Goal: Task Accomplishment & Management: Complete application form

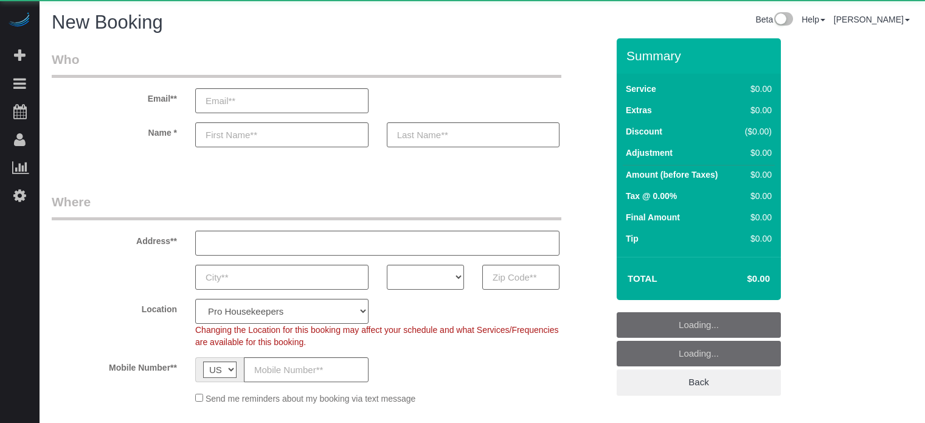
select select "4"
select select "number:9"
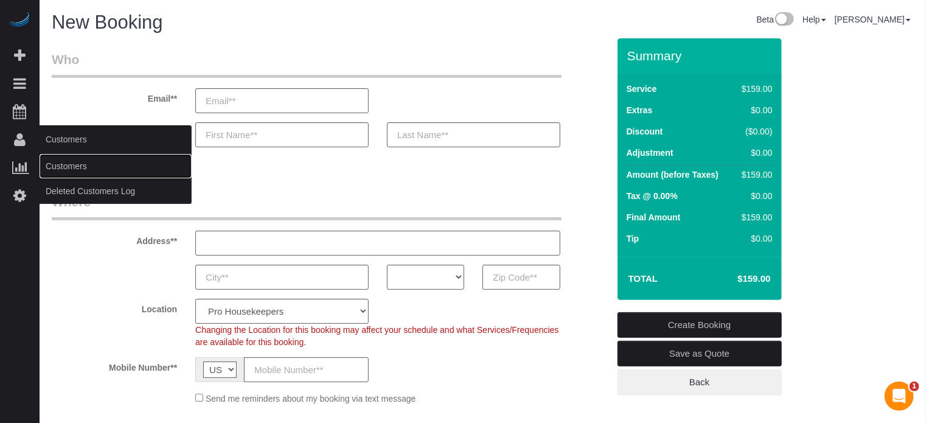
click at [61, 161] on link "Customers" at bounding box center [116, 166] width 152 height 24
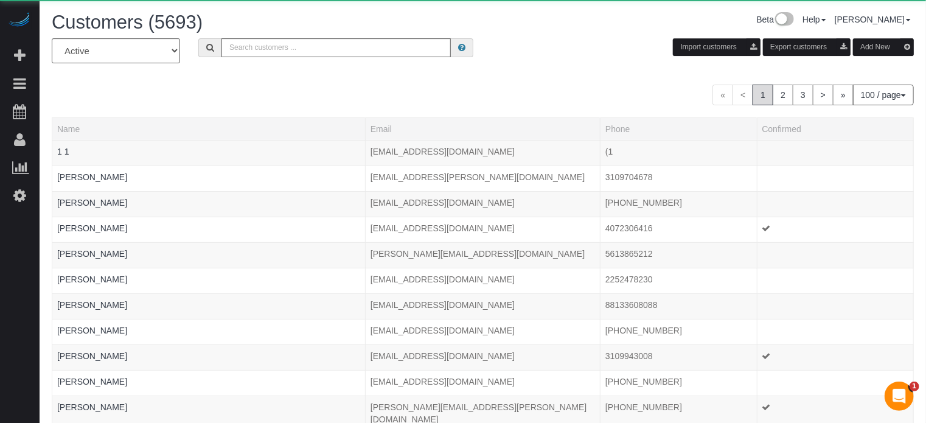
click at [866, 49] on button "Add New" at bounding box center [883, 47] width 61 height 18
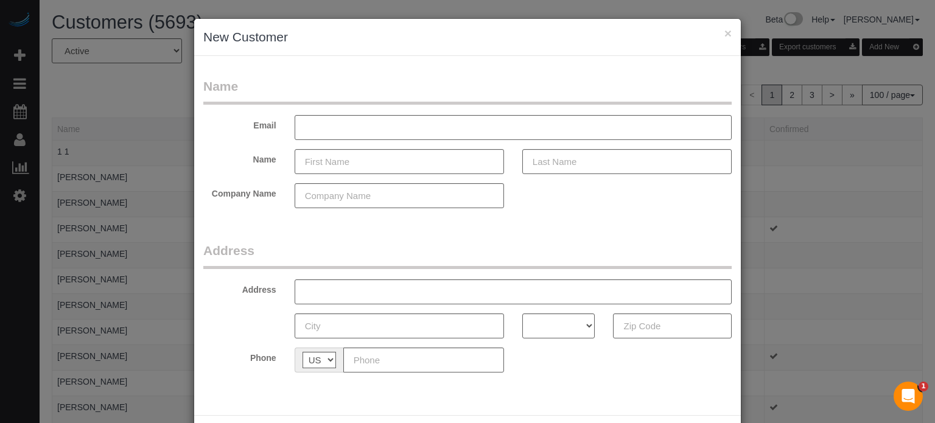
click at [523, 214] on fieldset "Name Email Name Company Name" at bounding box center [467, 147] width 528 height 140
click at [364, 165] on input "text" at bounding box center [398, 161] width 209 height 25
click at [360, 165] on input "text" at bounding box center [398, 161] width 209 height 25
click at [568, 213] on fieldset "Name Email Name Company Name" at bounding box center [467, 147] width 528 height 140
click at [242, 151] on label "Name" at bounding box center [239, 157] width 91 height 16
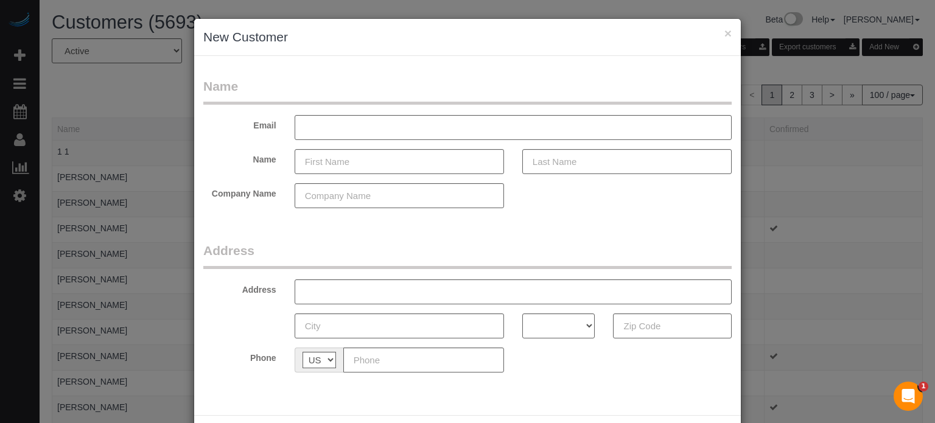
click at [567, 181] on fieldset "Name Email Name Company Name" at bounding box center [467, 147] width 528 height 140
click at [428, 159] on input "text" at bounding box center [398, 161] width 209 height 25
click at [397, 162] on input "text" at bounding box center [398, 161] width 209 height 25
click at [574, 231] on form "Name Email Name Company Name Address Address AK AL AR AZ CA CO CT DC DE FL GA H…" at bounding box center [467, 229] width 528 height 304
click at [508, 232] on form "Name Email Name Company Name Address Address AK AL AR AZ CA CO CT DC DE FL GA H…" at bounding box center [467, 229] width 528 height 304
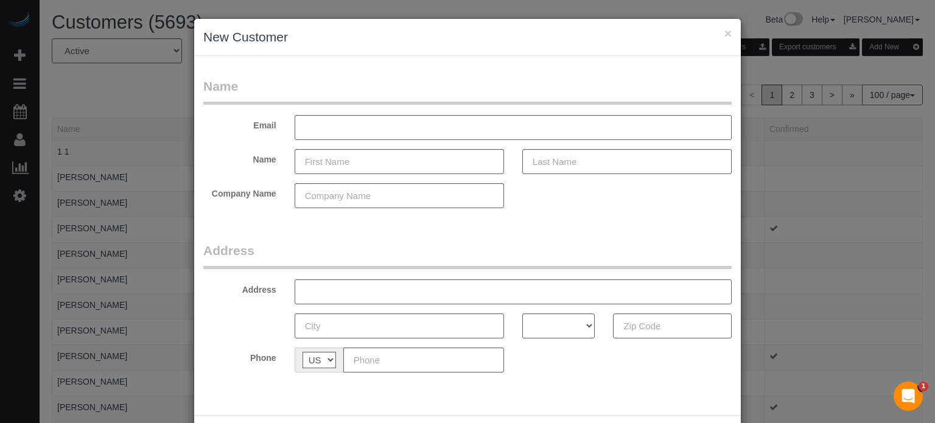
click at [848, 201] on div "× New Customer Name Email Name Company Name Address Address AK AL AR AZ CA CO C…" at bounding box center [467, 211] width 935 height 423
click at [378, 131] on input "text" at bounding box center [512, 127] width 437 height 25
paste input "[STREET_ADDRESS]"
type input "[STREET_ADDRESS]"
click at [486, 124] on input "[STREET_ADDRESS]" at bounding box center [512, 127] width 437 height 25
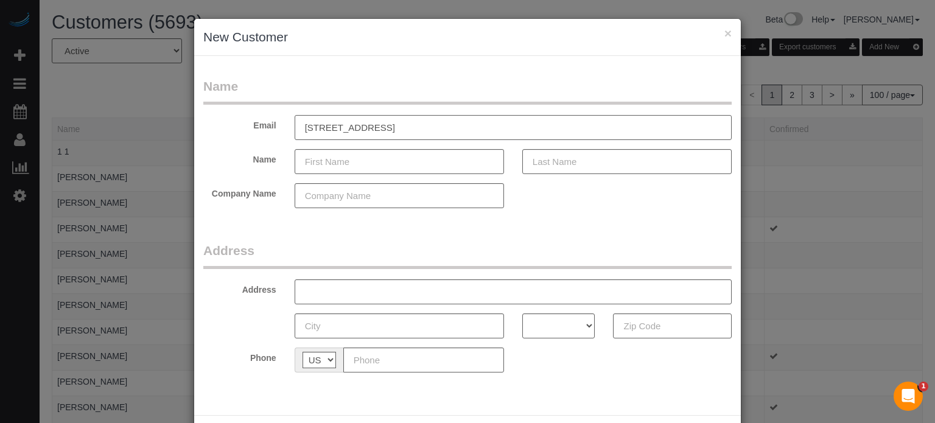
click at [486, 124] on input "[STREET_ADDRESS]" at bounding box center [512, 127] width 437 height 25
click at [515, 124] on input "[STREET_ADDRESS]" at bounding box center [512, 127] width 437 height 25
click at [361, 295] on input "text" at bounding box center [512, 291] width 437 height 25
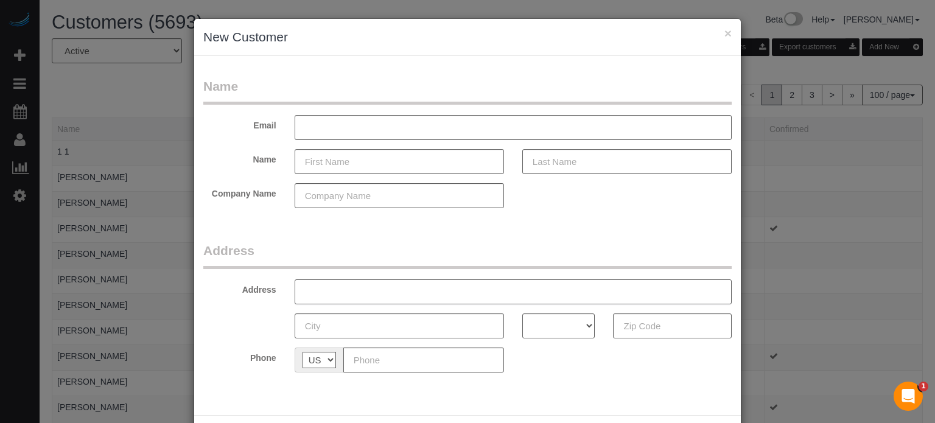
paste input "[STREET_ADDRESS]"
click at [280, 257] on legend "Address" at bounding box center [467, 255] width 528 height 27
click at [397, 88] on legend "Name" at bounding box center [467, 90] width 528 height 27
click at [452, 94] on legend "Name" at bounding box center [467, 90] width 528 height 27
click at [510, 215] on fieldset "Name Email Name Company Name" at bounding box center [467, 147] width 528 height 140
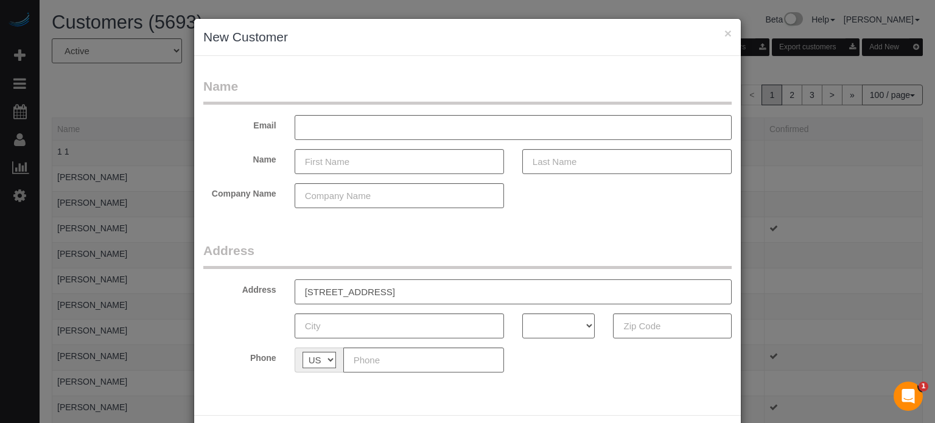
click at [492, 292] on input "[STREET_ADDRESS]" at bounding box center [512, 291] width 437 height 25
type input "15603 E Palisades Blvd, Fountain Hills, AZ"
click at [639, 319] on input "text" at bounding box center [672, 325] width 119 height 25
paste input "85268"
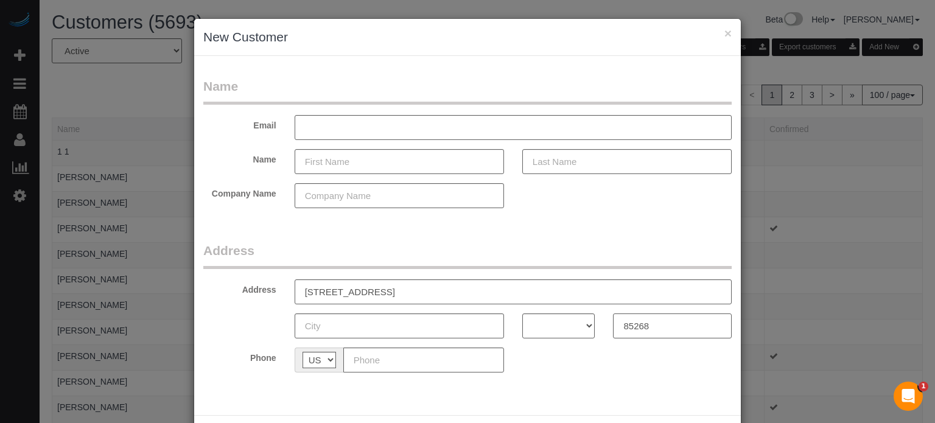
type input "85268"
click at [391, 288] on input "15603 E Palisades Blvd, Fountain Hills, AZ" at bounding box center [512, 291] width 437 height 25
drag, startPoint x: 387, startPoint y: 159, endPoint x: 330, endPoint y: 158, distance: 57.2
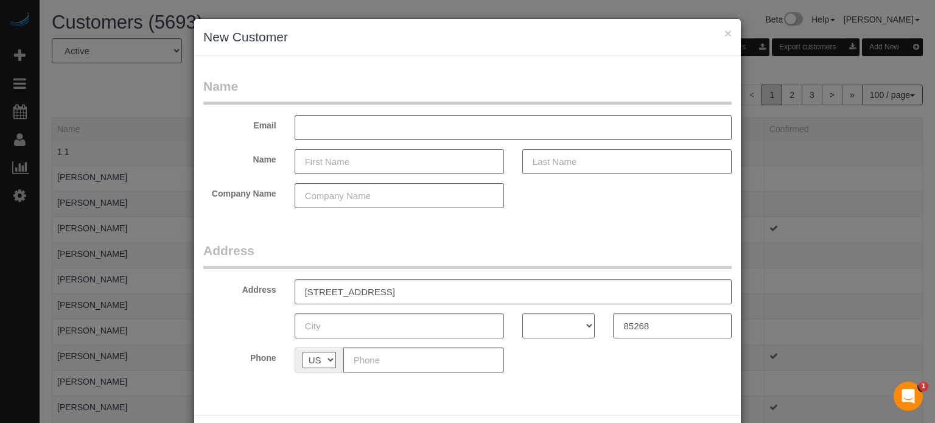
click at [381, 159] on input "text" at bounding box center [398, 161] width 209 height 25
type input "Ann"
click at [564, 156] on input "text" at bounding box center [626, 161] width 209 height 25
click at [565, 158] on input "text" at bounding box center [626, 161] width 209 height 25
click at [563, 167] on input "text" at bounding box center [626, 161] width 209 height 25
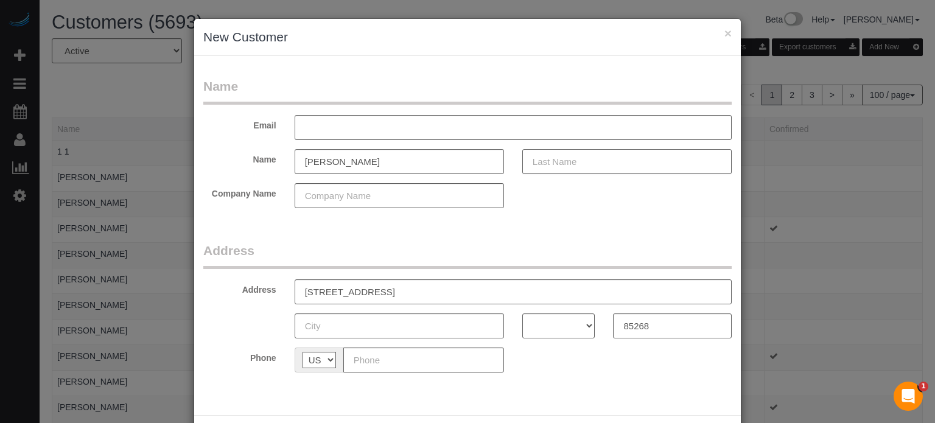
click at [584, 162] on input "text" at bounding box center [626, 161] width 209 height 25
type input "Rutkowski"
click at [424, 363] on input "text" at bounding box center [423, 359] width 161 height 25
paste input "(319) 330-0623"
type input "(319) 330-0623"
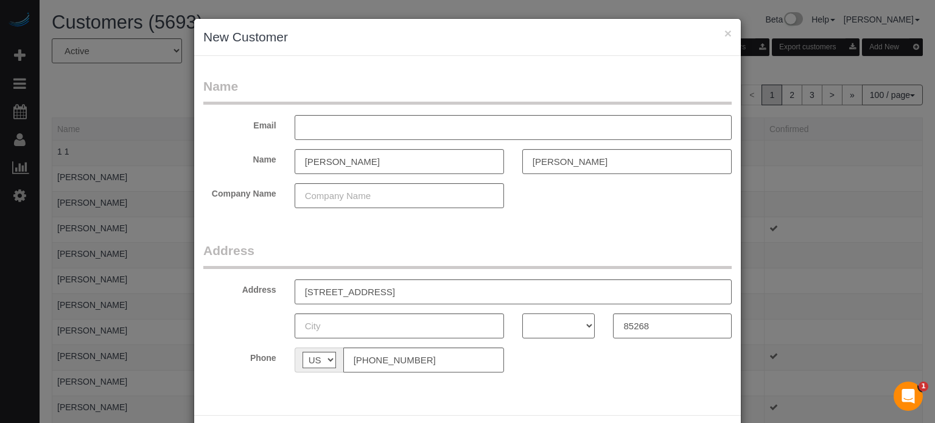
click at [555, 329] on select "AK AL AR AZ CA CO CT DC DE FL GA HI IA ID IL IN KS KY LA MA MD ME MI MN MO MS M…" at bounding box center [558, 325] width 73 height 25
select select "AZ"
click at [522, 313] on select "AK AL AR AZ CA CO CT DC DE FL GA HI IA ID IL IN KS KY LA MA MD ME MI MN MO MS M…" at bounding box center [558, 325] width 73 height 25
click at [479, 290] on input "15603 E Palisades Blvd, Fountain Hills, AZ" at bounding box center [512, 291] width 437 height 25
type input "15603 E Palisades Blvd,"
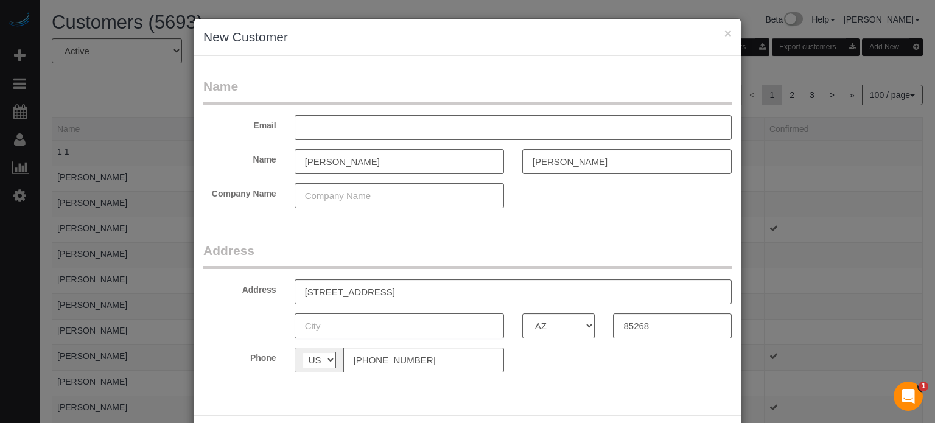
click at [380, 328] on input "text" at bounding box center [398, 325] width 209 height 25
paste input "Fountain Hills"
type input "Fountain Hills"
click at [436, 289] on input "15603 E Palisades Blvd," at bounding box center [512, 291] width 437 height 25
type input "15603 E Palisades Blvd"
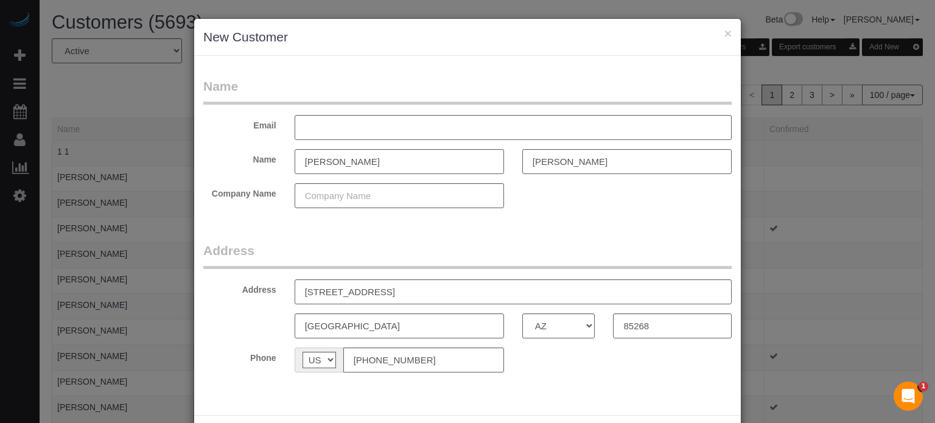
click at [429, 251] on legend "Address" at bounding box center [467, 255] width 528 height 27
click at [360, 128] on input "text" at bounding box center [512, 127] width 437 height 25
click at [374, 128] on input "text" at bounding box center [512, 127] width 437 height 25
click at [361, 130] on input "mirasimons" at bounding box center [512, 127] width 437 height 25
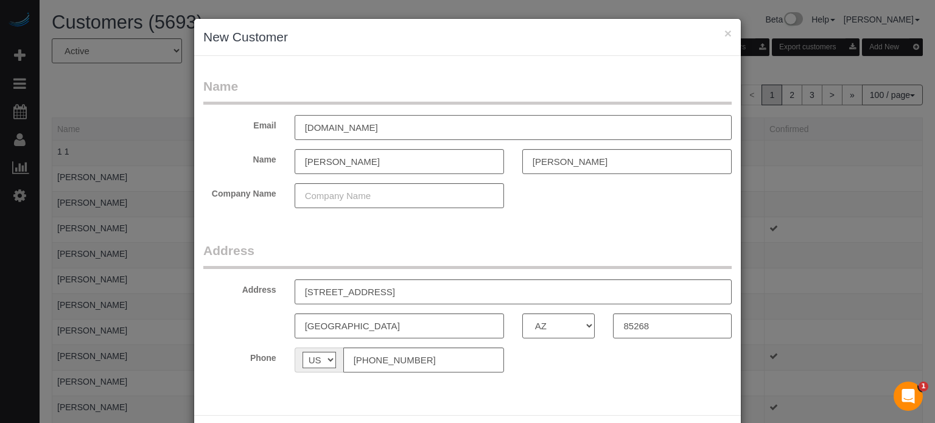
click at [385, 134] on input "mirasimonsatt.net" at bounding box center [512, 127] width 437 height 25
click at [357, 129] on input "mirasimonsatt.net" at bounding box center [512, 127] width 437 height 25
type input "mirasimon@att.net"
click at [560, 211] on fieldset "Name Email mirasimon@att.net Name Ann Rutkowski Company Name" at bounding box center [467, 147] width 528 height 140
click at [433, 243] on legend "Address" at bounding box center [467, 255] width 528 height 27
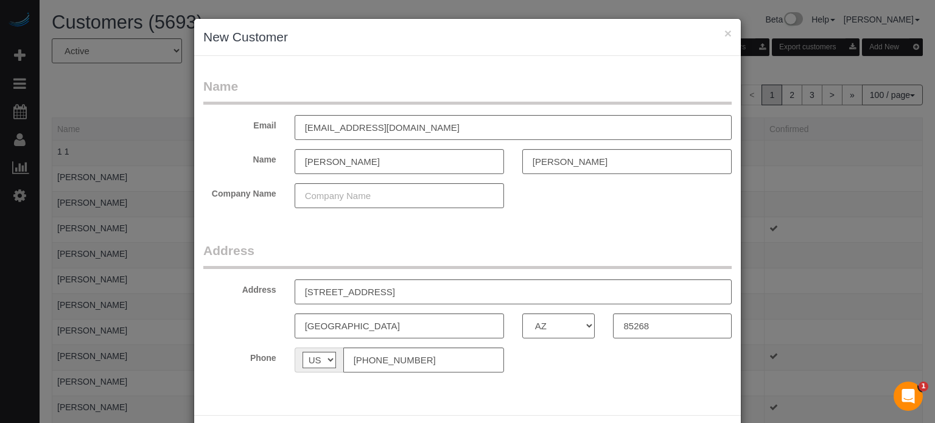
click at [531, 377] on fieldset "Address Address 15603 E Palisades Blvd Fountain Hills AK AL AR AZ CA CO CT DC D…" at bounding box center [467, 312] width 528 height 140
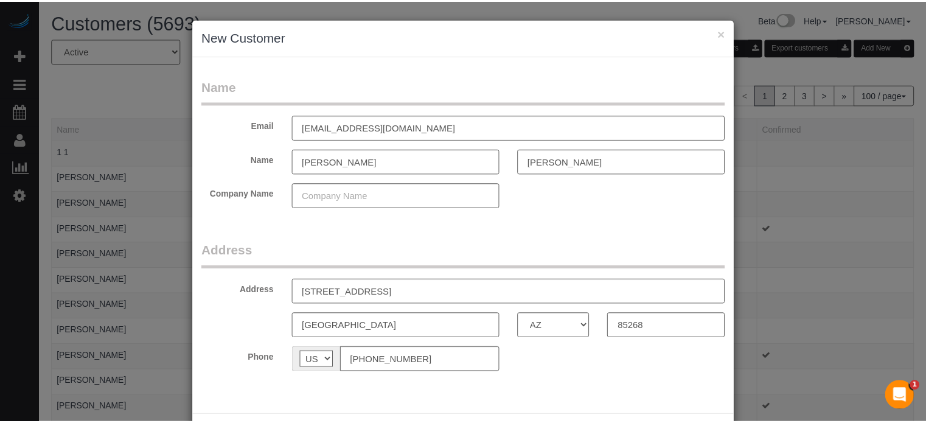
scroll to position [54, 0]
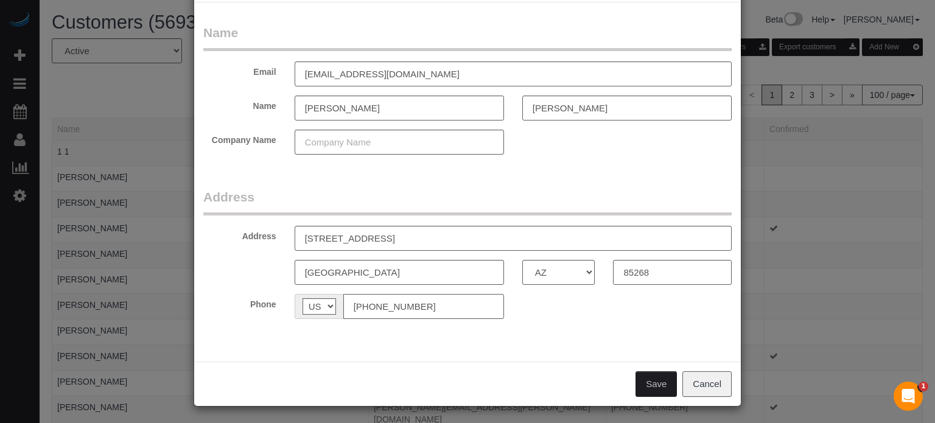
click at [432, 313] on input "(319) 330-0623" at bounding box center [423, 306] width 161 height 25
click at [432, 311] on input "(319) 330-0623" at bounding box center [423, 306] width 161 height 25
click at [435, 308] on input "(319) 330-0623" at bounding box center [423, 306] width 161 height 25
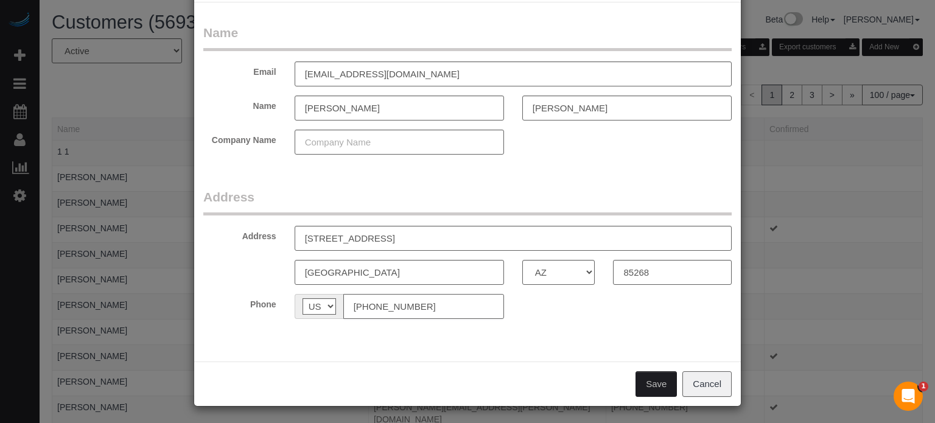
drag, startPoint x: 445, startPoint y: 307, endPoint x: 349, endPoint y: 305, distance: 96.1
click at [349, 305] on input "(319) 330-0623" at bounding box center [423, 306] width 161 height 25
type input "[PHONE_NUMBER]"
click at [461, 339] on div "Name Email mirasimon@att.net Name Ann Rutkowski Company Name Address Address 15…" at bounding box center [467, 181] width 546 height 359
click at [646, 383] on button "Save" at bounding box center [655, 384] width 41 height 26
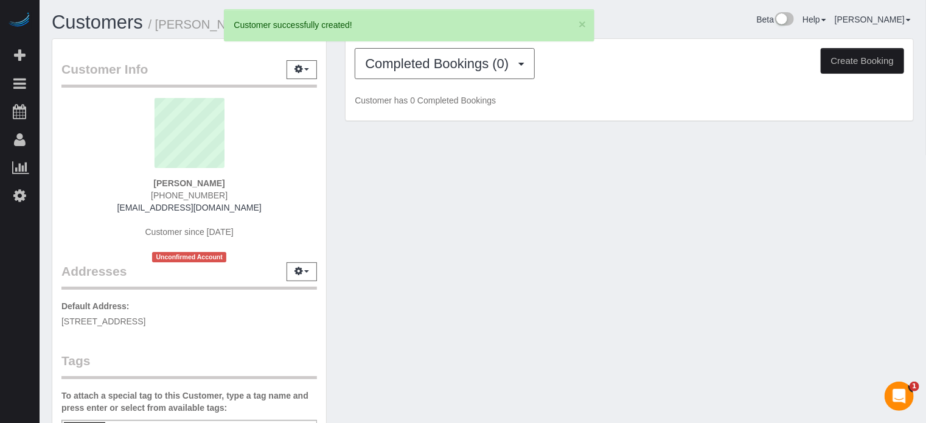
click at [842, 62] on button "Create Booking" at bounding box center [862, 61] width 83 height 26
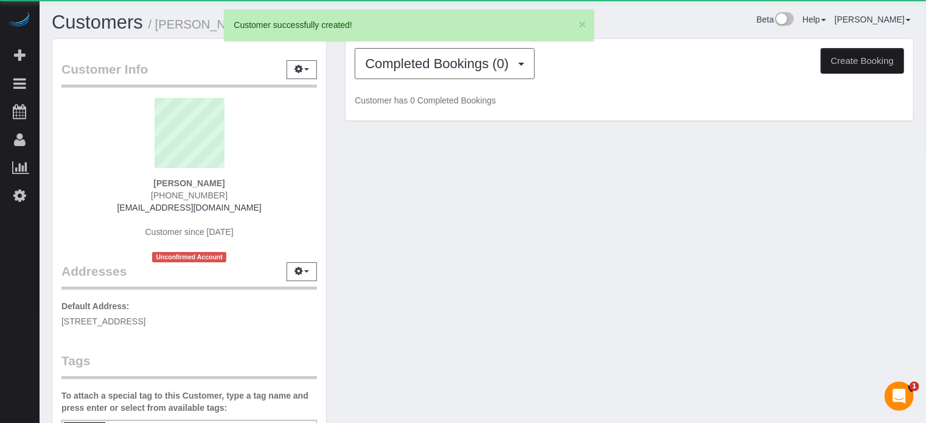
select select "AZ"
select select "number:9"
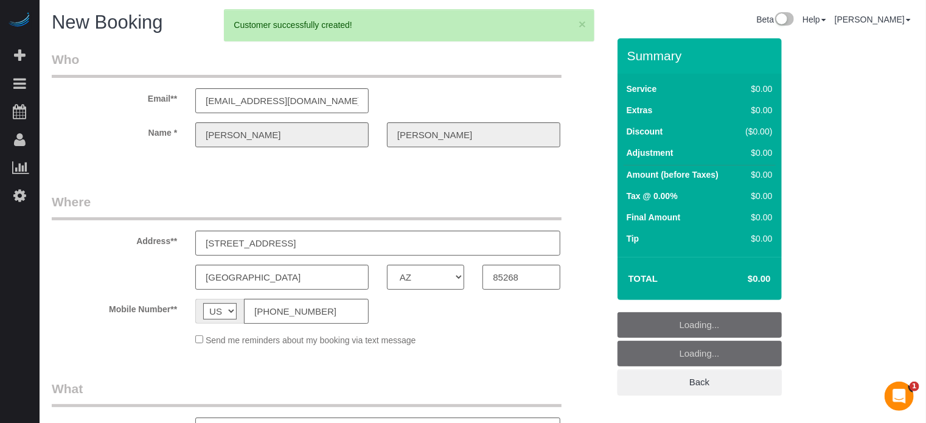
select select "object:2640"
select select "4"
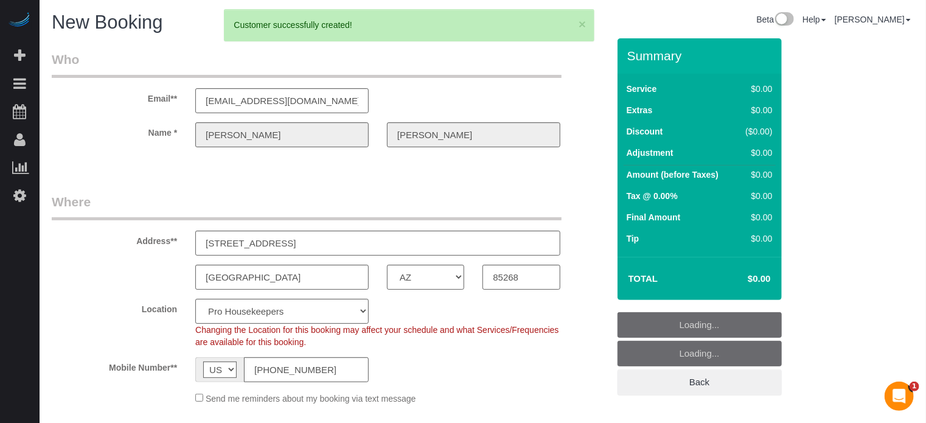
select select "object:2776"
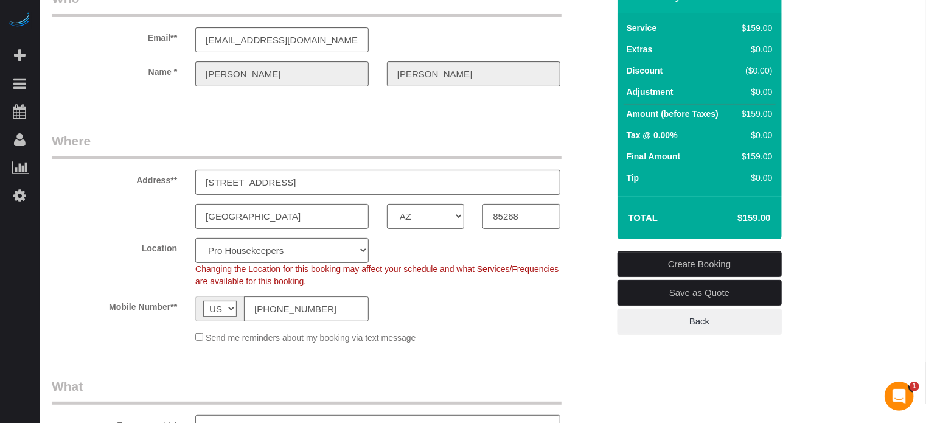
scroll to position [122, 0]
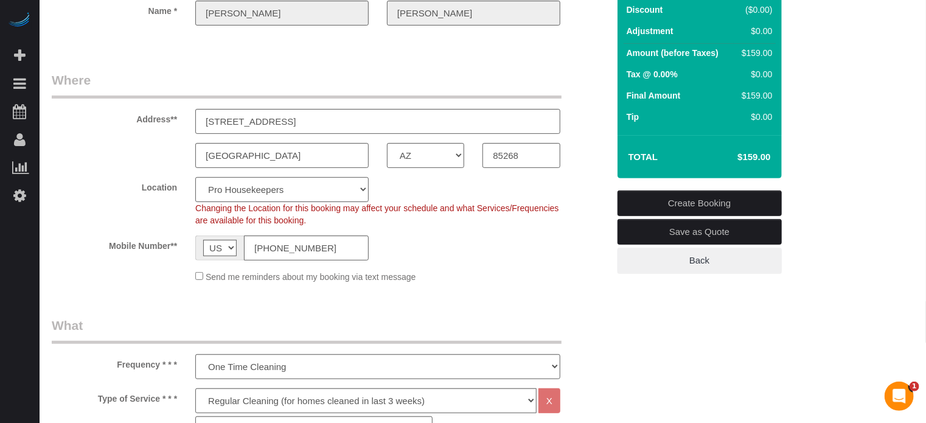
click at [256, 189] on select "Pro Housekeepers Atlanta Austin Boston Chicago Cincinnati Clearwater Denver Ft …" at bounding box center [281, 189] width 173 height 25
select select "21"
click at [195, 177] on select "Pro Housekeepers Atlanta Austin Boston Chicago Cincinnati Clearwater Denver Ft …" at bounding box center [281, 189] width 173 height 25
select select "object:2785"
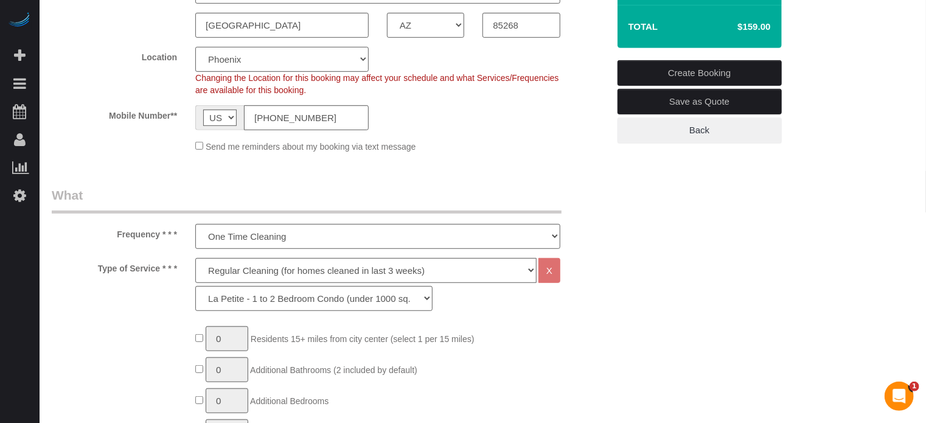
scroll to position [304, 0]
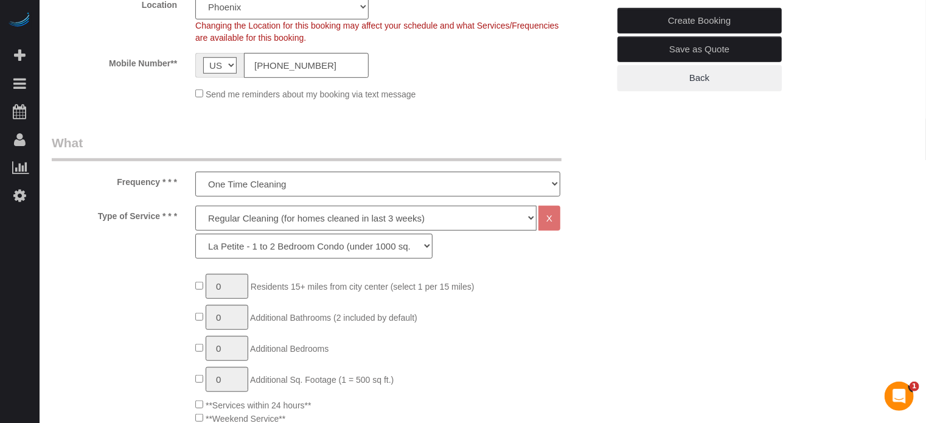
click at [236, 218] on select "Deep Cleaning (for homes that have not been cleaned in 3+ weeks) Spruce Regular…" at bounding box center [365, 218] width 341 height 25
select select "5"
click at [195, 206] on select "Deep Cleaning (for homes that have not been cleaned in 3+ weeks) Spruce Regular…" at bounding box center [365, 218] width 341 height 25
select select "93"
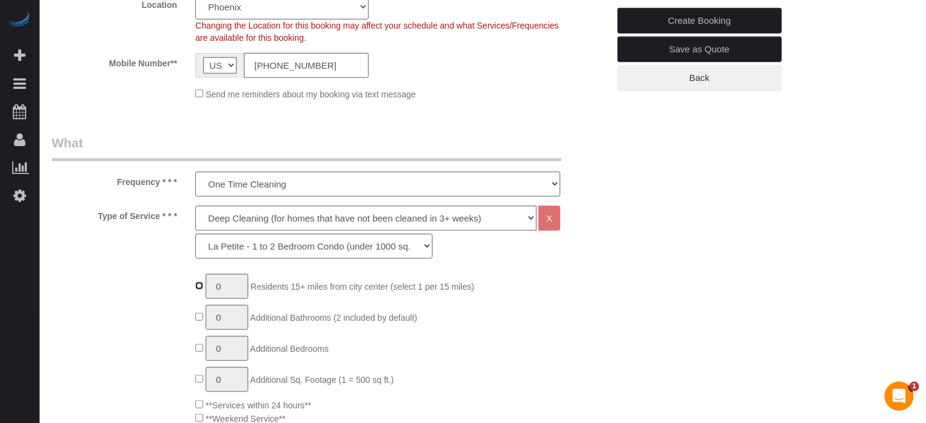
type input "1"
click at [231, 287] on input "1" at bounding box center [227, 286] width 43 height 25
type input "2"
click at [133, 240] on div "Type of Service * * * Deep Cleaning (for homes that have not been cleaned in 3+…" at bounding box center [330, 235] width 575 height 59
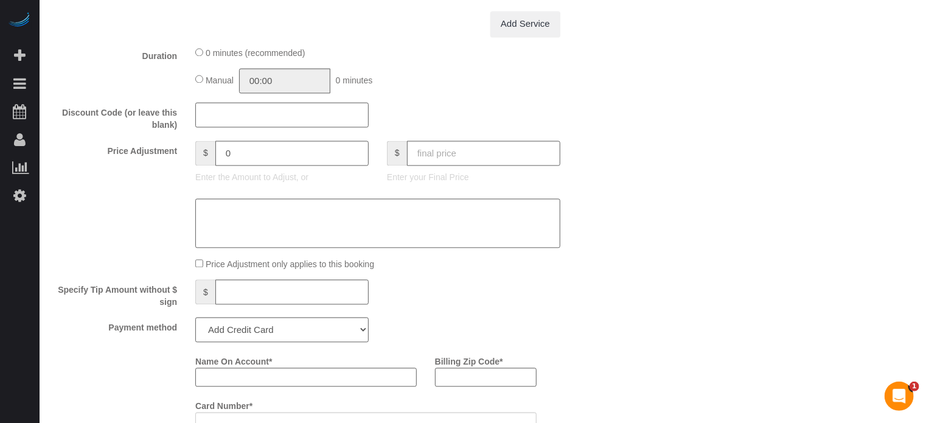
scroll to position [1217, 0]
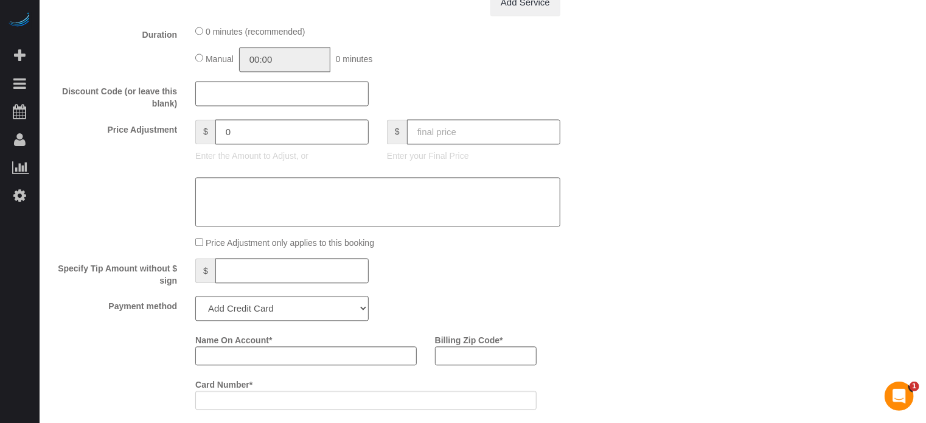
click at [451, 144] on input "text" at bounding box center [483, 131] width 153 height 25
type input "250"
click at [646, 169] on div "Who Email** mirasimon@att.net Name * Ann Rutkowski Where Address** 15603 E Pali…" at bounding box center [483, 94] width 862 height 2546
type input "-69.27"
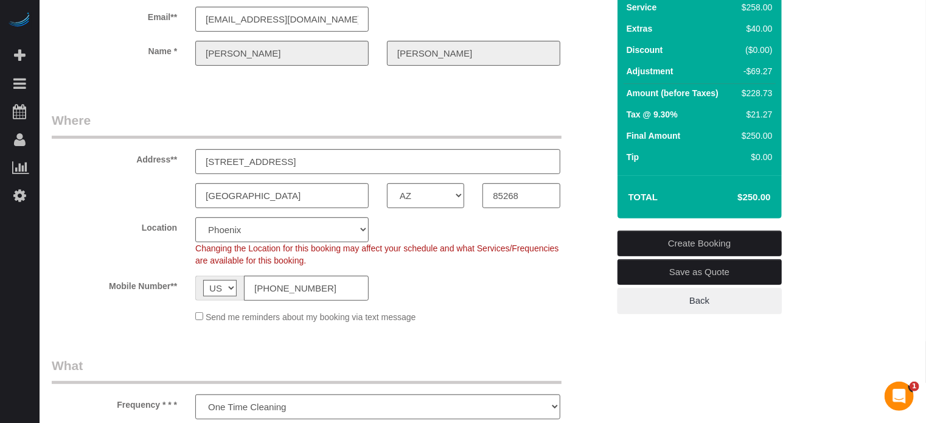
scroll to position [0, 0]
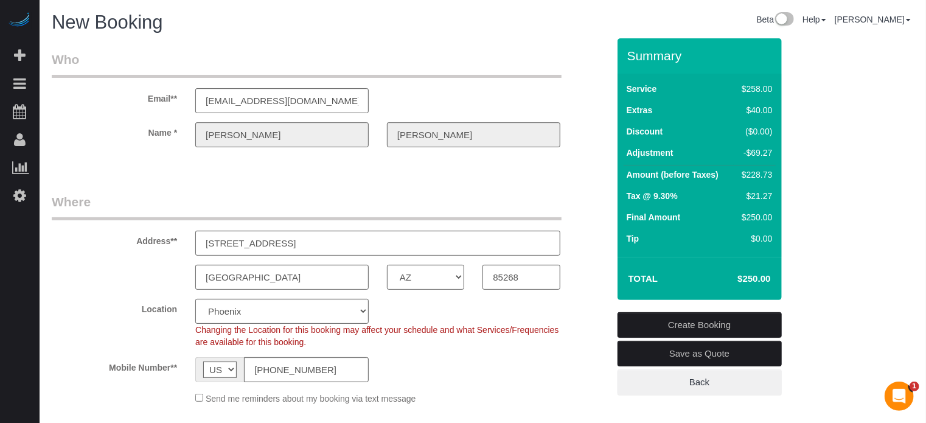
click at [187, 131] on div "[PERSON_NAME]" at bounding box center [282, 134] width 192 height 25
click at [580, 145] on div "Name * Ann Rutkowski" at bounding box center [330, 134] width 575 height 25
click at [173, 129] on div "Name * Ann Rutkowski" at bounding box center [330, 134] width 575 height 25
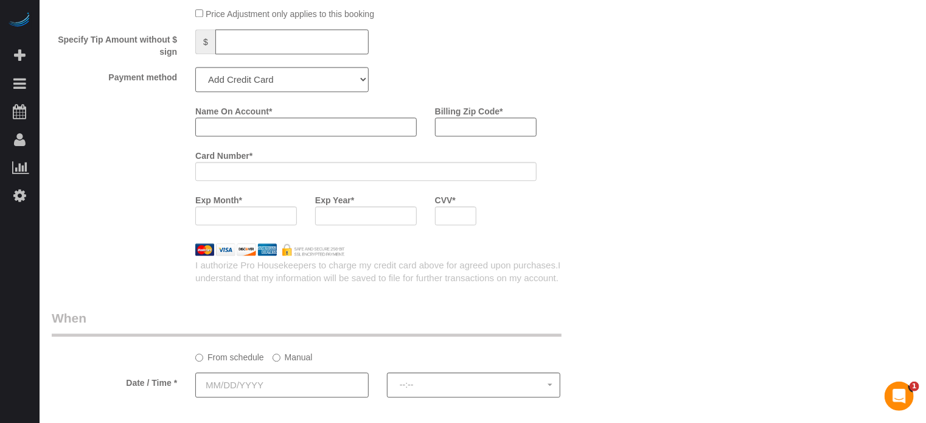
scroll to position [1460, 0]
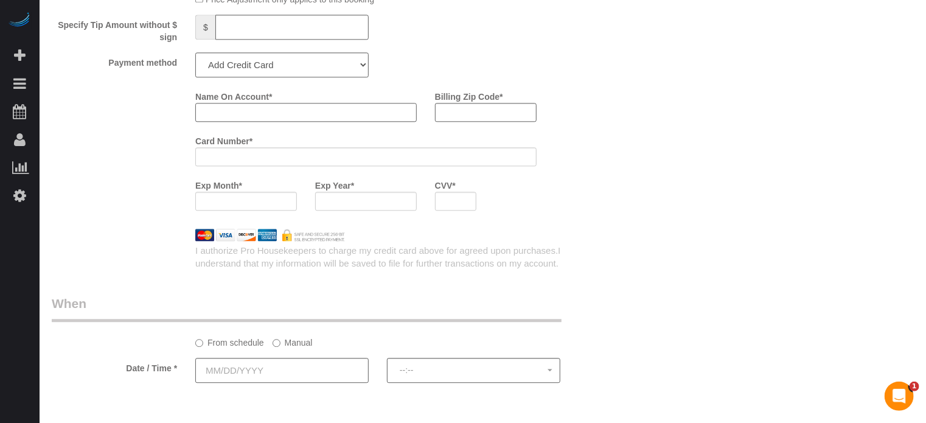
click at [234, 120] on input "Name On Account *" at bounding box center [305, 112] width 221 height 19
paste input "[PERSON_NAME]"
type input "[PERSON_NAME]"
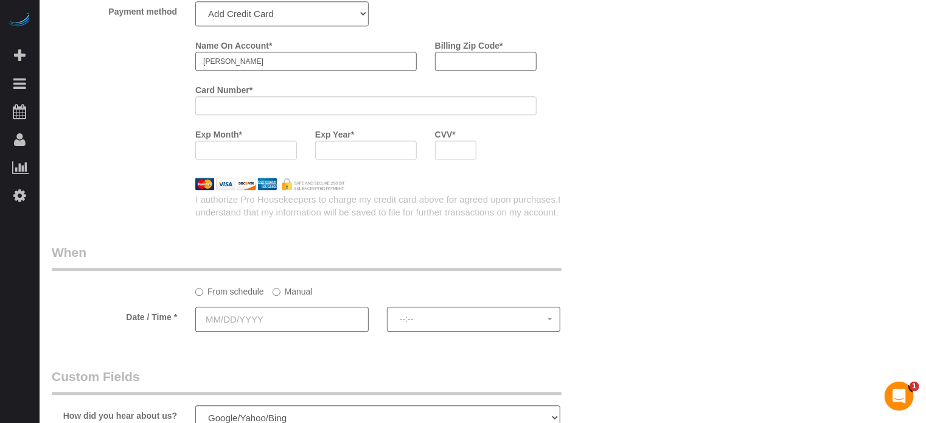
scroll to position [1643, 0]
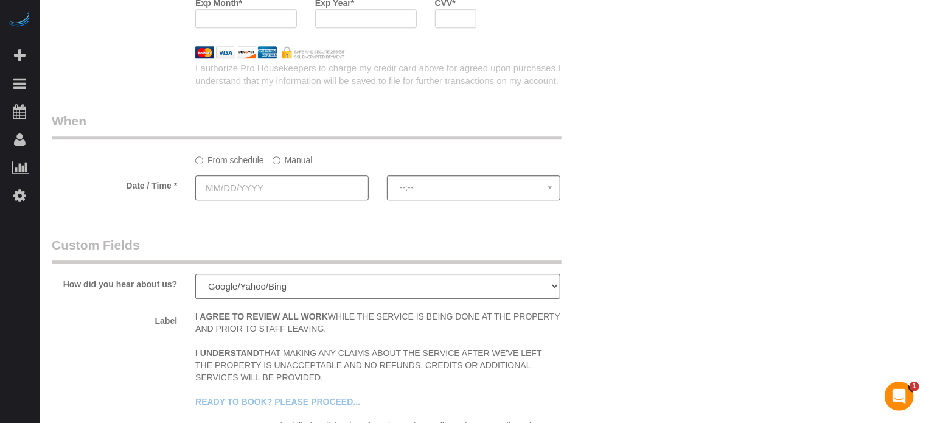
click at [277, 200] on input "text" at bounding box center [281, 187] width 173 height 25
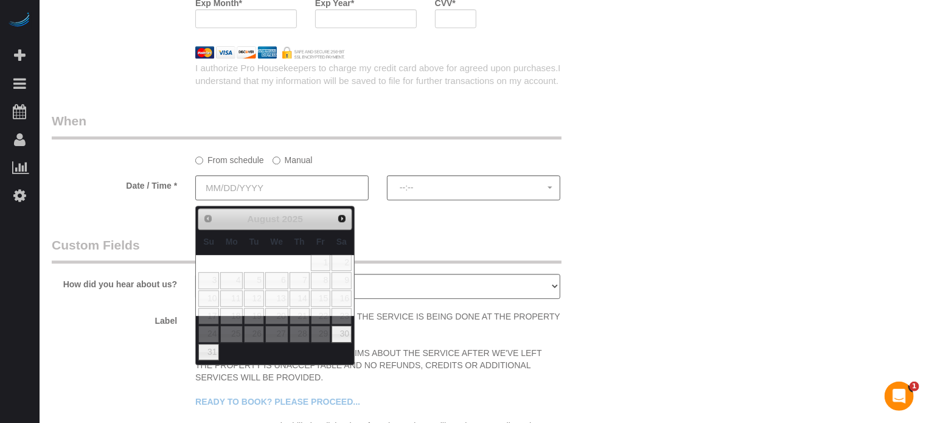
click at [286, 163] on label "Manual" at bounding box center [293, 158] width 40 height 16
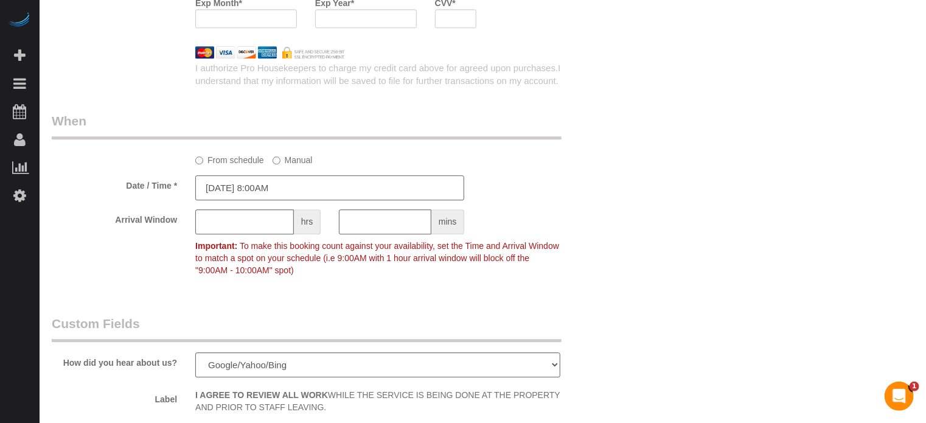
click at [280, 200] on input "08/29/2025 8:00AM" at bounding box center [329, 187] width 269 height 25
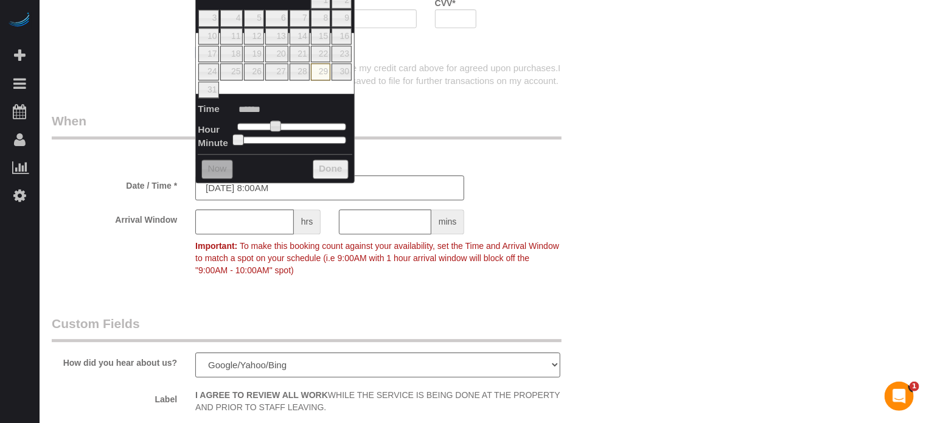
type input "08/29/2025 9:00AM"
type input "******"
type input "08/29/2025 10:00AM"
type input "*******"
type input "08/29/2025 11:00AM"
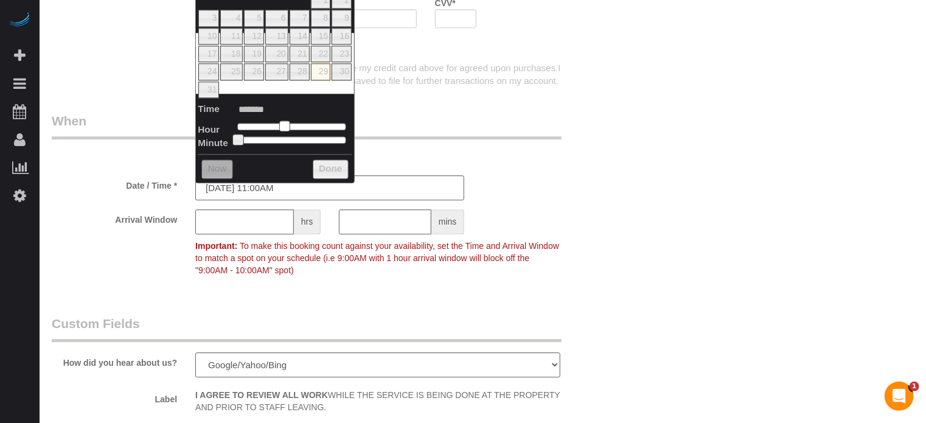
type input "*******"
type input "08/29/2025 12:00PM"
type input "*******"
type input "[DATE] 1:00PM"
type input "******"
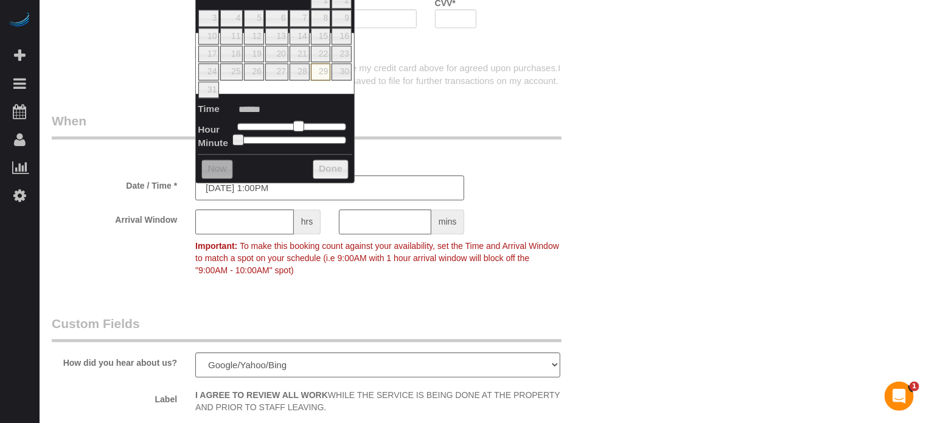
drag, startPoint x: 276, startPoint y: 127, endPoint x: 301, endPoint y: 131, distance: 24.6
click at [301, 131] on dl "Time ****** Hour Minute Second Millisecond Microsecond Time Zone ***** ***** **…" at bounding box center [275, 123] width 155 height 42
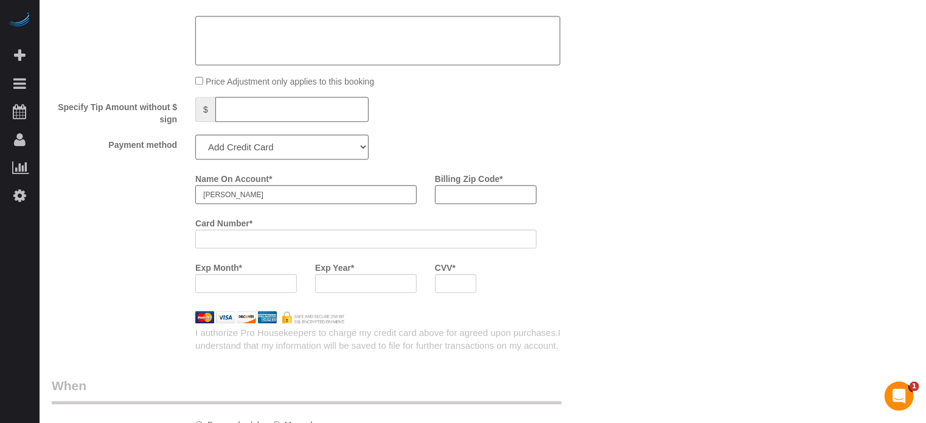
scroll to position [1399, 0]
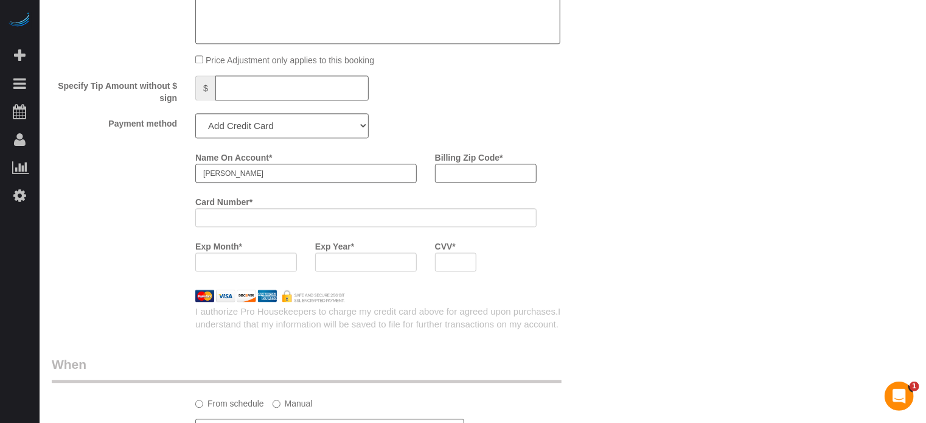
click at [256, 179] on input "[PERSON_NAME]" at bounding box center [305, 173] width 221 height 19
type input "A"
click at [277, 177] on input "Name On Account *" at bounding box center [305, 173] width 221 height 19
type input "Mira Simon"
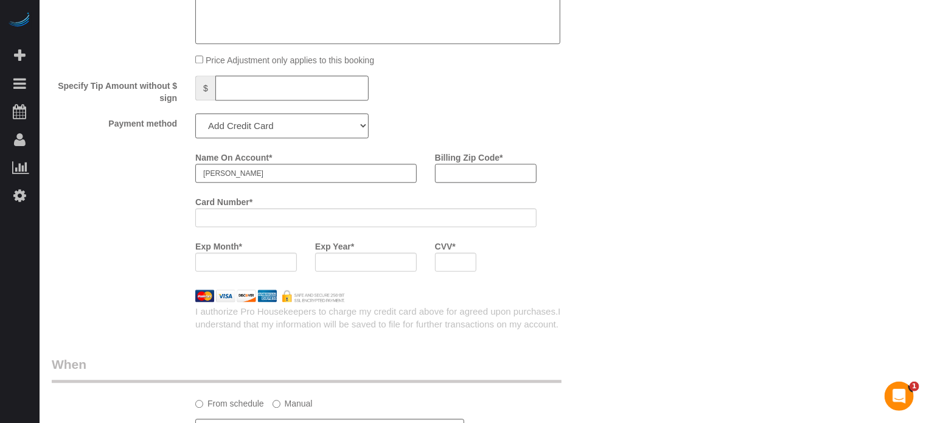
click at [472, 179] on input "Billing Zip Code *" at bounding box center [486, 173] width 102 height 19
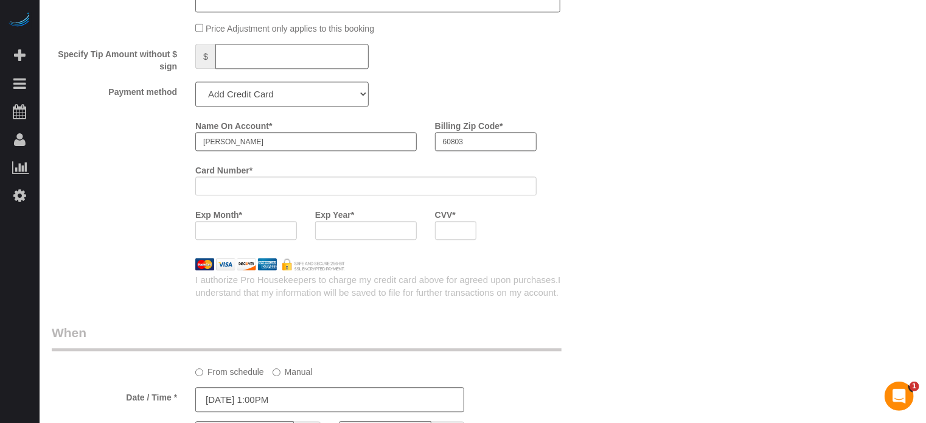
scroll to position [1460, 0]
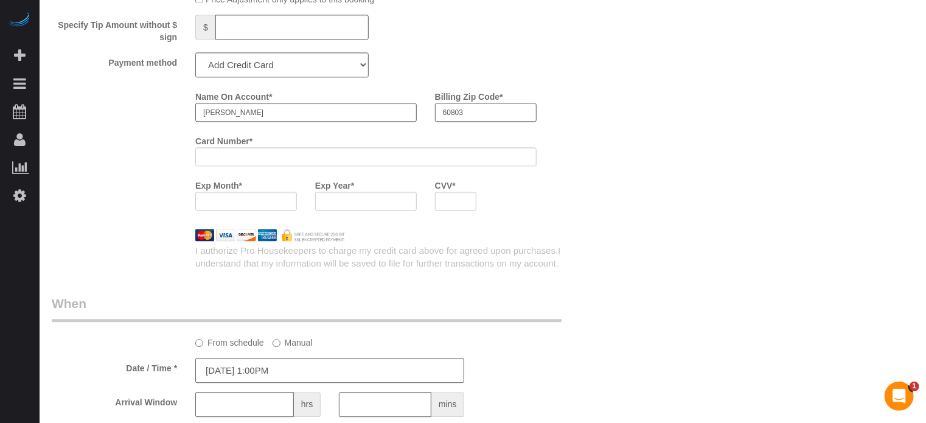
click at [456, 117] on div "Billing Zip Code * 60803" at bounding box center [486, 103] width 120 height 35
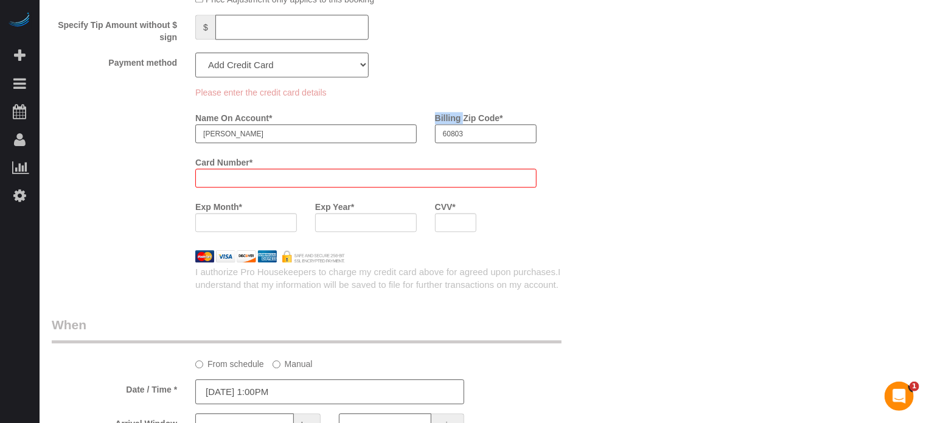
click at [456, 117] on label "Billing Zip Code *" at bounding box center [469, 116] width 68 height 16
click at [456, 124] on input "60803" at bounding box center [486, 133] width 102 height 19
click at [459, 139] on input "60803" at bounding box center [486, 133] width 102 height 19
type input "85268"
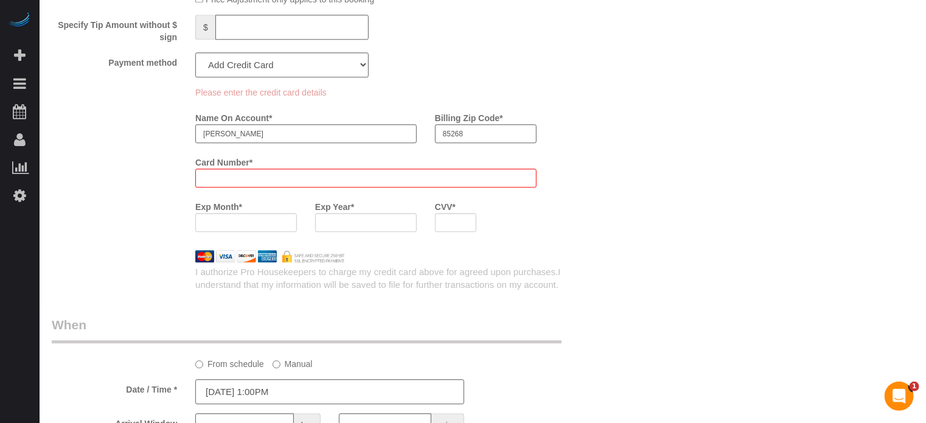
click at [122, 183] on div "Please enter the credit card details Name On Account * Mira Simon Billing Zip C…" at bounding box center [330, 163] width 575 height 155
click at [169, 191] on div "Please enter the credit card details Name On Account * Mira Simon Billing Zip C…" at bounding box center [330, 163] width 575 height 155
click at [172, 187] on div "Please enter the credit card details Name On Account * Mira Simon Billing Zip C…" at bounding box center [330, 163] width 575 height 155
click at [141, 182] on div "Please enter the credit card details Name On Account * Mira Simon Billing Zip C…" at bounding box center [330, 163] width 575 height 155
click at [165, 182] on div "Please enter the credit card details Name On Account * Mira Simon Billing Zip C…" at bounding box center [330, 163] width 575 height 155
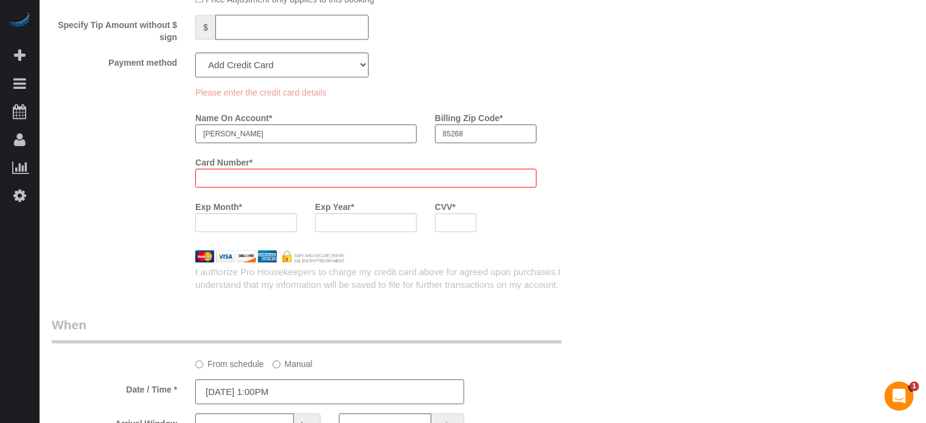
scroll to position [1460, 0]
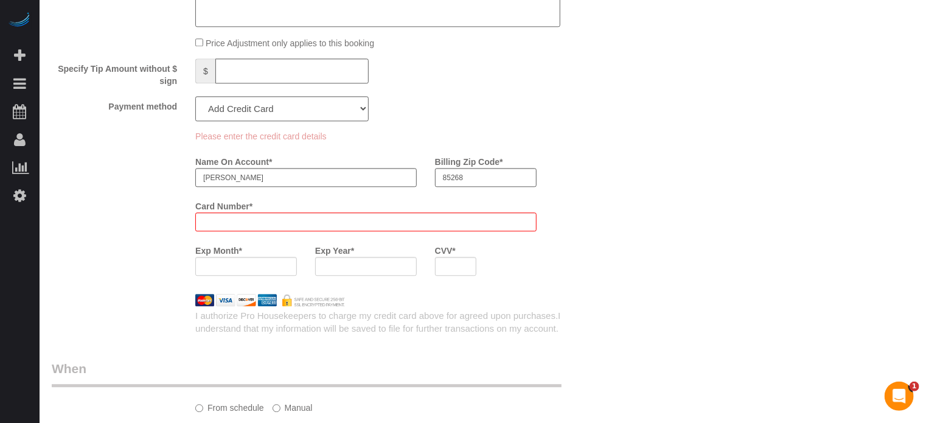
click at [150, 174] on div "Please enter the credit card details Name On Account * Mira Simon Billing Zip C…" at bounding box center [330, 207] width 575 height 155
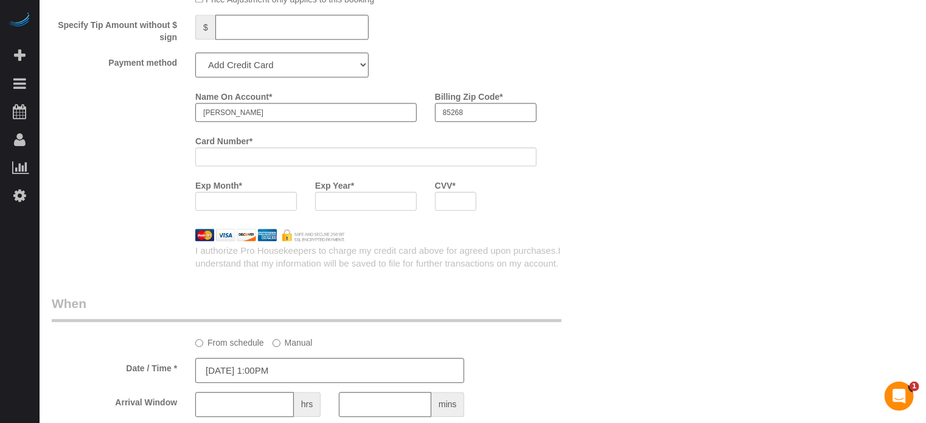
click at [343, 192] on label "Exp Year *" at bounding box center [334, 183] width 39 height 16
click at [577, 208] on div "Name On Account * Mira Simon Billing Zip Code * 85268 Card Number * Exp Month *…" at bounding box center [401, 152] width 431 height 133
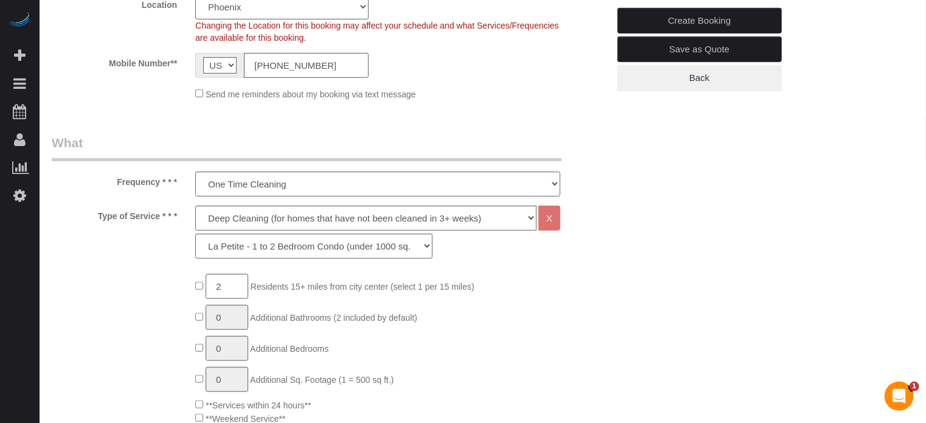
scroll to position [183, 0]
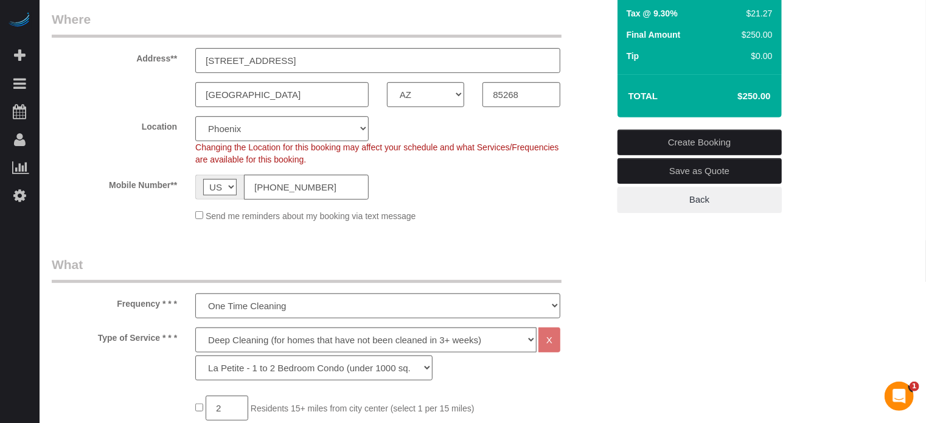
click at [664, 143] on link "Create Booking" at bounding box center [700, 143] width 164 height 26
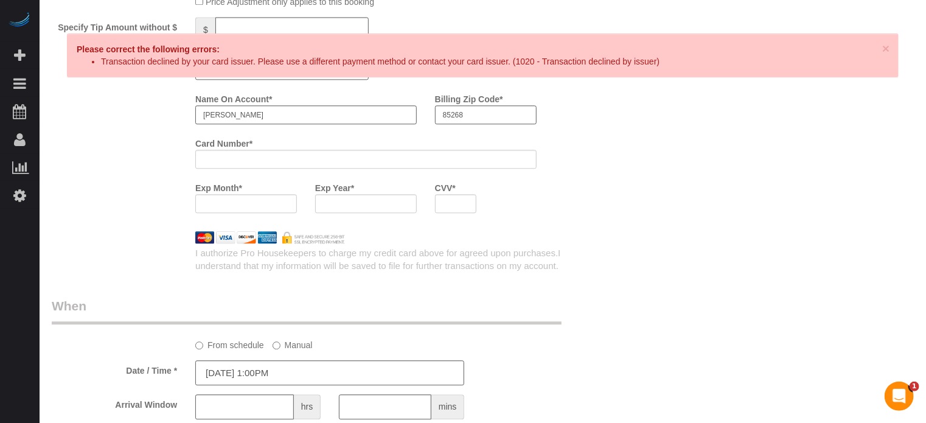
scroll to position [1460, 0]
click at [78, 259] on div "I authorize Pro Housekeepers to charge my credit card above for agreed upon pur…" at bounding box center [330, 255] width 575 height 29
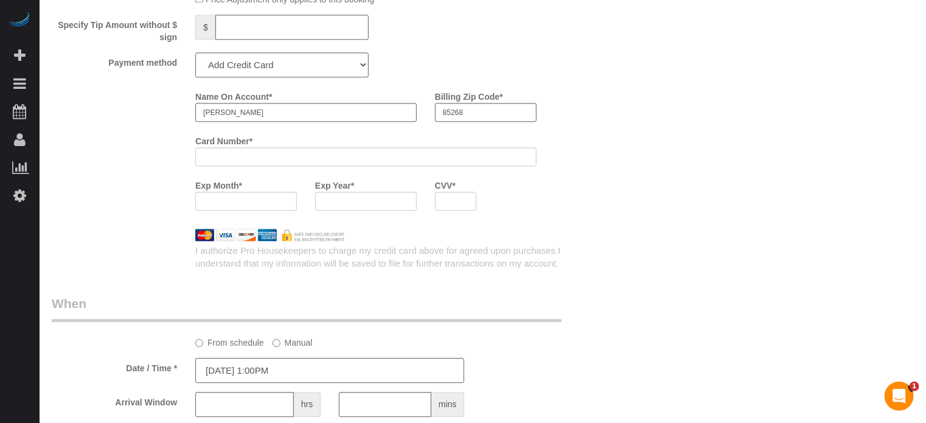
click at [71, 241] on div at bounding box center [330, 235] width 575 height 12
click at [344, 211] on div at bounding box center [366, 201] width 102 height 19
drag, startPoint x: 78, startPoint y: 254, endPoint x: 212, endPoint y: 242, distance: 134.4
click at [78, 254] on div "I authorize Pro Housekeepers to charge my credit card above for agreed upon pur…" at bounding box center [330, 255] width 575 height 29
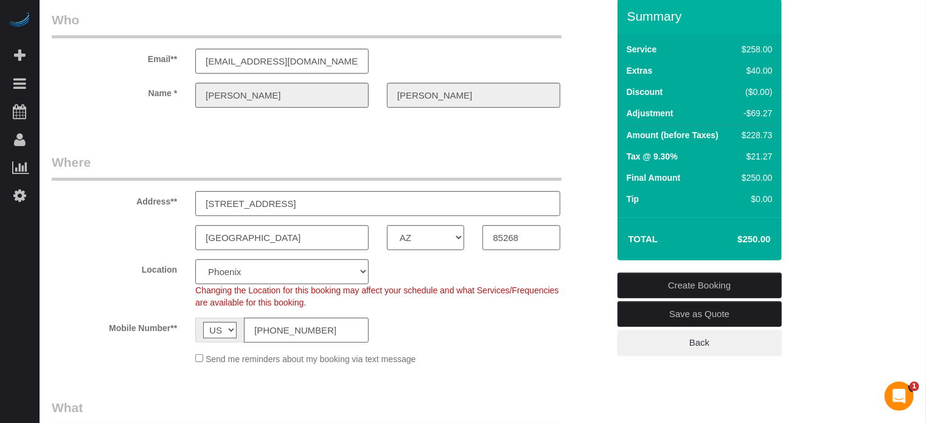
scroll to position [0, 0]
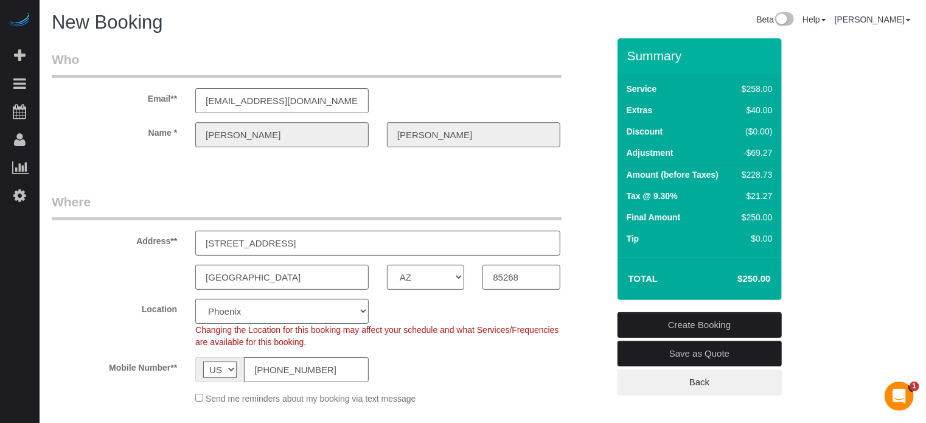
click at [687, 321] on link "Create Booking" at bounding box center [700, 325] width 164 height 26
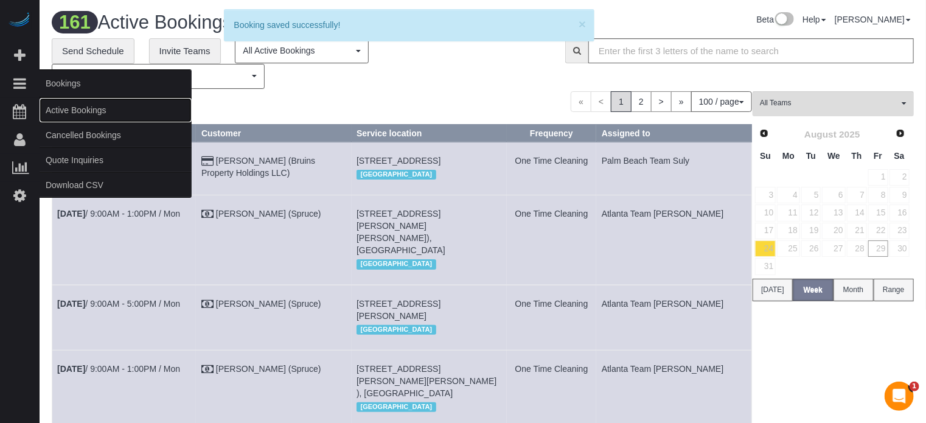
click at [71, 108] on link "Active Bookings" at bounding box center [116, 110] width 152 height 24
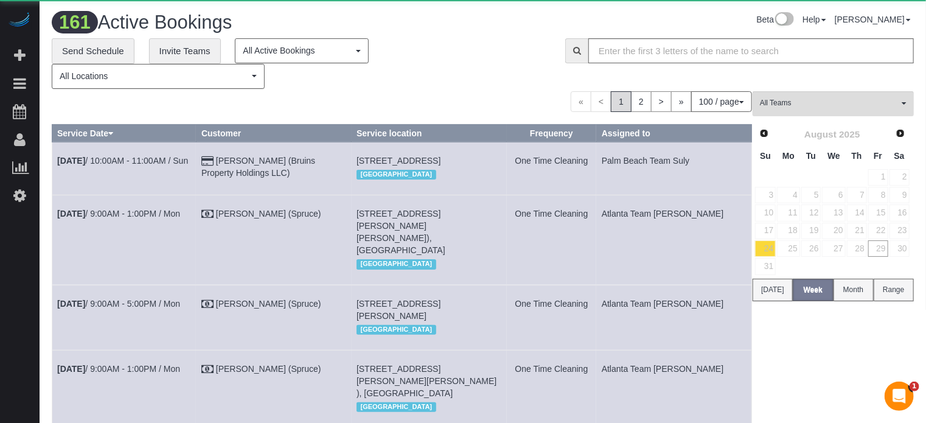
click at [260, 108] on div "« < 1 2 > » 100 / page 10 / page 20 / page 30 / page 40 / page 50 / page 100 / …" at bounding box center [402, 101] width 700 height 21
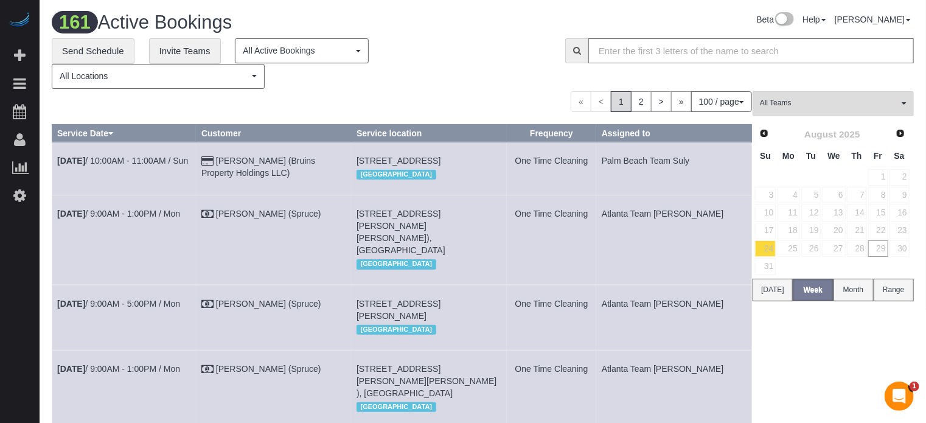
click at [428, 110] on div "« < 1 2 > » 100 / page 10 / page 20 / page 30 / page 40 / page 50 / page 100 / …" at bounding box center [402, 101] width 700 height 21
click at [440, 108] on div "« < 1 2 > » 100 / page 10 / page 20 / page 30 / page 40 / page 50 / page 100 / …" at bounding box center [402, 101] width 700 height 21
click at [392, 109] on div "« < 1 2 > » 100 / page 10 / page 20 / page 30 / page 40 / page 50 / page 100 / …" at bounding box center [402, 101] width 700 height 21
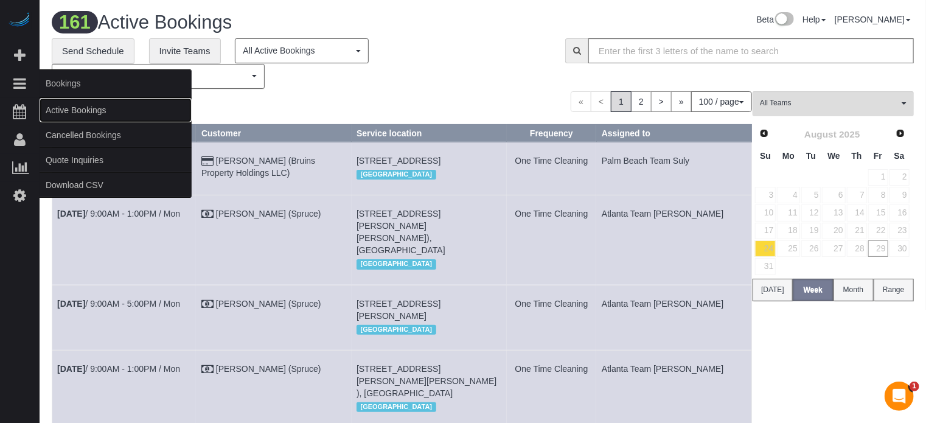
click at [69, 111] on link "Active Bookings" at bounding box center [116, 110] width 152 height 24
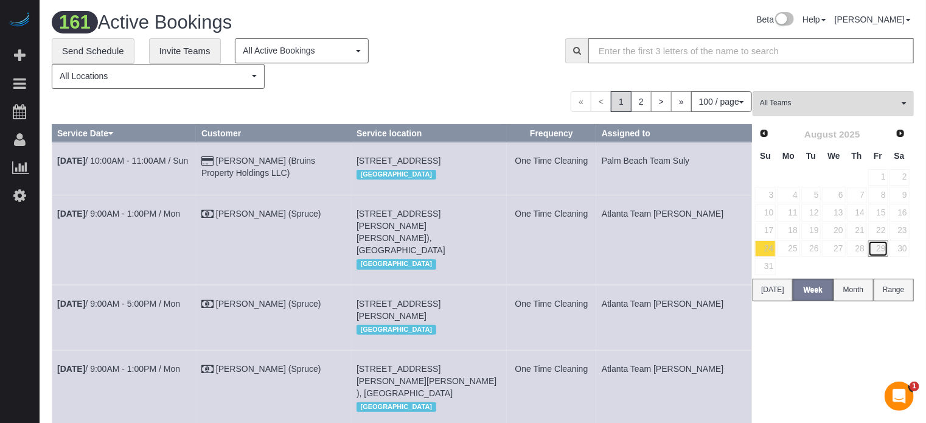
click at [880, 245] on link "29" at bounding box center [878, 248] width 20 height 16
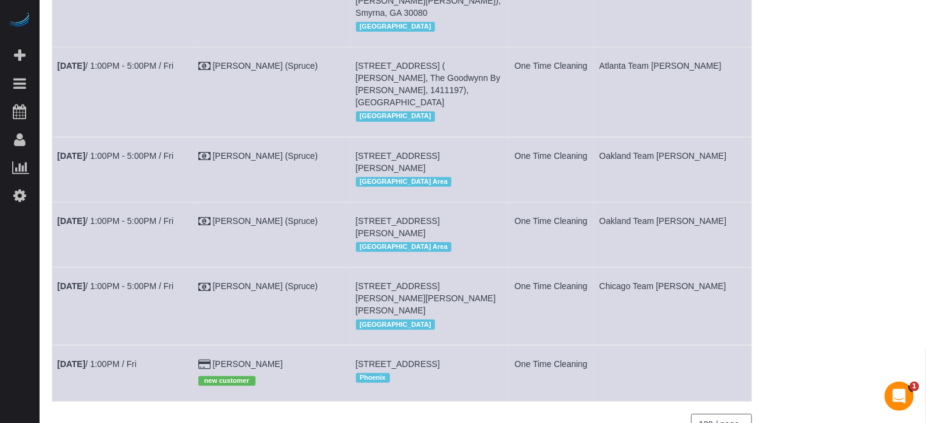
scroll to position [2606, 0]
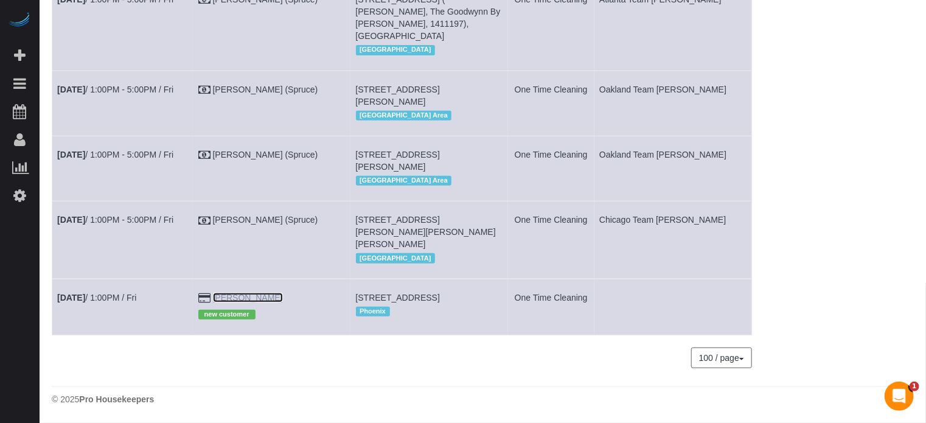
click at [254, 293] on link "Ann Rutkowski" at bounding box center [248, 298] width 70 height 10
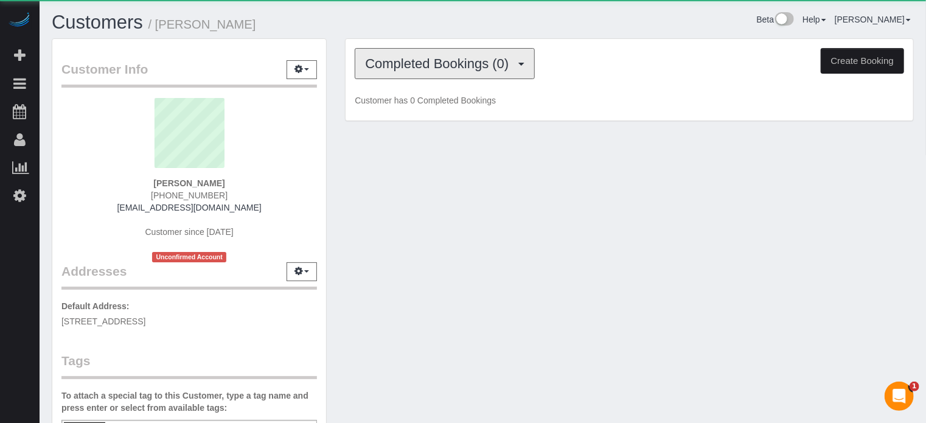
click at [467, 74] on button "Completed Bookings (0)" at bounding box center [445, 63] width 180 height 31
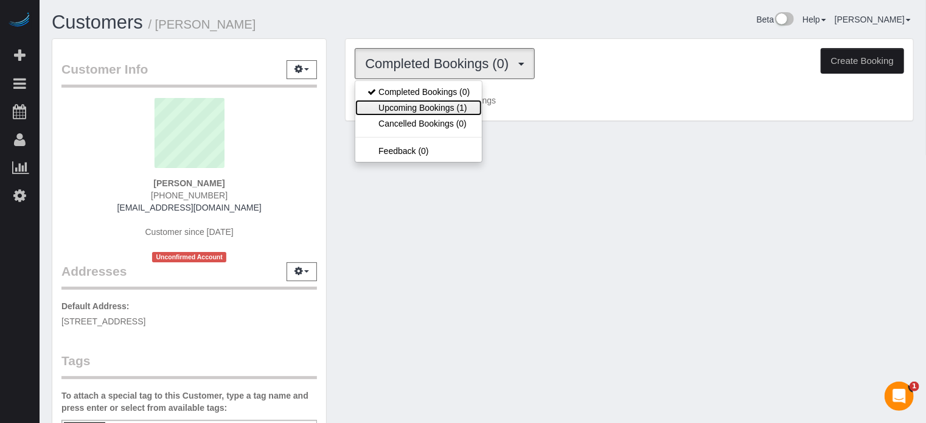
click at [451, 105] on link "Upcoming Bookings (1)" at bounding box center [418, 108] width 127 height 16
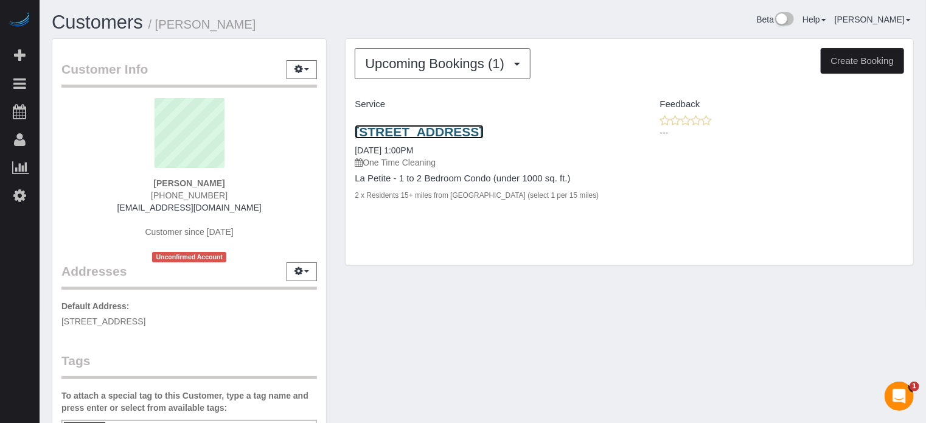
click at [453, 133] on link "15603 E Palisades Blvd, Fountain Hills, AZ 85268" at bounding box center [419, 132] width 128 height 14
click at [429, 133] on link "15603 E Palisades Blvd, Fountain Hills, AZ 85268" at bounding box center [419, 132] width 128 height 14
click at [331, 130] on div "Customer Info Edit Contact Info Send Message Email Preferences Special Sales Ta…" at bounding box center [189, 338] width 293 height 601
click at [331, 145] on div "Customer Info Edit Contact Info Send Message Email Preferences Special Sales Ta…" at bounding box center [189, 338] width 293 height 601
click at [336, 69] on div "Upcoming Bookings (1) Completed Bookings (0) Upcoming Bookings (1) Cancelled Bo…" at bounding box center [629, 158] width 587 height 240
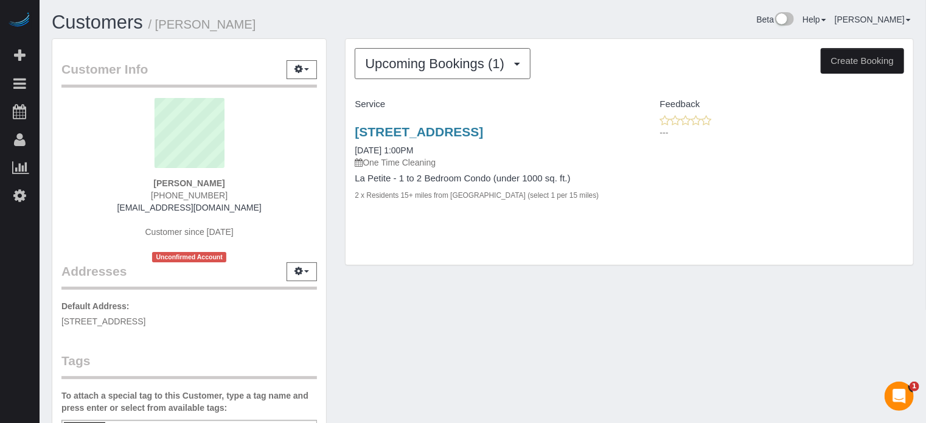
click at [334, 151] on div "Customer Info Edit Contact Info Send Message Email Preferences Special Sales Ta…" at bounding box center [189, 338] width 293 height 601
click at [335, 101] on div "Customer Info Edit Contact Info Send Message Email Preferences Special Sales Ta…" at bounding box center [189, 338] width 293 height 601
click at [902, 278] on div "Upcoming Bookings (1) Completed Bookings (0) Upcoming Bookings (1) Cancelled Bo…" at bounding box center [629, 158] width 587 height 240
click at [588, 306] on div "Customer Info Edit Contact Info Send Message Email Preferences Special Sales Ta…" at bounding box center [483, 338] width 880 height 601
click at [331, 156] on div "Customer Info Edit Contact Info Send Message Email Preferences Special Sales Ta…" at bounding box center [189, 338] width 293 height 601
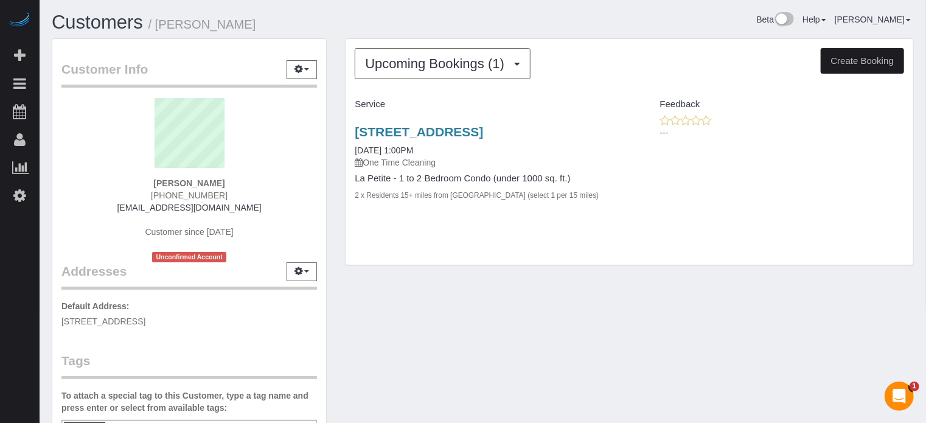
click at [336, 70] on div "Upcoming Bookings (1) Completed Bookings (0) Upcoming Bookings (1) Cancelled Bo…" at bounding box center [629, 158] width 587 height 240
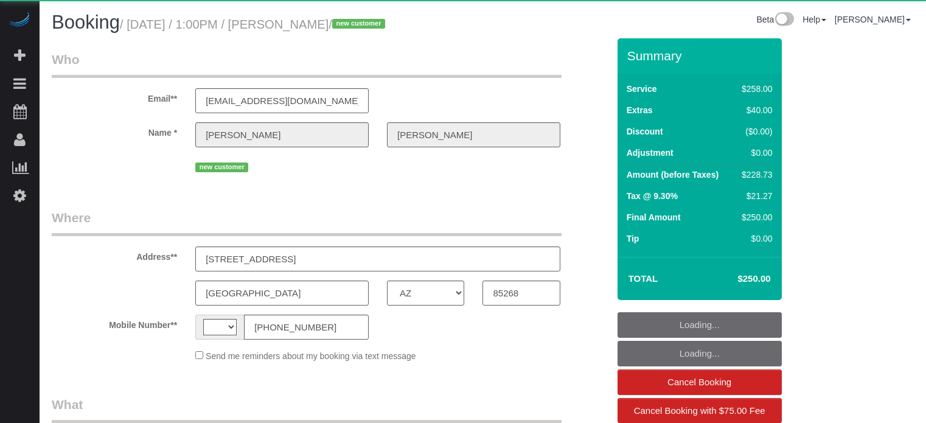
select select "AZ"
select select "string:US"
select select "object:695"
select select "5"
select select "number:9"
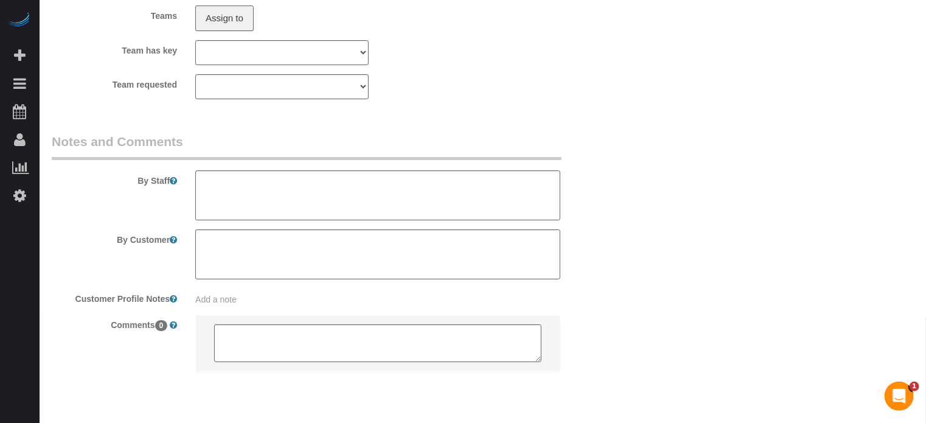
scroll to position [2181, 0]
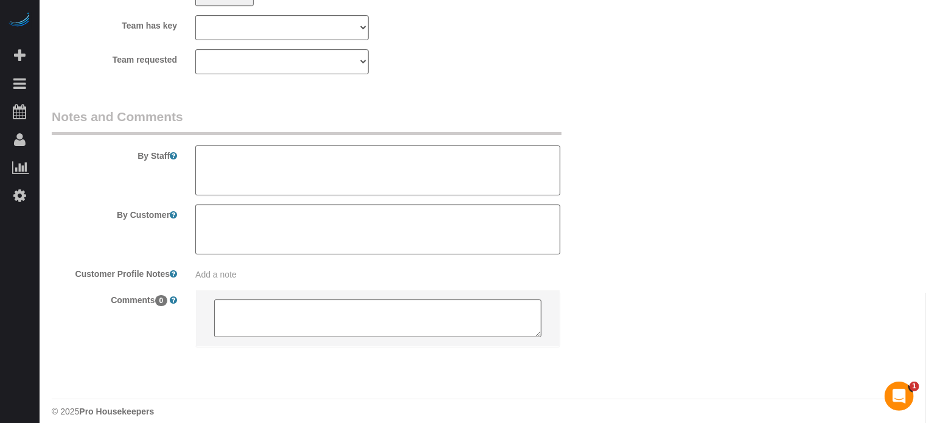
click at [532, 173] on textarea at bounding box center [377, 170] width 365 height 50
click at [589, 172] on div "By Staff" at bounding box center [330, 152] width 575 height 88
click at [494, 171] on textarea at bounding box center [377, 170] width 365 height 50
click at [601, 169] on div "By Staff" at bounding box center [330, 152] width 575 height 88
click at [482, 170] on textarea at bounding box center [377, 170] width 365 height 50
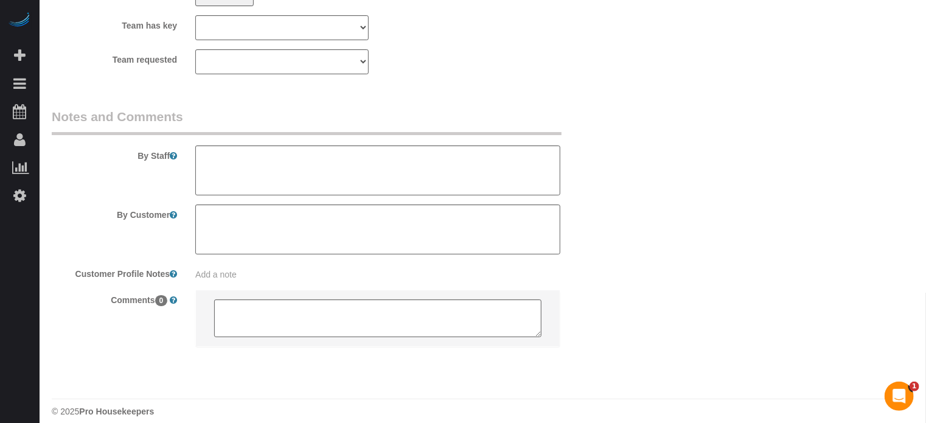
click at [609, 165] on div "By Staff" at bounding box center [330, 152] width 575 height 88
click at [504, 170] on textarea at bounding box center [377, 170] width 365 height 50
click at [594, 162] on div "By Staff" at bounding box center [330, 152] width 575 height 88
click at [475, 172] on textarea at bounding box center [377, 170] width 365 height 50
click at [602, 166] on div "By Staff" at bounding box center [330, 152] width 575 height 88
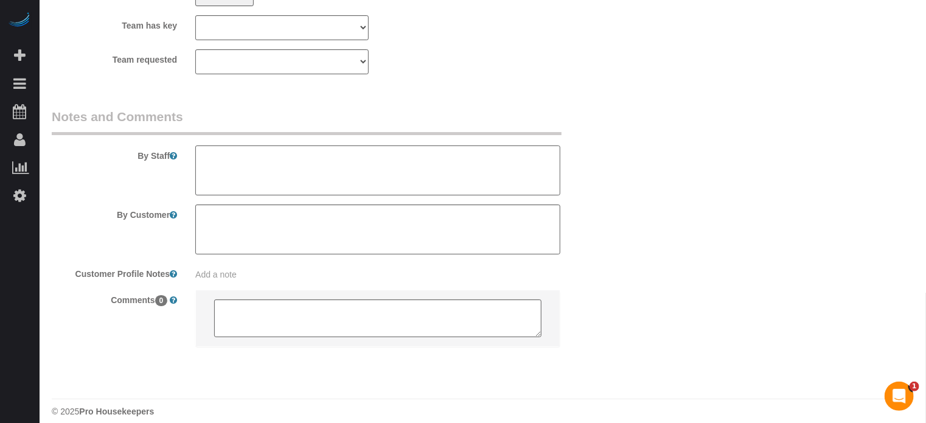
click at [482, 175] on textarea at bounding box center [377, 170] width 365 height 50
click at [461, 175] on textarea at bounding box center [377, 170] width 365 height 50
click at [607, 170] on div "By Staff" at bounding box center [330, 152] width 575 height 88
click at [464, 178] on textarea at bounding box center [377, 170] width 365 height 50
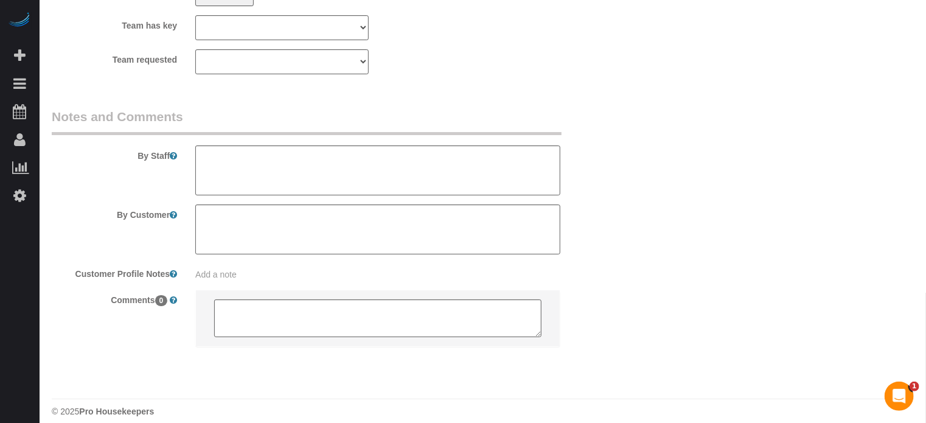
click at [603, 172] on div "By Staff" at bounding box center [330, 152] width 575 height 88
click at [460, 174] on textarea at bounding box center [377, 170] width 365 height 50
click at [448, 120] on legend "Notes and Comments" at bounding box center [307, 121] width 510 height 27
click at [447, 164] on textarea at bounding box center [377, 170] width 365 height 50
click at [579, 172] on div "By Staff" at bounding box center [330, 152] width 575 height 88
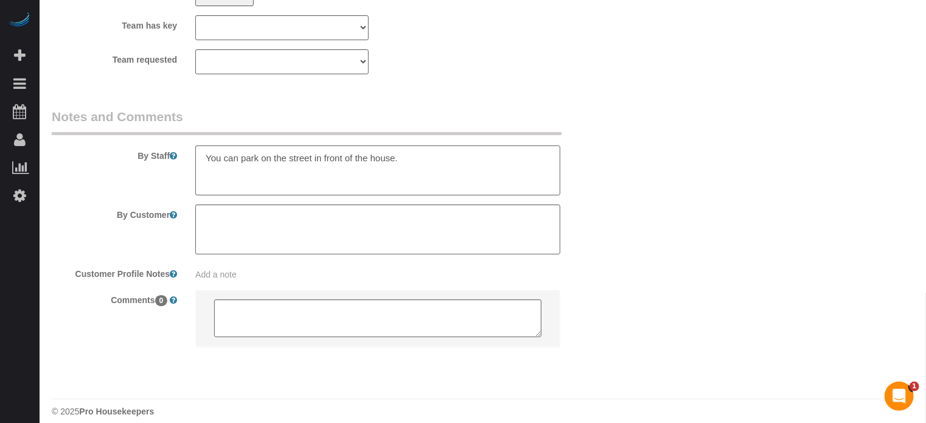
click at [472, 172] on textarea at bounding box center [377, 170] width 365 height 50
click at [608, 175] on div "By Staff" at bounding box center [330, 152] width 575 height 88
click at [464, 165] on textarea at bounding box center [377, 170] width 365 height 50
click at [613, 187] on div "By Staff" at bounding box center [330, 152] width 575 height 88
click at [479, 170] on textarea at bounding box center [377, 170] width 365 height 50
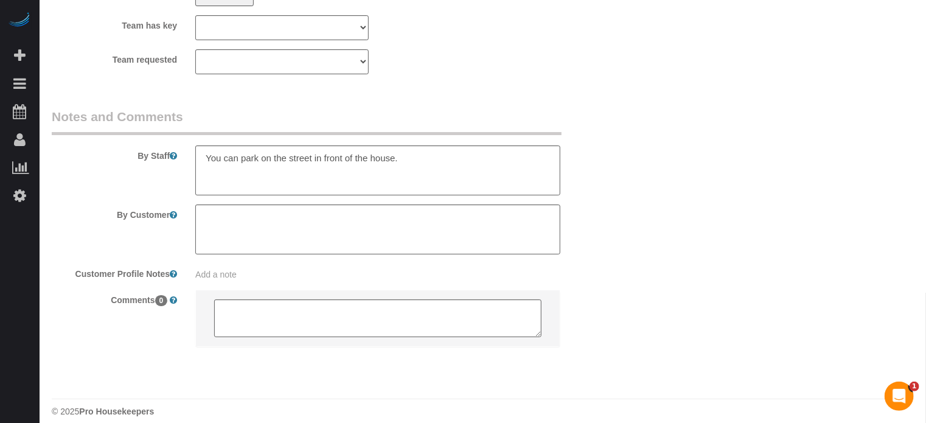
click at [582, 179] on div "By Staff" at bounding box center [330, 152] width 575 height 88
click at [493, 175] on textarea at bounding box center [377, 170] width 365 height 50
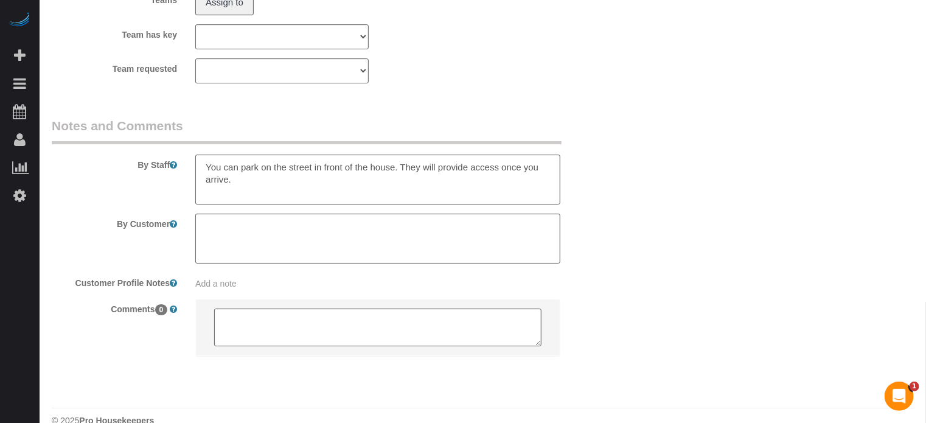
scroll to position [2188, 0]
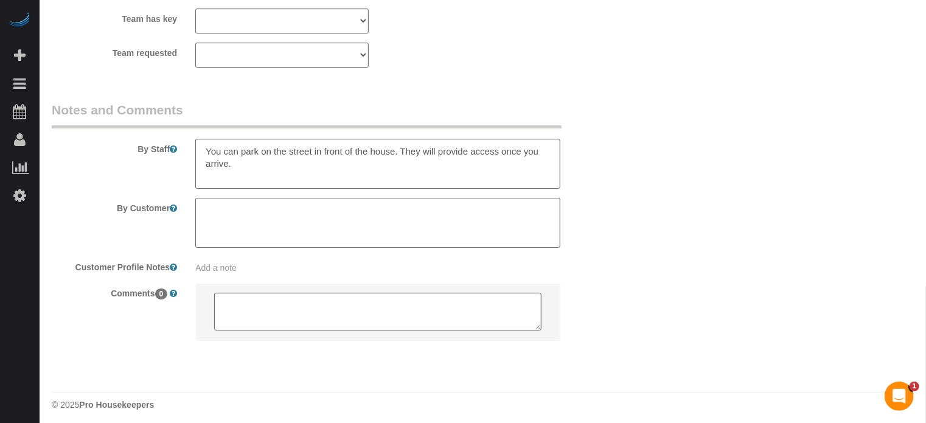
drag, startPoint x: 931, startPoint y: 55, endPoint x: 2, endPoint y: 9, distance: 930.2
click at [431, 165] on textarea at bounding box center [377, 164] width 365 height 50
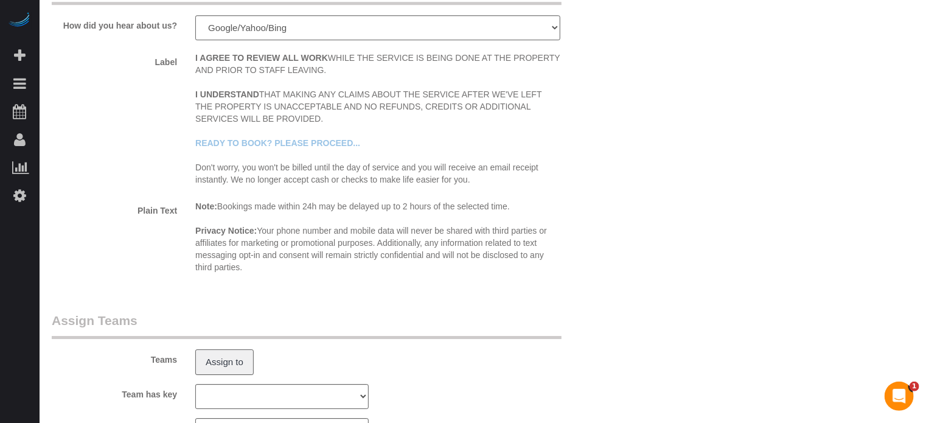
scroll to position [2091, 0]
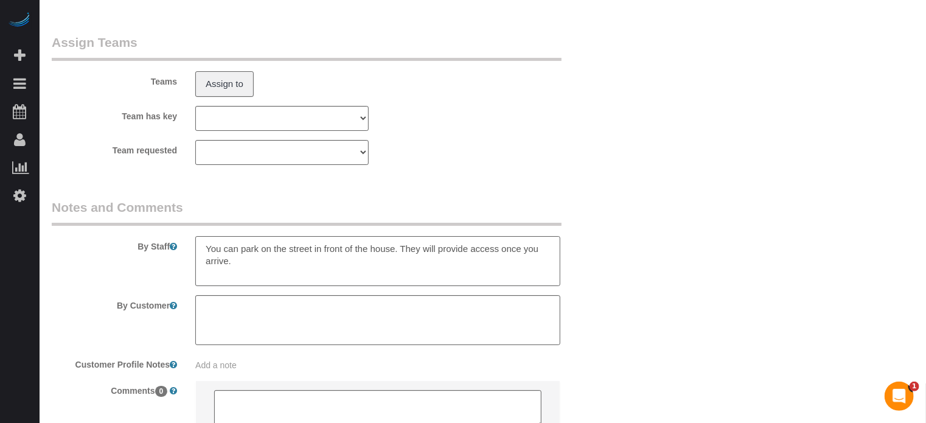
click at [280, 273] on textarea at bounding box center [377, 261] width 365 height 50
click at [464, 272] on textarea at bounding box center [377, 261] width 365 height 50
type textarea "You can park on the street in front of the house. They will provide access once…"
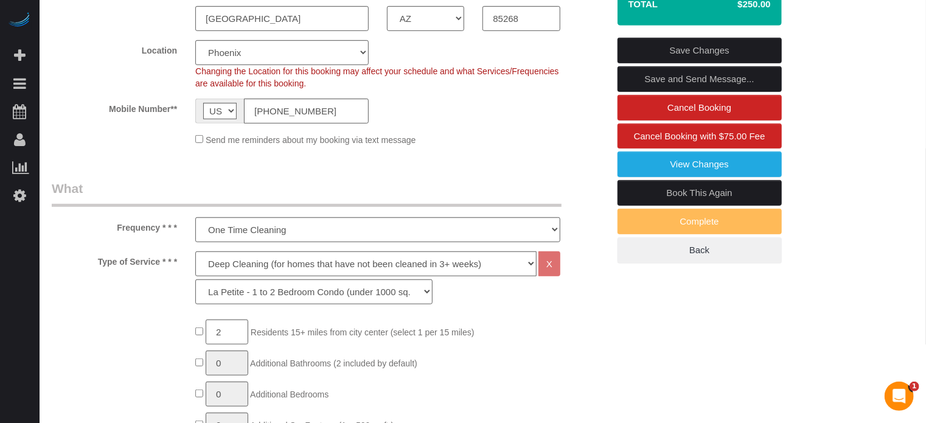
scroll to position [83, 0]
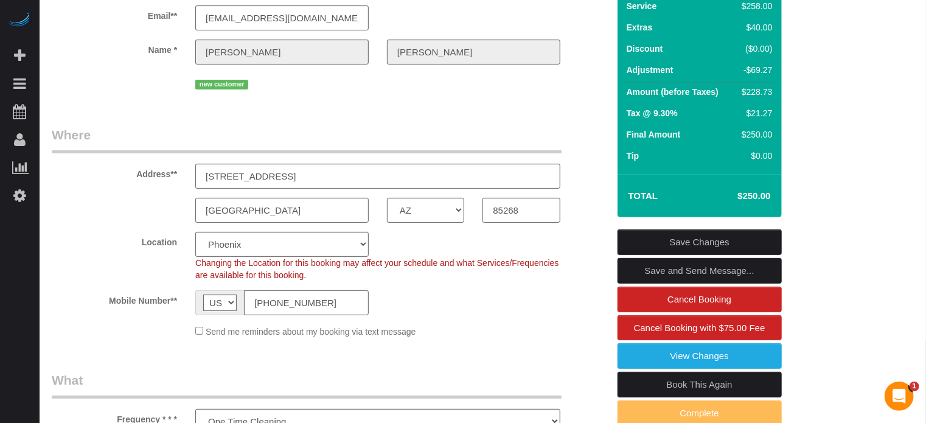
click at [650, 243] on link "Save Changes" at bounding box center [700, 242] width 164 height 26
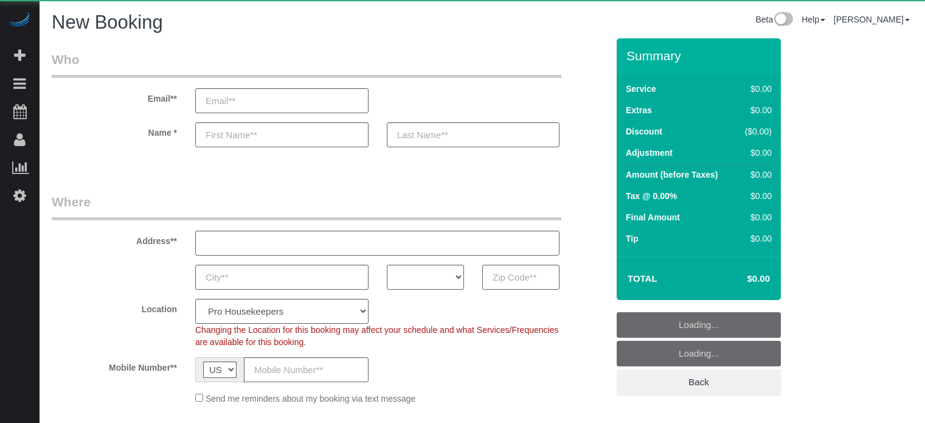
select select "4"
select select "number:9"
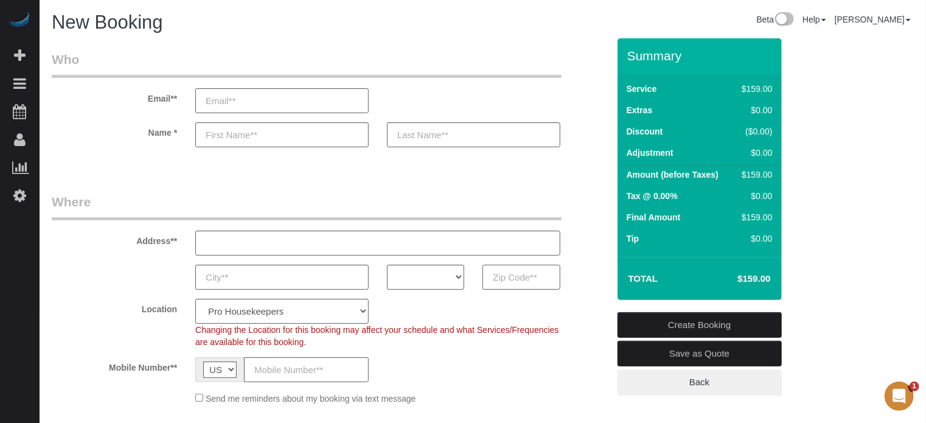
click at [522, 279] on input "text" at bounding box center [520, 277] width 77 height 25
paste input "85138"
type input "85138"
click at [446, 276] on select "AK AL AR AZ CA CO CT DC DE FL GA HI IA ID IL IN KS KY LA MA MD ME MI MN MO MS M…" at bounding box center [425, 277] width 77 height 25
select select "AZ"
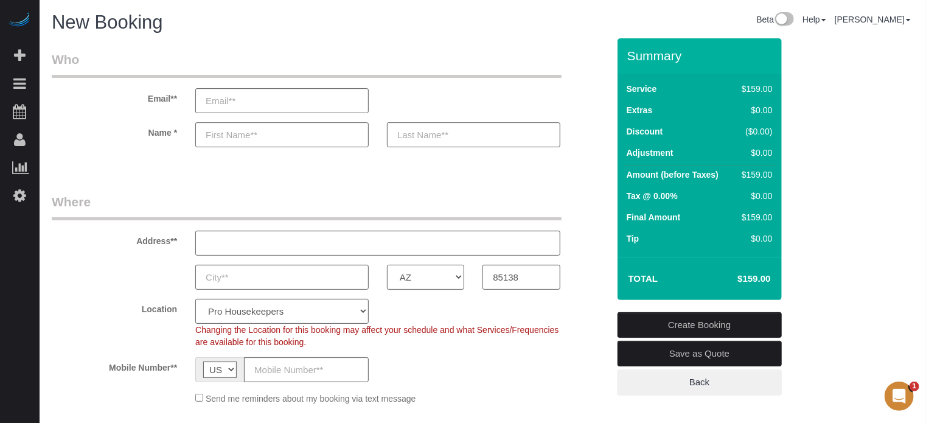
click at [387, 265] on select "AK AL AR AZ CA CO CT DC DE FL GA HI IA ID IL IN KS KY LA MA MD ME MI MN MO MS M…" at bounding box center [425, 277] width 77 height 25
drag, startPoint x: 327, startPoint y: 306, endPoint x: 327, endPoint y: 299, distance: 6.7
click at [327, 306] on select "Pro Housekeepers [GEOGRAPHIC_DATA] [GEOGRAPHIC_DATA] [GEOGRAPHIC_DATA] [GEOGRAP…" at bounding box center [281, 311] width 173 height 25
select select "21"
click at [195, 299] on select "Pro Housekeepers [GEOGRAPHIC_DATA] [GEOGRAPHIC_DATA] [GEOGRAPHIC_DATA] [GEOGRAP…" at bounding box center [281, 311] width 173 height 25
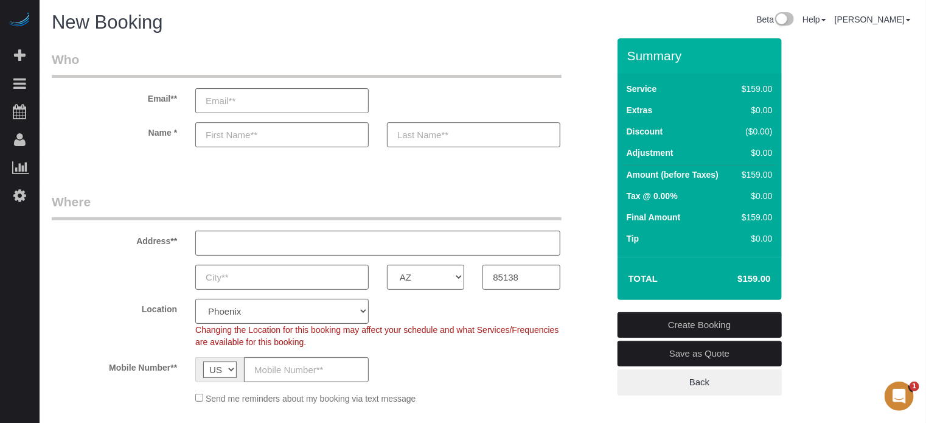
select select "object:1185"
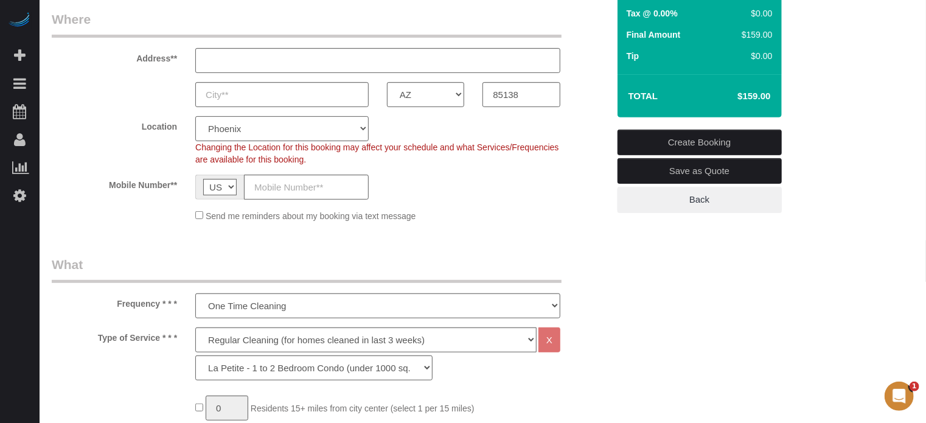
scroll to position [304, 0]
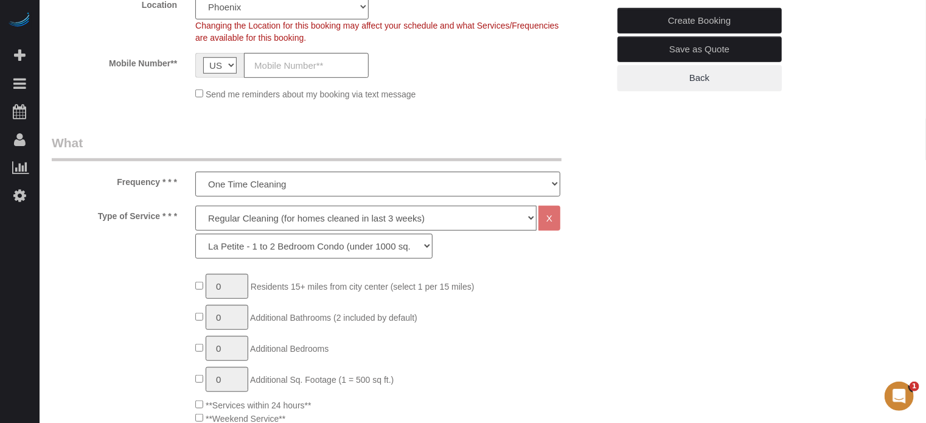
click at [264, 228] on select "Deep Cleaning (for homes that have not been cleaned in 3+ weeks) Spruce Regular…" at bounding box center [365, 218] width 341 height 25
select select "6"
click at [195, 206] on select "Deep Cleaning (for homes that have not been cleaned in 3+ weeks) Spruce Regular…" at bounding box center [365, 218] width 341 height 25
click at [263, 240] on select "La Petite - 1 to 2 Bedroom Condo (under 1000 sq. ft.) La Petite II - 2 Bedroom …" at bounding box center [313, 246] width 237 height 25
select select "163"
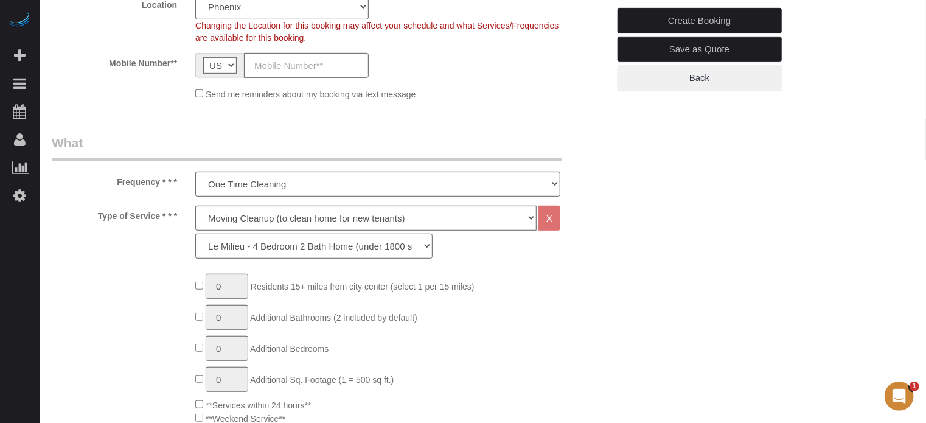
click at [195, 234] on select "La Petite - 1 to 2 Bedroom Condo (under 1000 sq. ft.) La Petite II - 2 Bedroom …" at bounding box center [313, 246] width 237 height 25
type input "1"
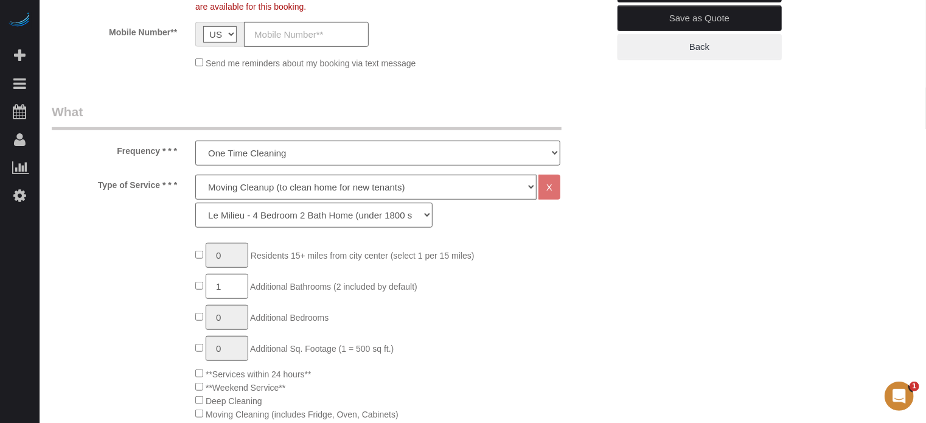
scroll to position [365, 0]
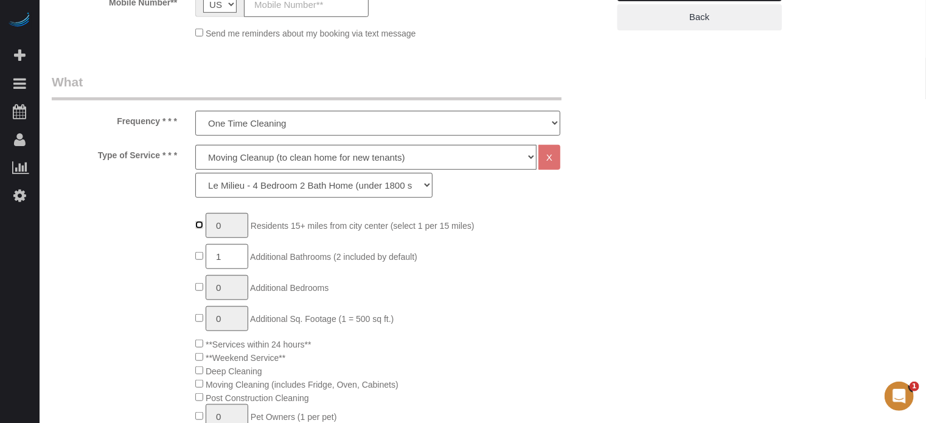
type input "1"
click at [238, 229] on input "1" at bounding box center [227, 225] width 43 height 25
type input "3"
click at [148, 201] on div "Type of Service * * * Deep Cleaning (for homes that have not been cleaned in 3+…" at bounding box center [330, 174] width 575 height 59
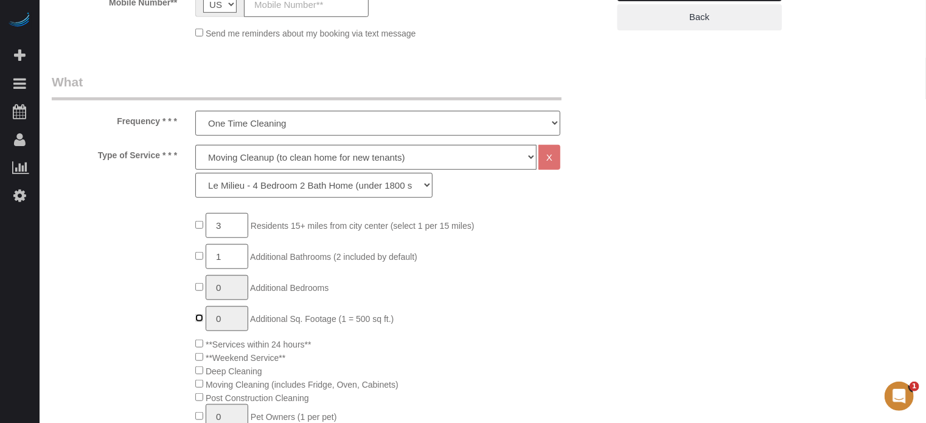
type input "1"
click at [226, 323] on input "1" at bounding box center [227, 318] width 43 height 25
type input "3"
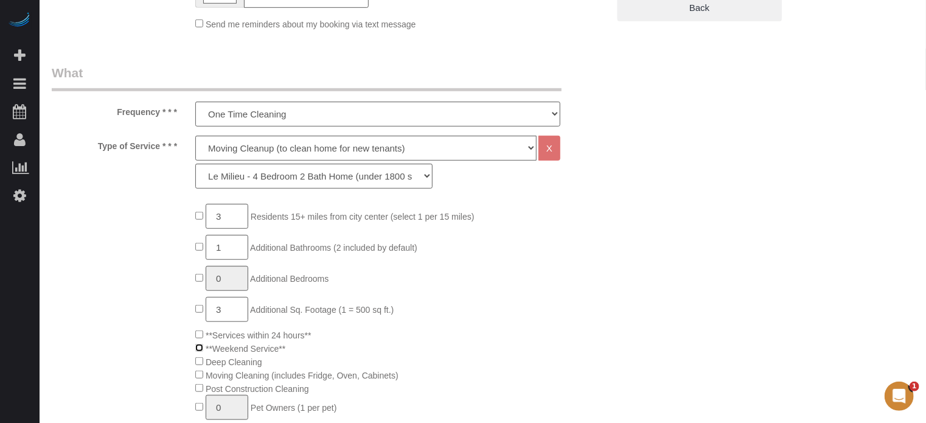
scroll to position [426, 0]
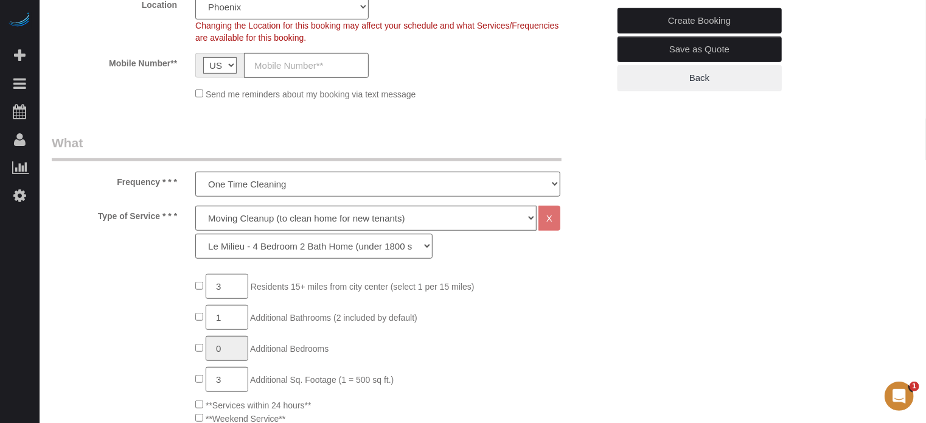
scroll to position [365, 0]
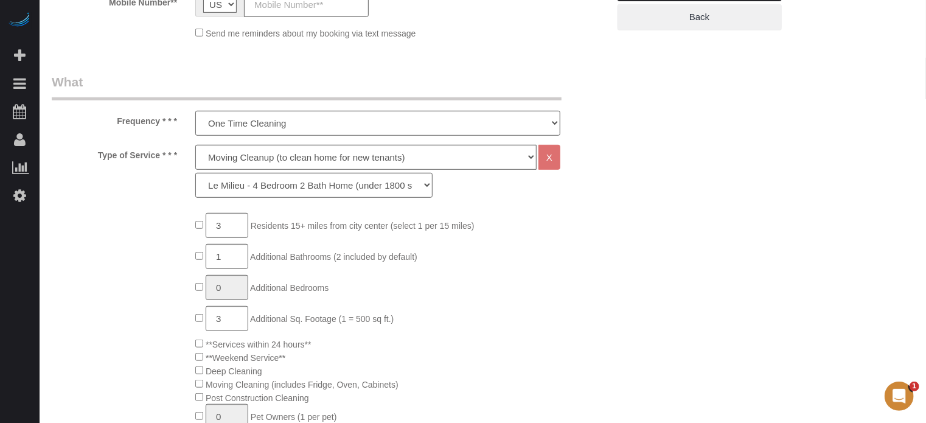
click at [587, 169] on div "Type of Service * * * Deep Cleaning (for homes that have not been cleaned in 3+…" at bounding box center [330, 174] width 575 height 59
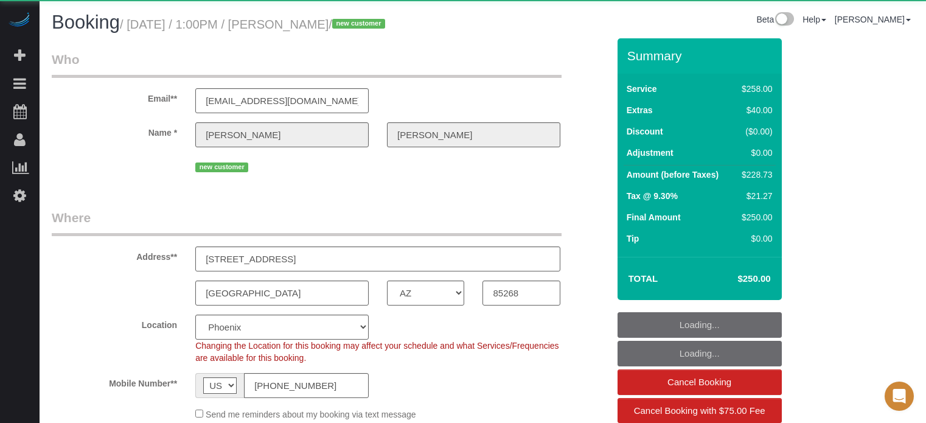
select select "AZ"
select select "number:9"
select select "object:824"
select select "5"
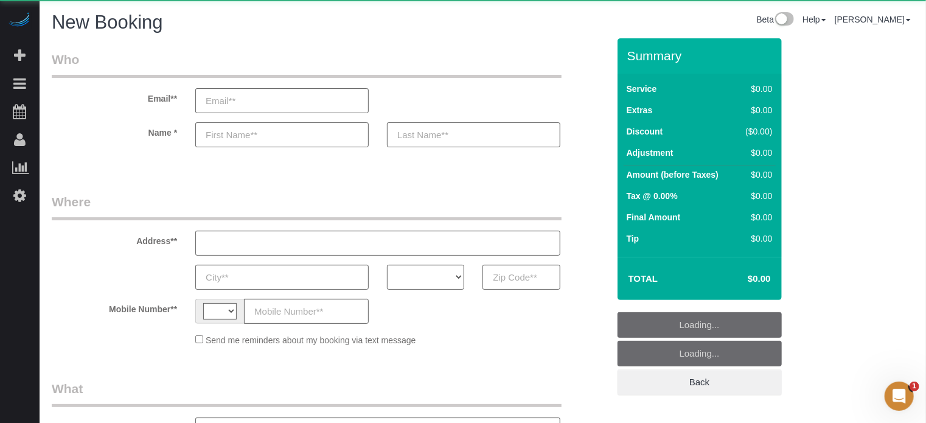
select select "string:[GEOGRAPHIC_DATA]"
select select "object:1176"
select select "4"
select select "number:9"
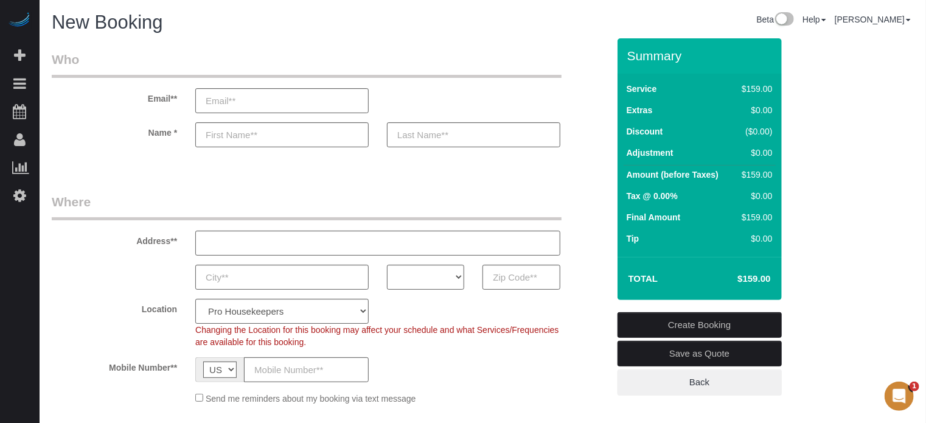
drag, startPoint x: 52, startPoint y: 164, endPoint x: 299, endPoint y: 124, distance: 250.3
click at [52, 164] on link "Customers" at bounding box center [116, 166] width 152 height 24
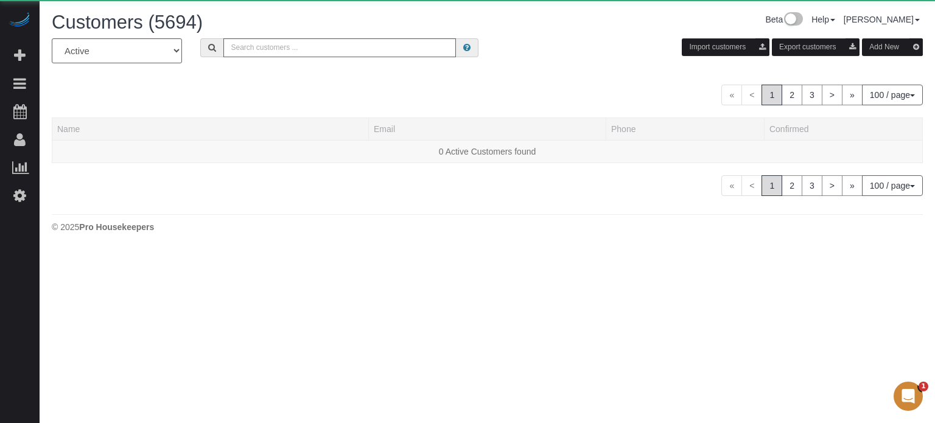
click at [888, 47] on button "Add New" at bounding box center [892, 47] width 61 height 18
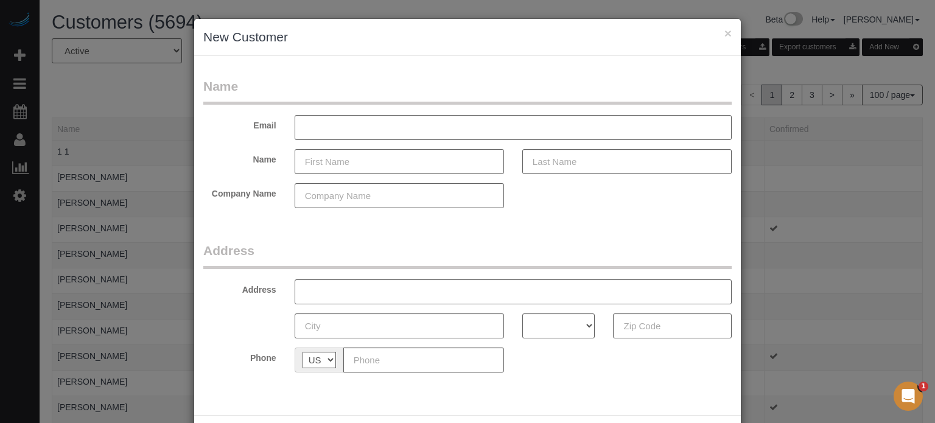
click at [379, 169] on input "text" at bounding box center [398, 161] width 209 height 25
click at [373, 164] on input "text" at bounding box center [398, 161] width 209 height 25
type input "[PERSON_NAME]"
click at [566, 167] on input "text" at bounding box center [626, 161] width 209 height 25
click at [554, 167] on input "text" at bounding box center [626, 161] width 209 height 25
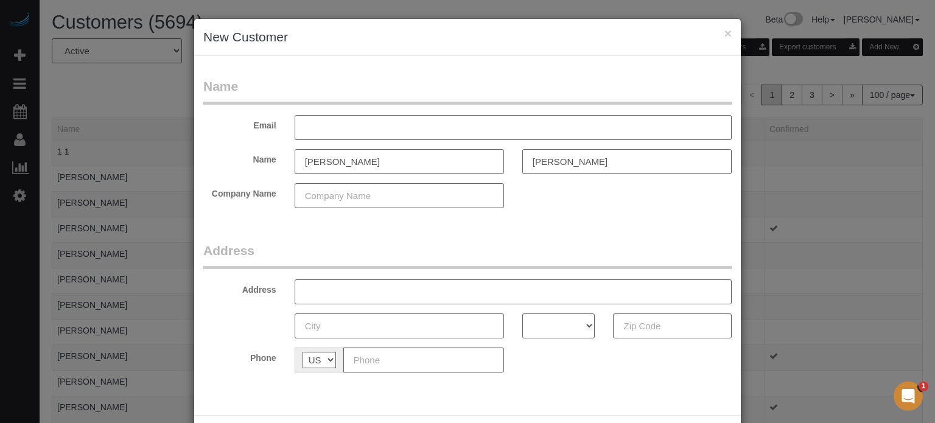
type input "[PERSON_NAME]"
click at [348, 124] on input "text" at bounding box center [512, 127] width 437 height 25
click at [349, 124] on input "text" at bounding box center [512, 127] width 437 height 25
click at [357, 129] on input "text" at bounding box center [512, 127] width 437 height 25
type input "[EMAIL_ADDRESS][DOMAIN_NAME]"
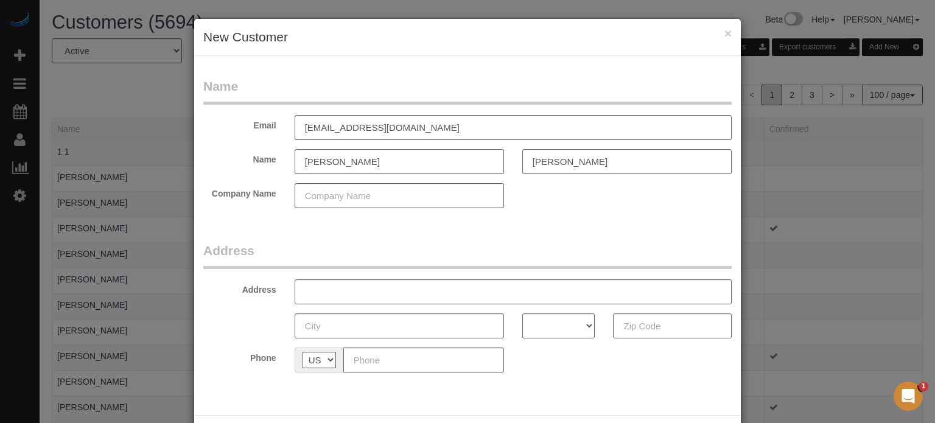
click at [922, 210] on div "× New Customer Name Email [EMAIL_ADDRESS][DOMAIN_NAME] Name [PERSON_NAME][GEOGR…" at bounding box center [467, 211] width 935 height 423
click at [411, 363] on input "text" at bounding box center [423, 359] width 161 height 25
paste input "[PHONE_NUMBER]"
type input "[PHONE_NUMBER]"
click at [331, 293] on input "text" at bounding box center [512, 291] width 437 height 25
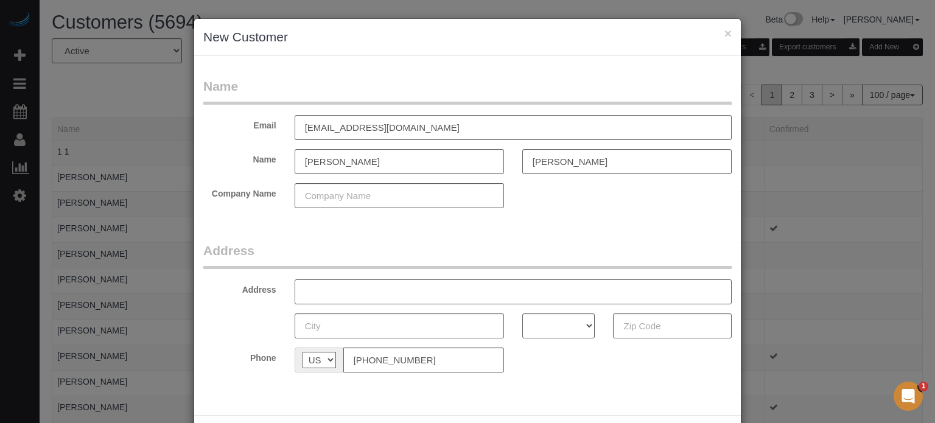
click at [326, 292] on input "text" at bounding box center [512, 291] width 437 height 25
paste input "[STREET_ADDRESS][PERSON_NAME]"
click at [472, 291] on input "[STREET_ADDRESS][PERSON_NAME]" at bounding box center [512, 291] width 437 height 25
type input "[STREET_ADDRESS][PERSON_NAME]"
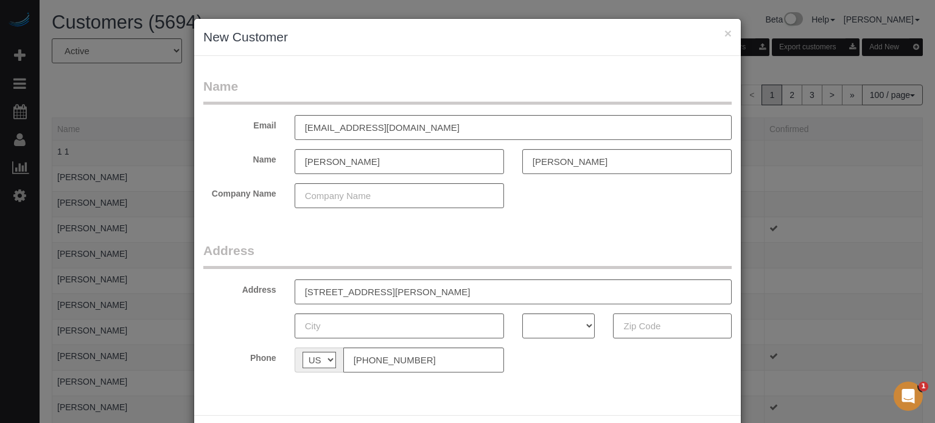
click at [656, 327] on input "text" at bounding box center [672, 325] width 119 height 25
paste input "85138"
type input "85138"
click at [553, 328] on select "AK AL AR AZ CA CO CT DC DE FL [GEOGRAPHIC_DATA] HI IA ID IL IN KS [GEOGRAPHIC_D…" at bounding box center [558, 325] width 73 height 25
select select "AZ"
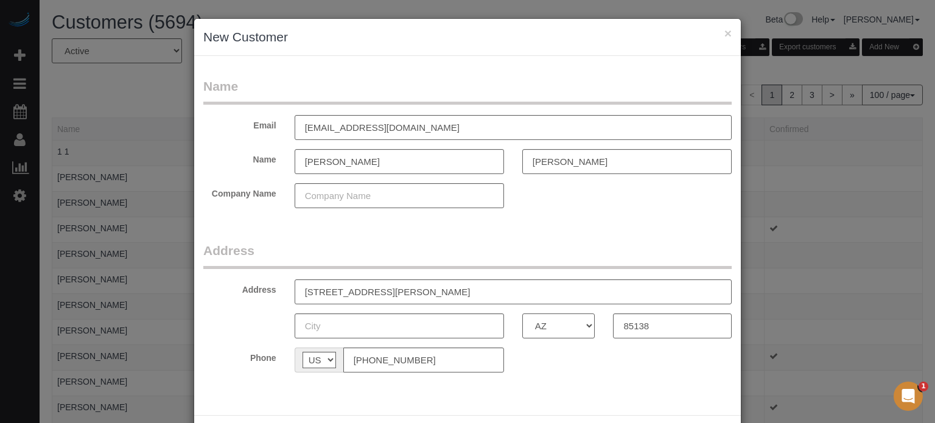
click at [522, 313] on select "AK AL AR AZ CA CO CT DC DE FL GA HI IA ID IL IN KS KY LA MA MD ME MI MN MO MS M…" at bounding box center [558, 325] width 73 height 25
click at [489, 289] on input "20652 N Donithan Way, Maricopa, AZ , USA" at bounding box center [512, 291] width 437 height 25
drag, startPoint x: 445, startPoint y: 293, endPoint x: 398, endPoint y: 293, distance: 47.5
click at [398, 293] on input "20652 N Donithan Way, Maricopa" at bounding box center [512, 291] width 437 height 25
type input "20652 N Donithan Way,"
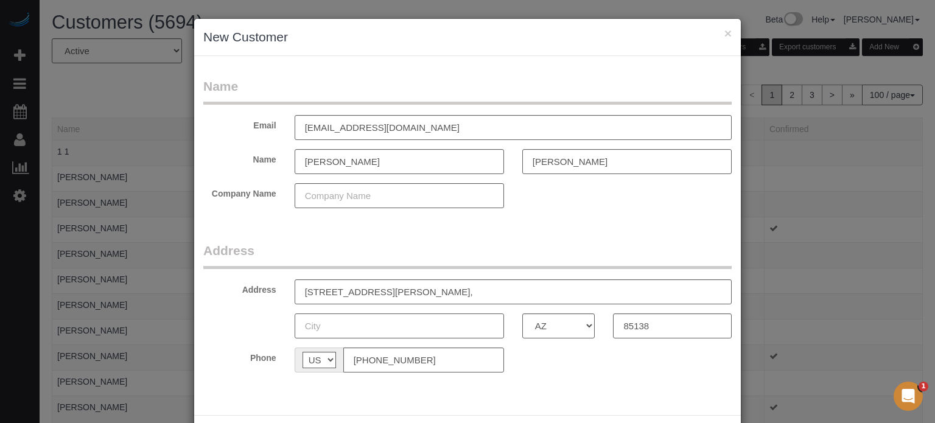
click at [392, 324] on input "text" at bounding box center [398, 325] width 209 height 25
paste input "Maricopa"
type input "Maricopa"
click at [408, 295] on input "20652 N Donithan Way," at bounding box center [512, 291] width 437 height 25
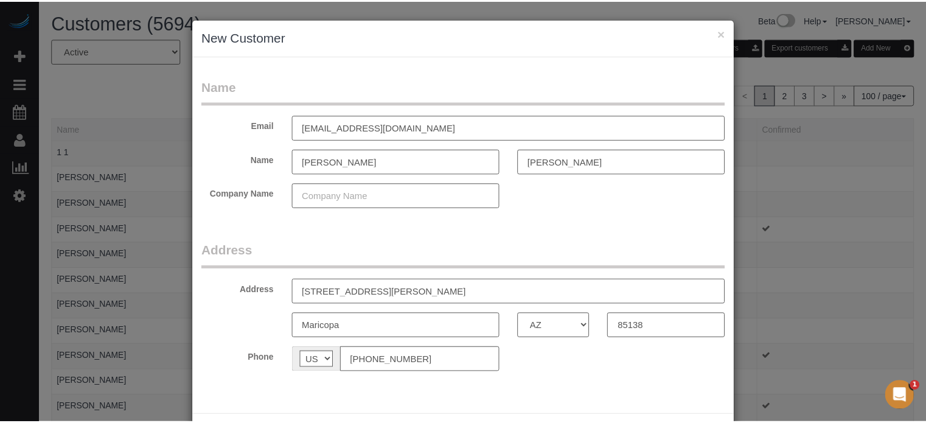
scroll to position [54, 0]
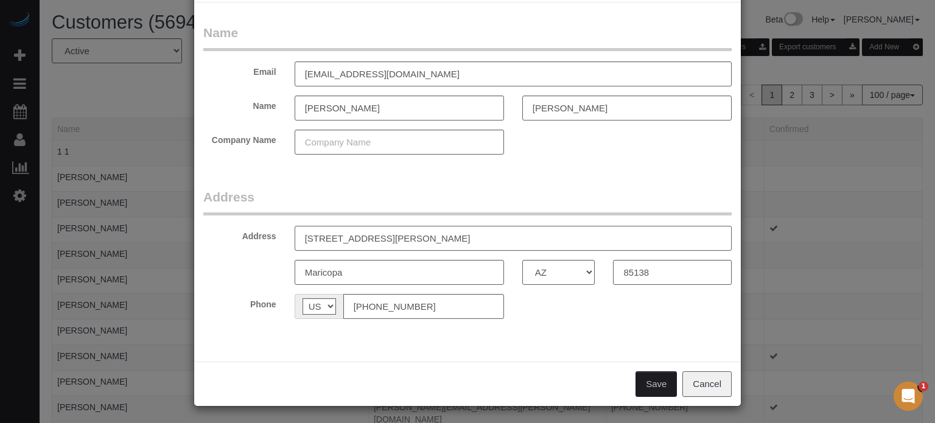
type input "[STREET_ADDRESS][PERSON_NAME]"
click at [650, 381] on button "Save" at bounding box center [655, 384] width 41 height 26
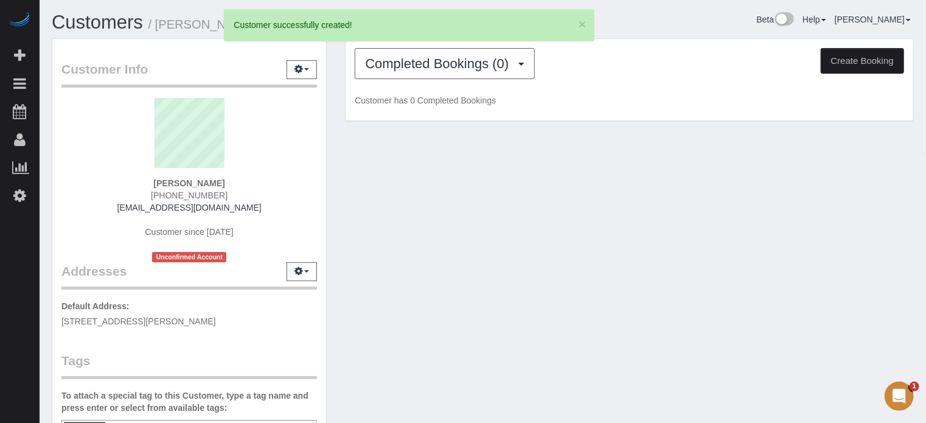
click at [842, 59] on button "Create Booking" at bounding box center [862, 61] width 83 height 26
select select "AZ"
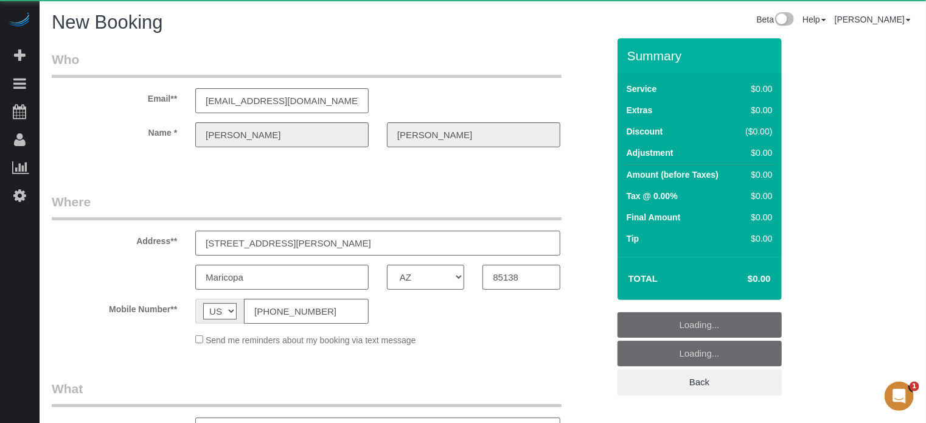
select select "object:2195"
select select "number:9"
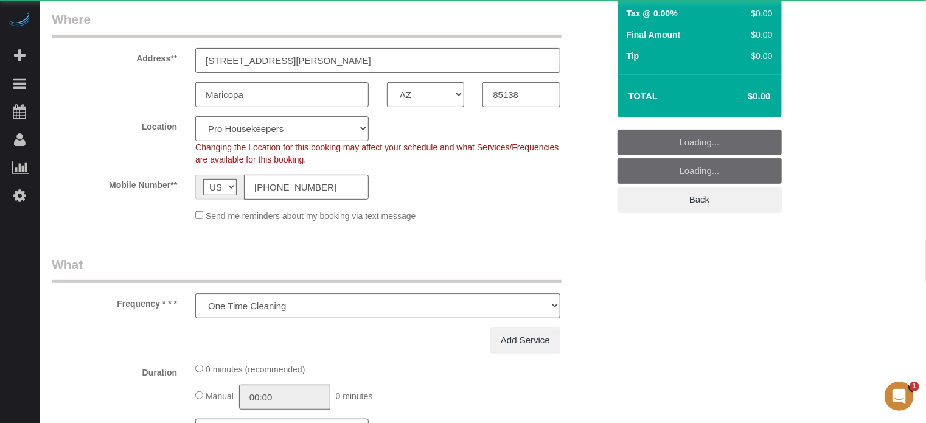
select select "object:2640"
select select "4"
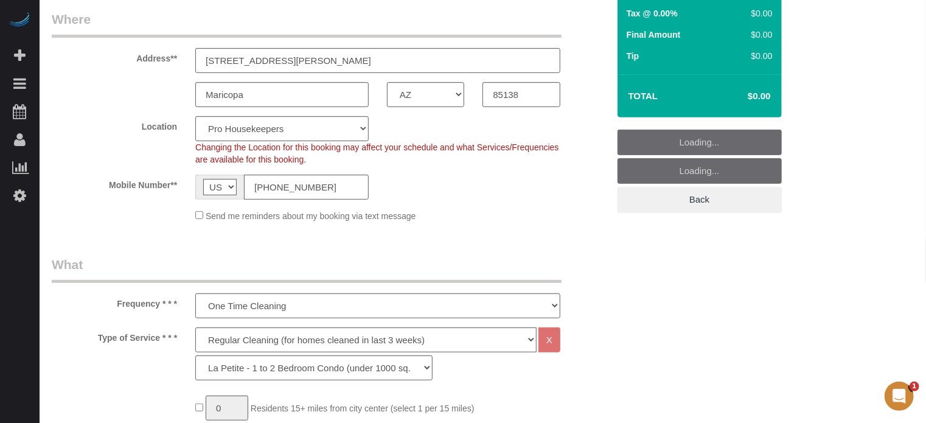
select select "object:2776"
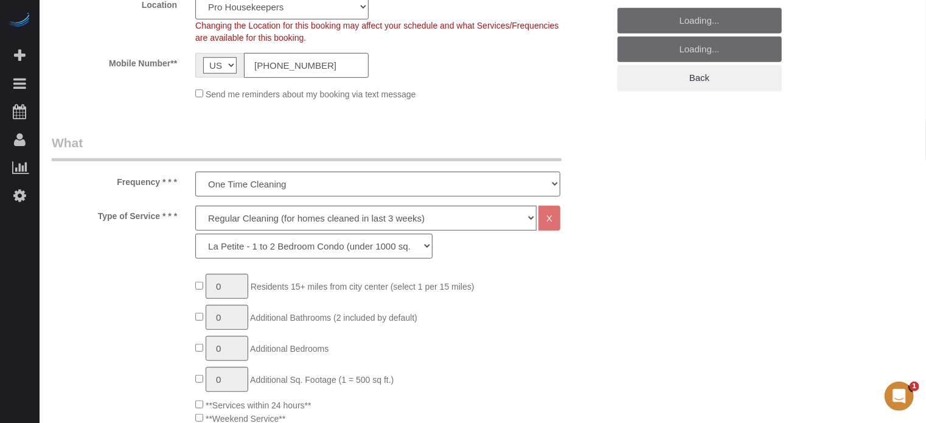
scroll to position [243, 0]
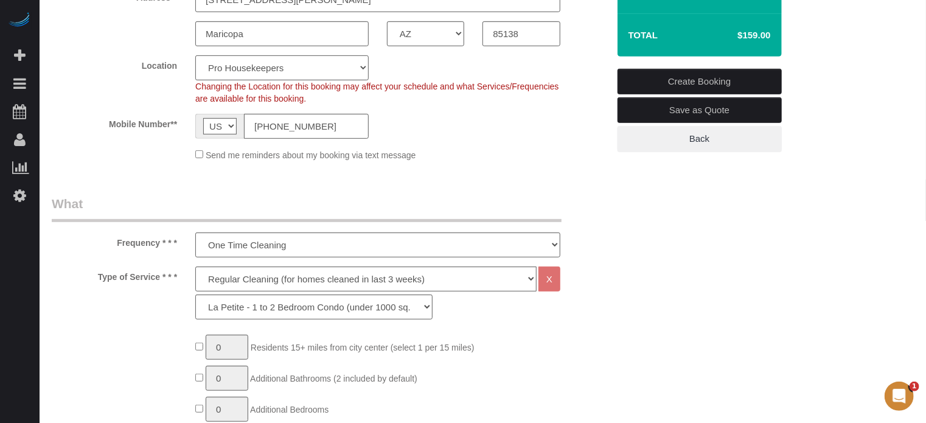
click at [244, 65] on select "Pro Housekeepers Atlanta Austin Boston Chicago Cincinnati Clearwater Denver Ft …" at bounding box center [281, 67] width 173 height 25
select select "21"
click at [195, 55] on select "Pro Housekeepers Atlanta Austin Boston Chicago Cincinnati Clearwater Denver Ft …" at bounding box center [281, 67] width 173 height 25
select select "object:2785"
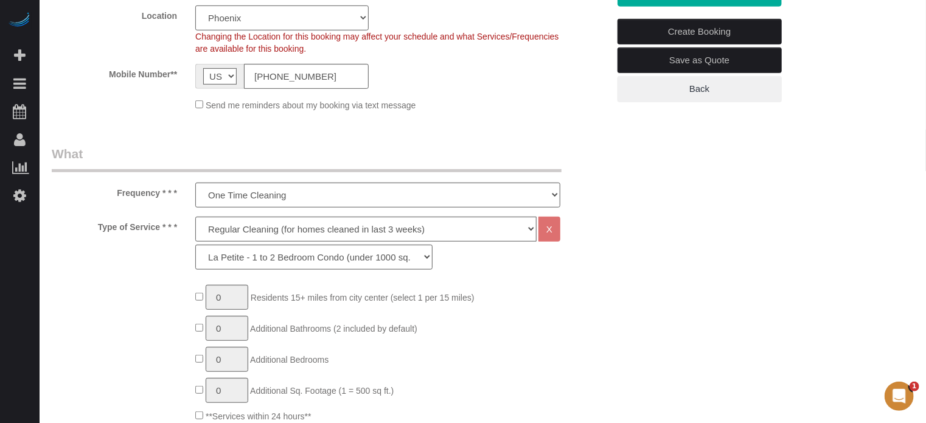
scroll to position [365, 0]
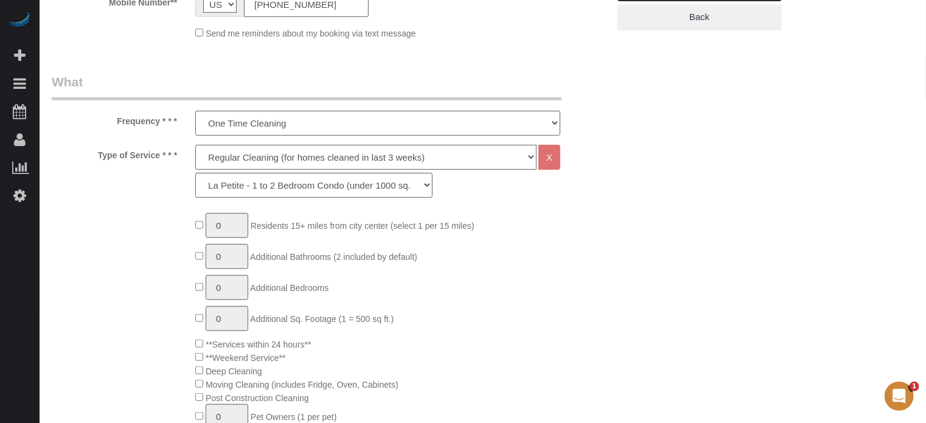
drag, startPoint x: 219, startPoint y: 158, endPoint x: 220, endPoint y: 167, distance: 9.2
click at [219, 158] on select "Deep Cleaning (for homes that have not been cleaned in 3+ weeks) Spruce Regular…" at bounding box center [365, 157] width 341 height 25
select select "6"
click at [195, 145] on select "Deep Cleaning (for homes that have not been cleaned in 3+ weeks) Spruce Regular…" at bounding box center [365, 157] width 341 height 25
click at [296, 186] on select "La Petite - 1 to 2 Bedroom Condo (under 1000 sq. ft.) La Petite II - 2 Bedroom …" at bounding box center [313, 185] width 237 height 25
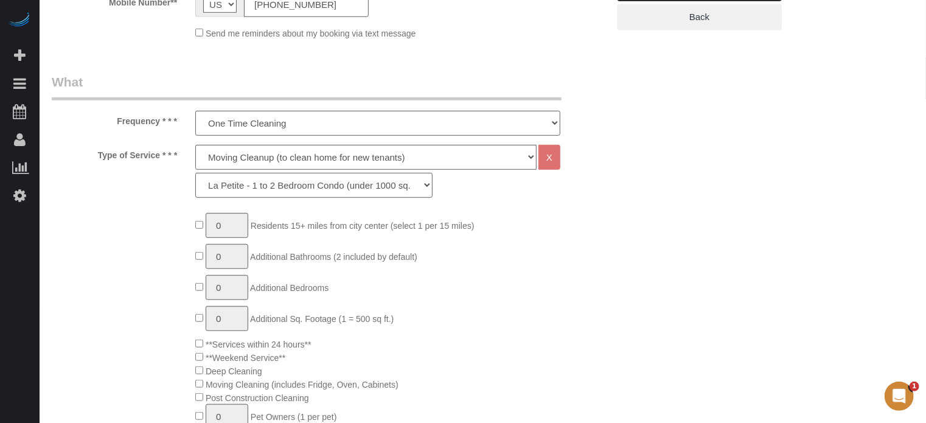
select select "163"
click at [195, 173] on select "La Petite - 1 to 2 Bedroom Condo (under 1000 sq. ft.) La Petite II - 2 Bedroom …" at bounding box center [313, 185] width 237 height 25
type input "1"
click at [235, 226] on input "1" at bounding box center [227, 225] width 43 height 25
type input "3"
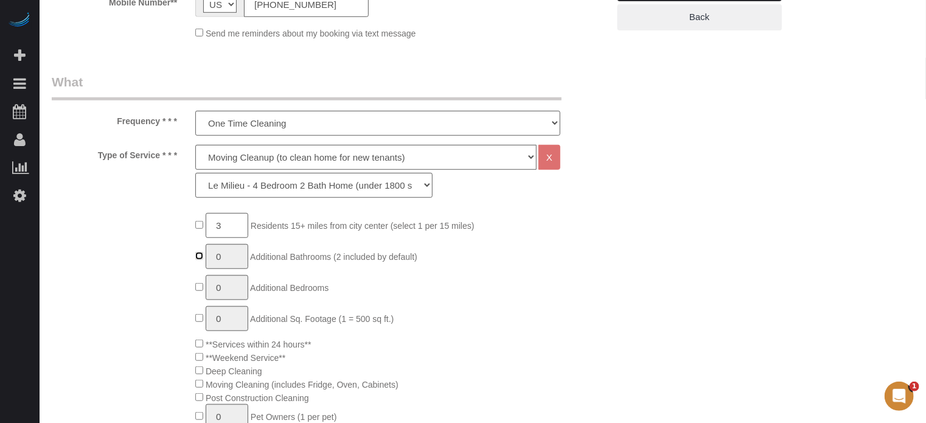
type input "1"
click at [223, 318] on input "1" at bounding box center [227, 318] width 43 height 25
type input "3"
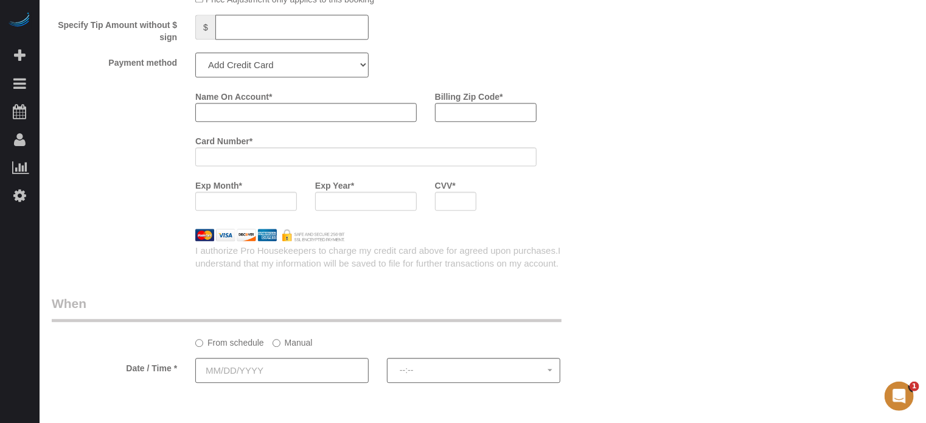
scroll to position [1521, 0]
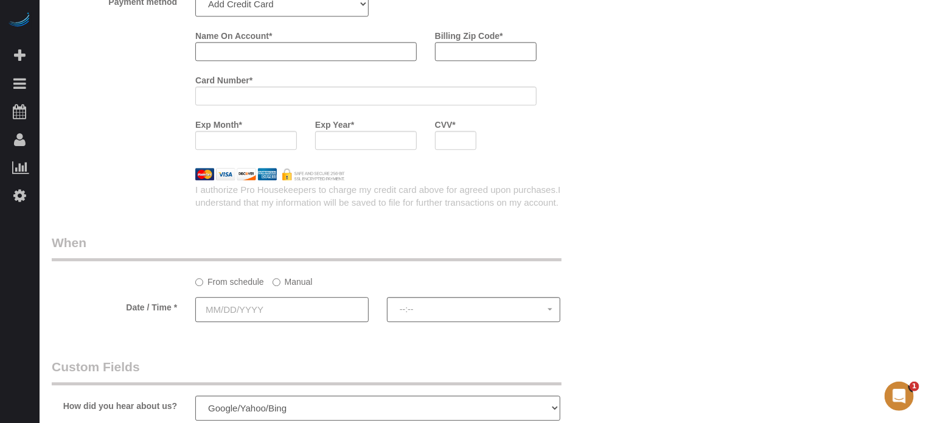
click at [308, 318] on input "text" at bounding box center [281, 309] width 173 height 25
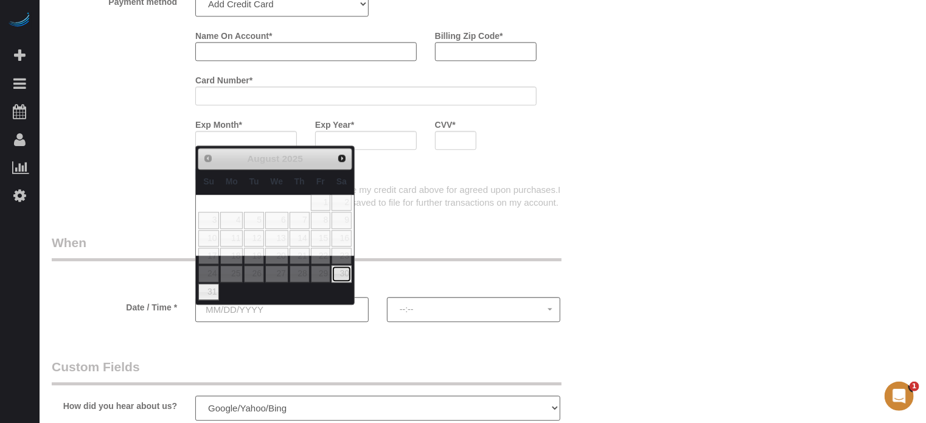
click at [344, 275] on link "30" at bounding box center [342, 273] width 20 height 16
type input "08/30/2025"
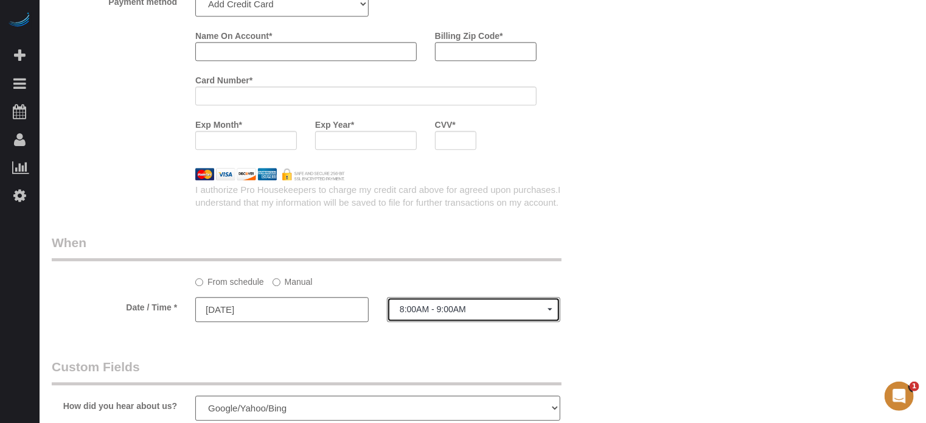
click at [423, 314] on span "8:00AM - 9:00AM" at bounding box center [474, 309] width 148 height 10
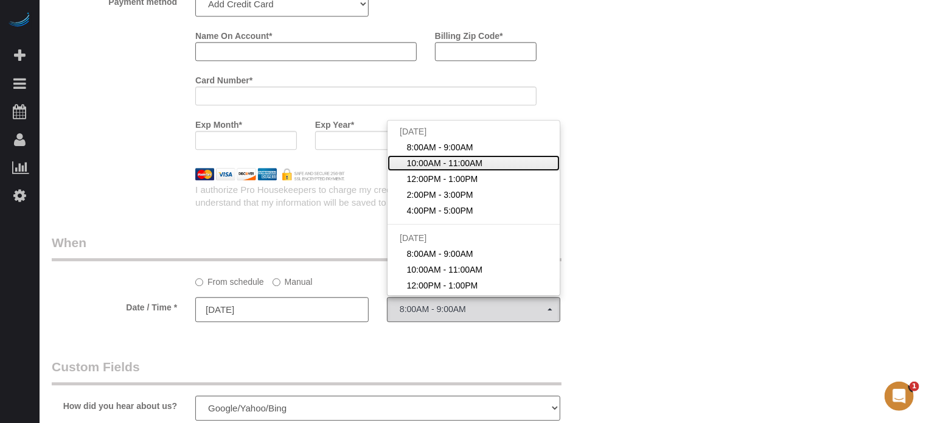
click at [428, 169] on span "10:00AM - 11:00AM" at bounding box center [445, 163] width 76 height 12
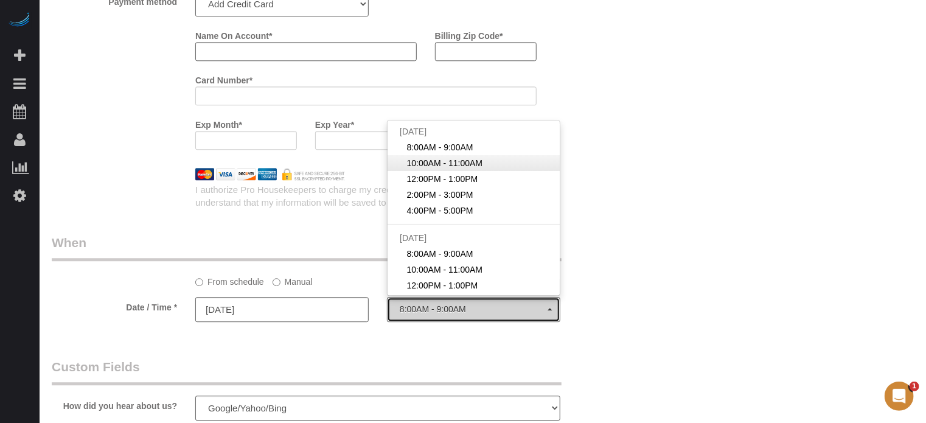
select select "spot2"
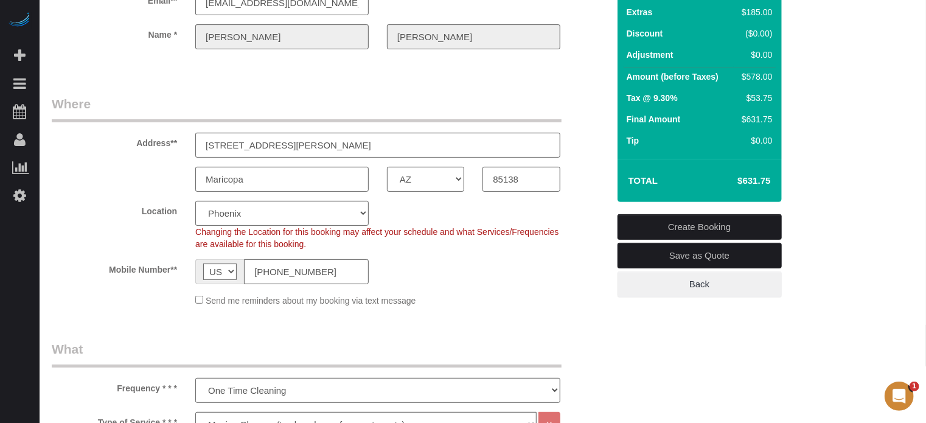
scroll to position [0, 0]
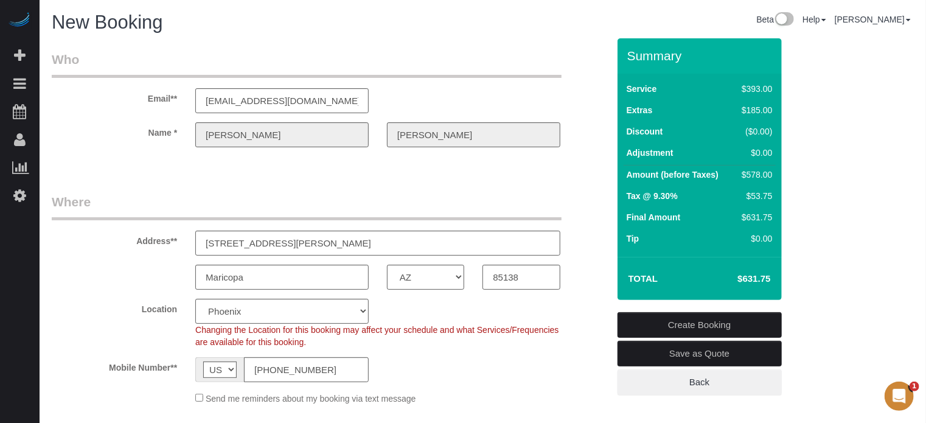
click at [176, 141] on div "Name * Trevor Karoub" at bounding box center [330, 134] width 575 height 25
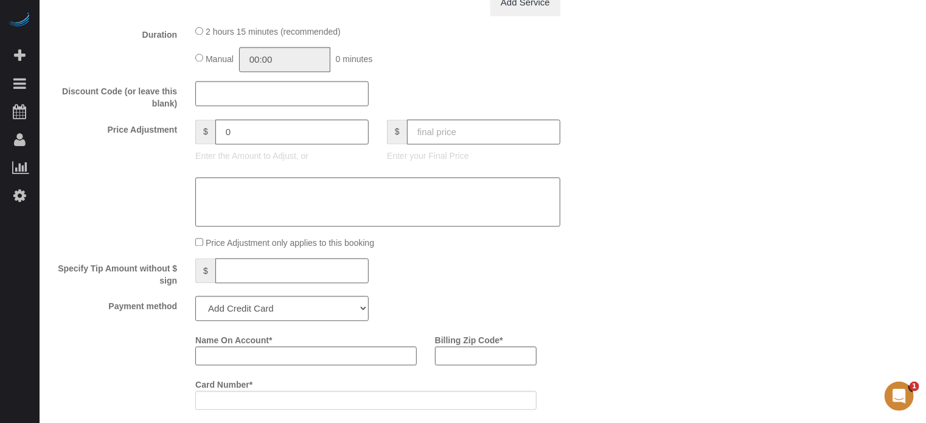
scroll to position [1339, 0]
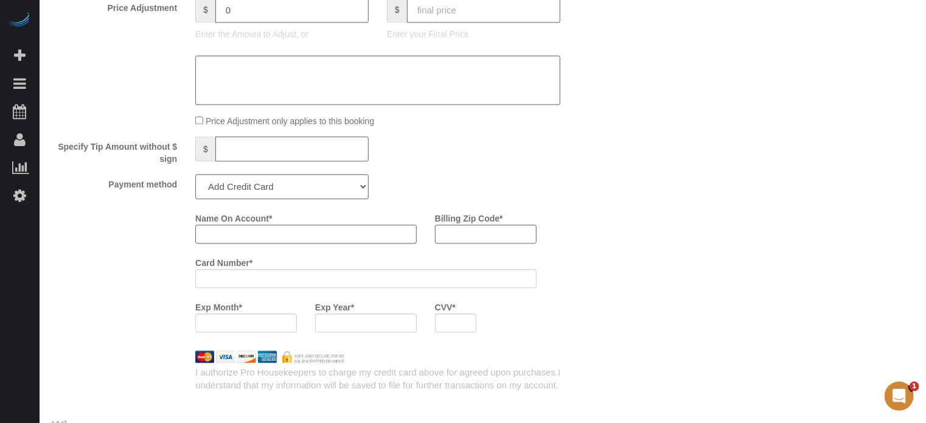
click at [257, 240] on input "Name On Account *" at bounding box center [305, 234] width 221 height 19
paste input "[PERSON_NAME]"
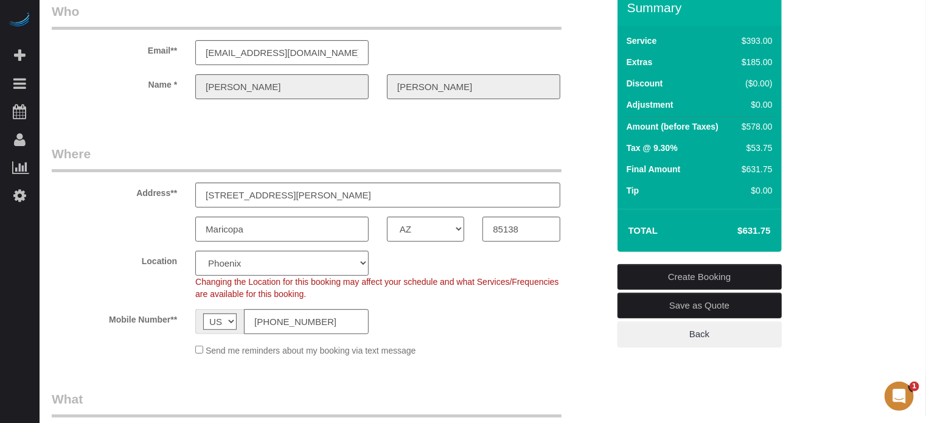
scroll to position [0, 0]
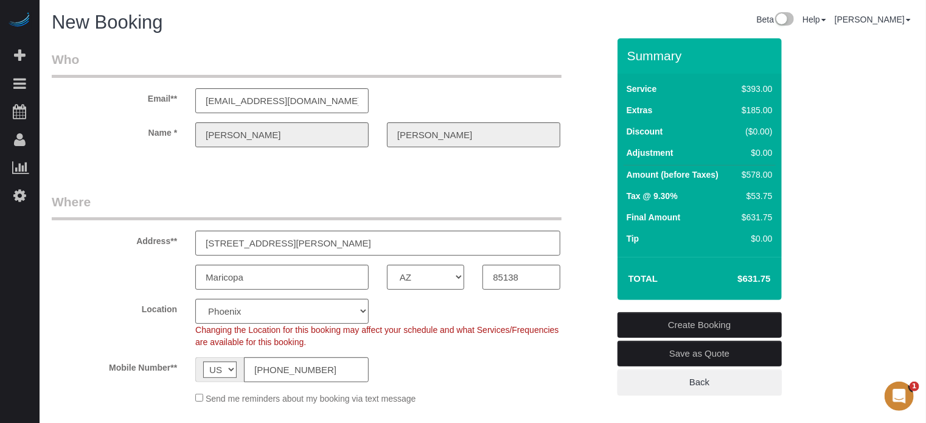
click at [350, 137] on div "Name * Trevor Karoub" at bounding box center [330, 134] width 575 height 25
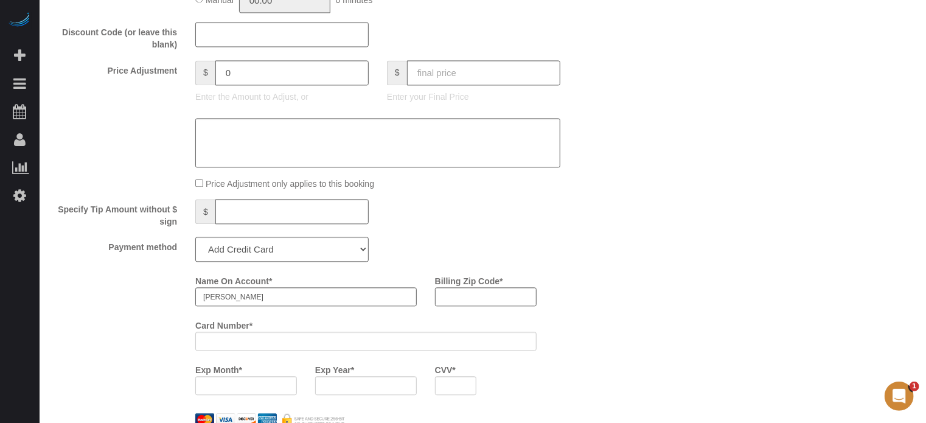
scroll to position [1339, 0]
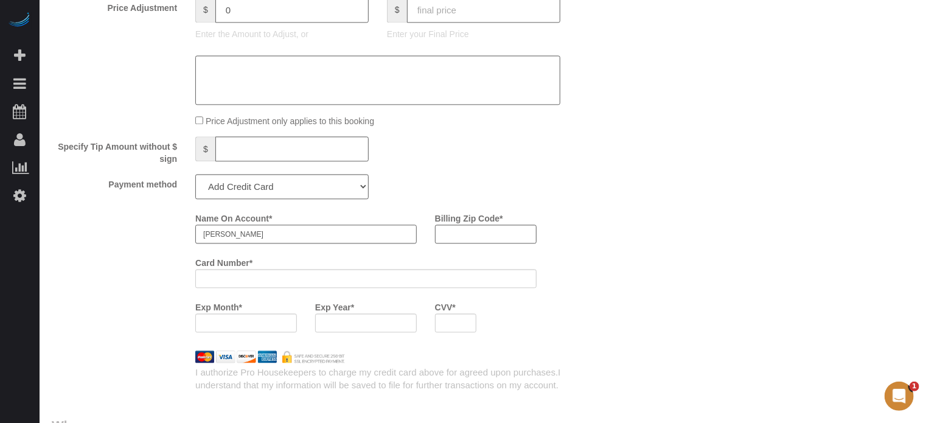
click at [251, 242] on input "[PERSON_NAME]" at bounding box center [305, 234] width 221 height 19
paste input "[PERSON_NAME]"
type input "[PERSON_NAME]"
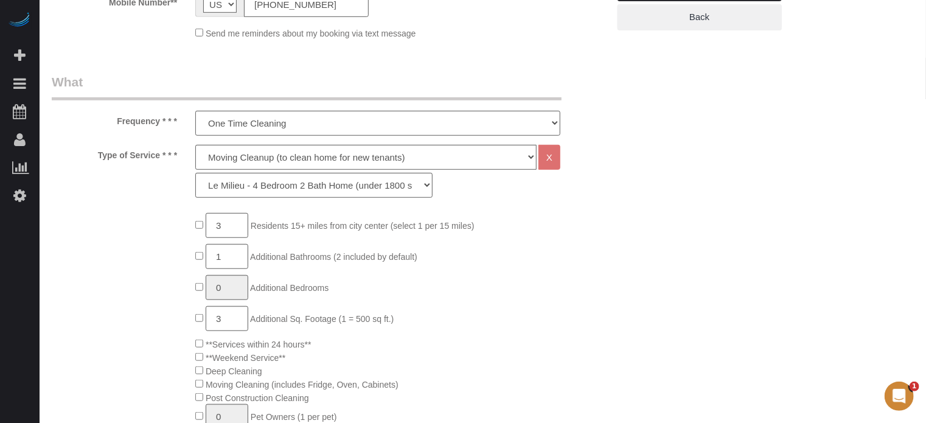
scroll to position [61, 0]
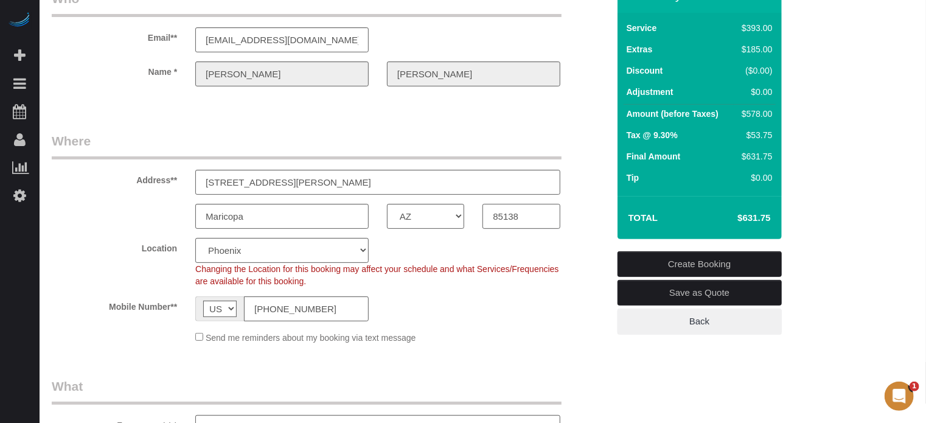
click at [525, 214] on input "85138" at bounding box center [520, 216] width 77 height 25
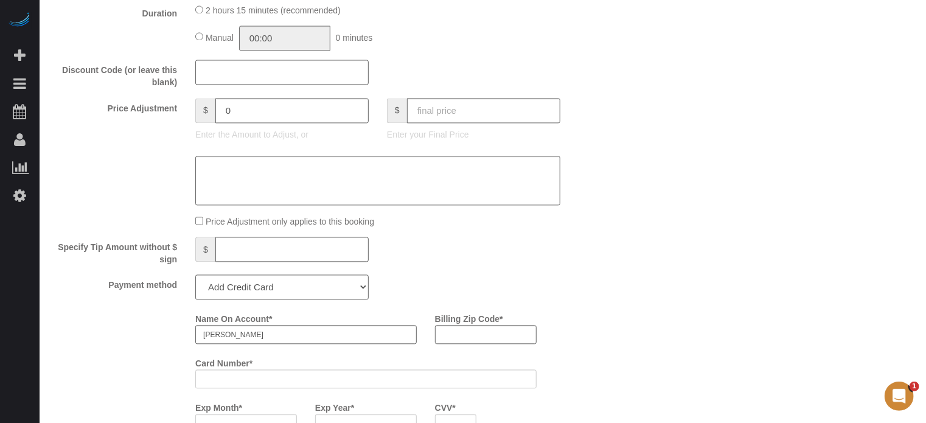
scroll to position [1339, 0]
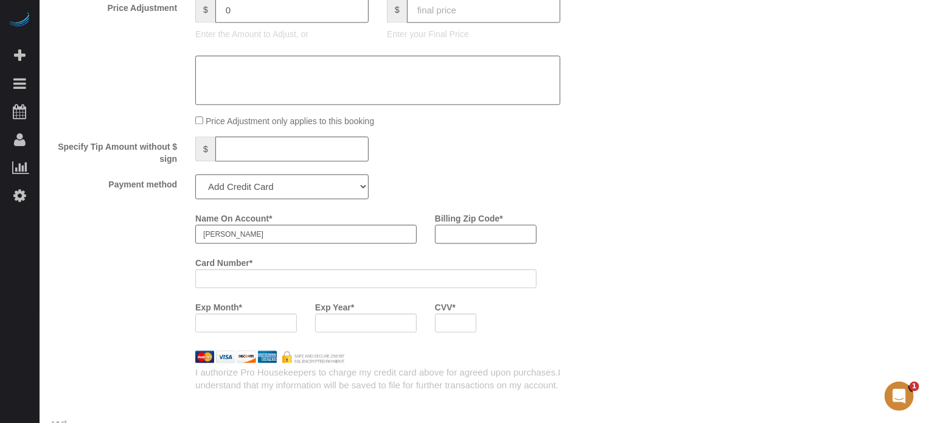
click at [473, 242] on input "Billing Zip Code *" at bounding box center [486, 234] width 102 height 19
paste input "85138"
type input "85138"
click at [565, 259] on div "Name On Account * Trevor Karoub Billing Zip Code * 85138 Card Number * Exp Mont…" at bounding box center [401, 274] width 431 height 133
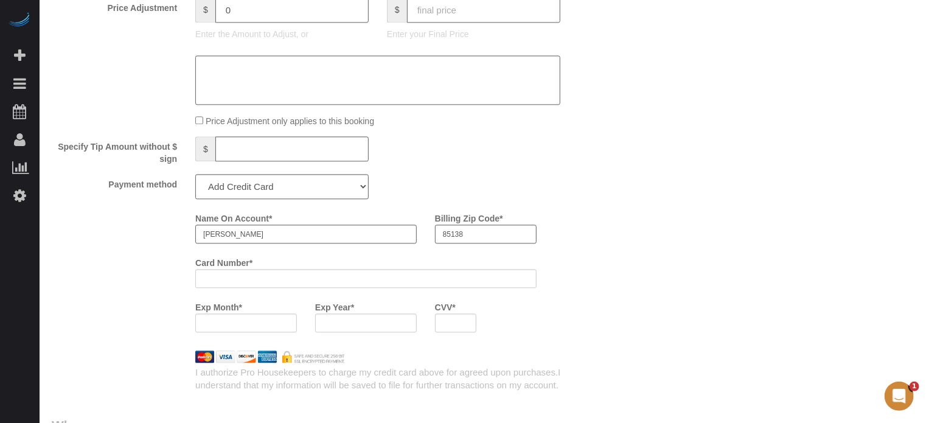
click at [590, 273] on div "Name On Account * Trevor Karoub Billing Zip Code * 85138 Card Number * Exp Mont…" at bounding box center [401, 274] width 431 height 133
click at [138, 260] on div "Name On Account * Trevor Karoub Billing Zip Code * 85138 Card Number * Exp Mont…" at bounding box center [330, 274] width 575 height 133
click at [567, 227] on div "Name On Account * Trevor Karoub Billing Zip Code * 85138 Card Number * Exp Mont…" at bounding box center [401, 274] width 431 height 133
click at [589, 248] on div "Name On Account * Trevor Karoub Billing Zip Code * 85138 Card Number * Exp Mont…" at bounding box center [401, 274] width 431 height 133
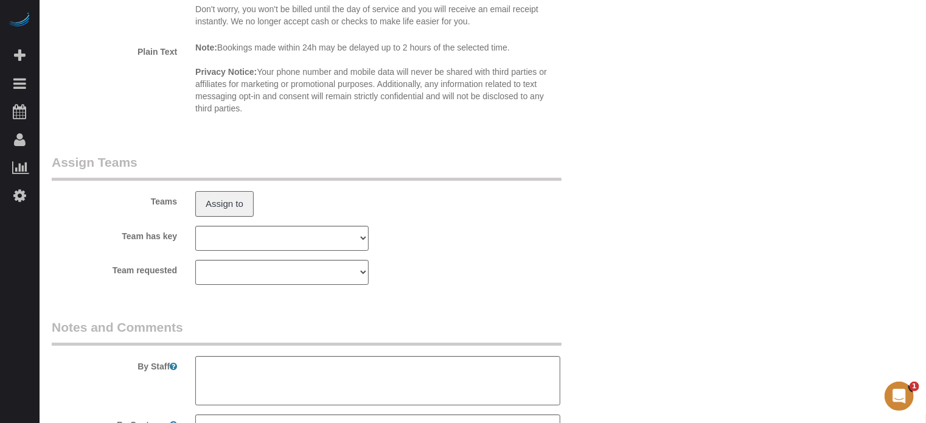
scroll to position [2178, 0]
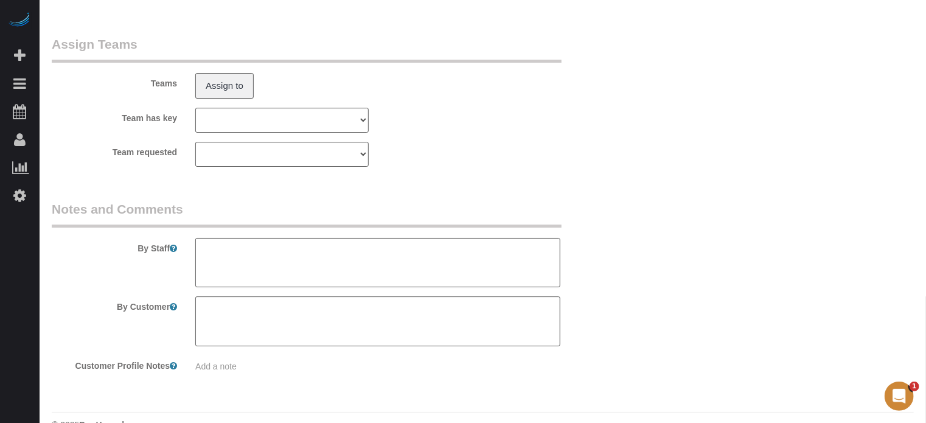
click at [318, 255] on textarea at bounding box center [377, 263] width 365 height 50
click at [360, 250] on textarea at bounding box center [377, 263] width 365 height 50
click at [363, 218] on legend "Notes and Comments" at bounding box center [307, 213] width 510 height 27
click at [348, 256] on textarea at bounding box center [377, 263] width 365 height 50
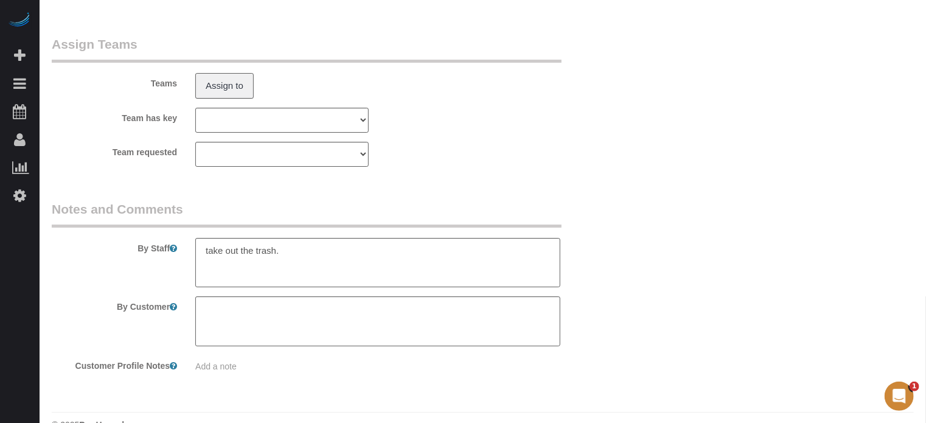
click at [351, 220] on legend "Notes and Comments" at bounding box center [307, 213] width 510 height 27
click at [346, 253] on textarea at bounding box center [377, 263] width 365 height 50
type textarea "take out the trash. If there are thing left in the kitchen, leave them there."
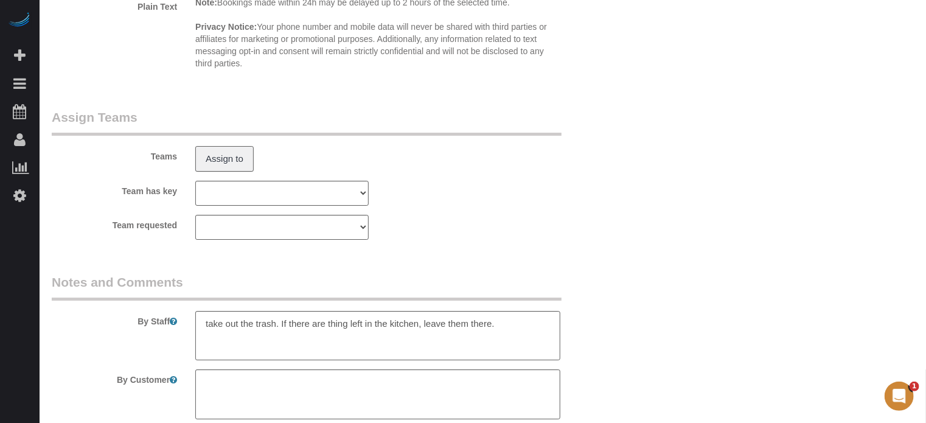
scroll to position [2207, 0]
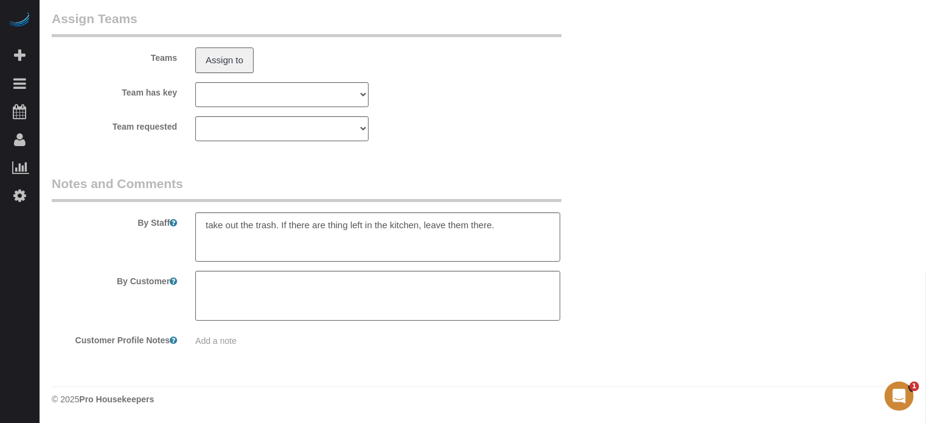
click at [484, 179] on legend "Notes and Comments" at bounding box center [307, 188] width 510 height 27
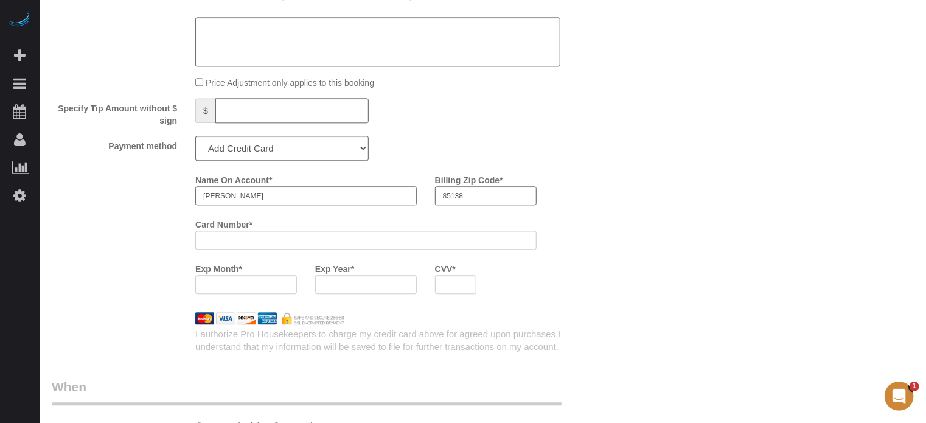
scroll to position [1356, 0]
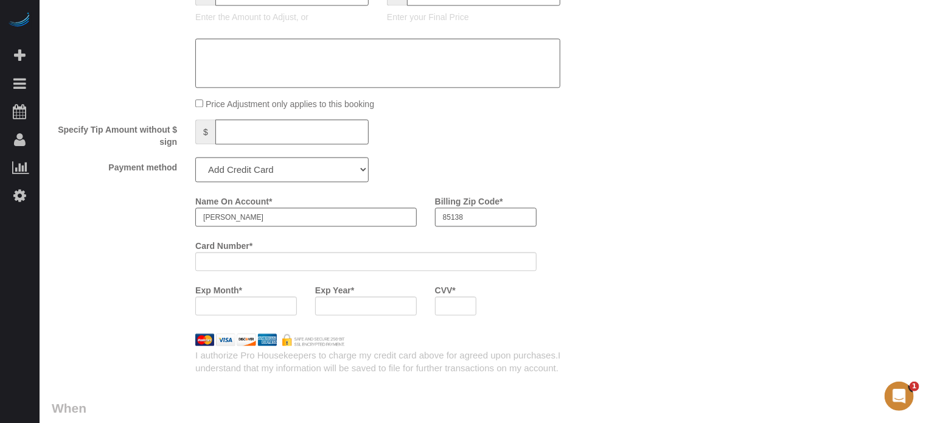
drag, startPoint x: 467, startPoint y: 223, endPoint x: 427, endPoint y: 221, distance: 40.8
click at [427, 221] on div "Billing Zip Code * 85138" at bounding box center [486, 208] width 120 height 35
type input "92660"
click at [124, 260] on div "Name On Account * Trevor Karoub Billing Zip Code * 92660 Card Number * Exp Mont…" at bounding box center [330, 257] width 575 height 133
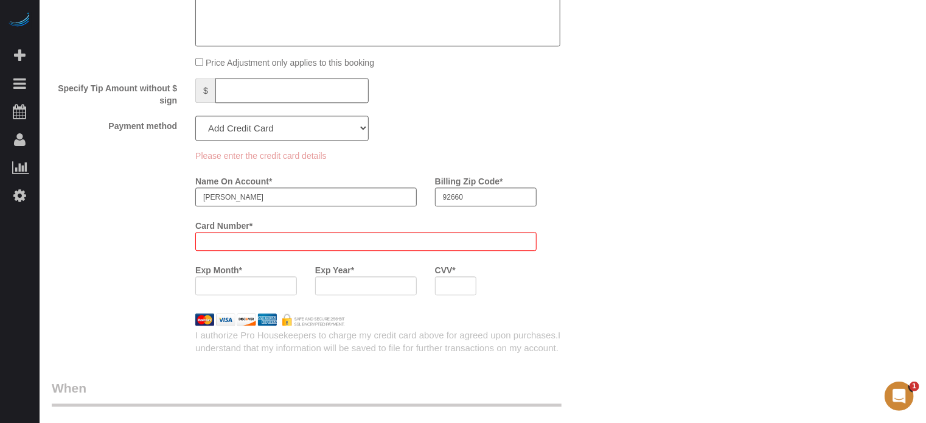
scroll to position [1460, 0]
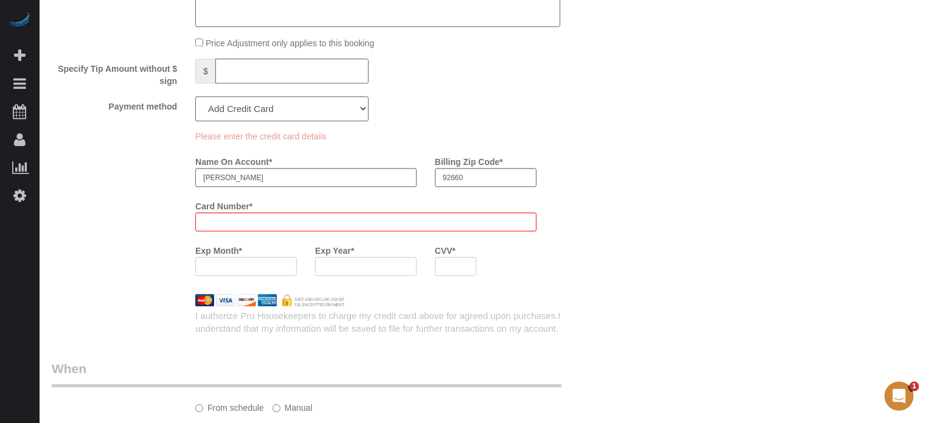
click at [137, 237] on div "Please enter the credit card details Name On Account * Trevor Karoub Billing Zi…" at bounding box center [330, 207] width 575 height 155
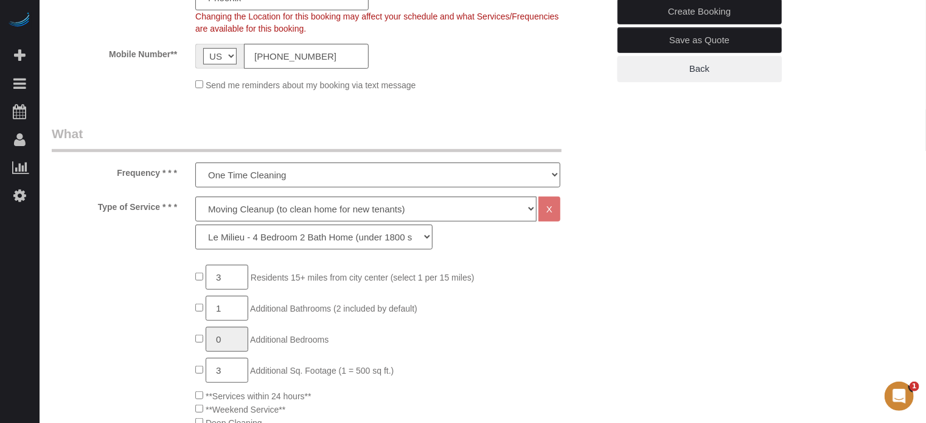
scroll to position [139, 0]
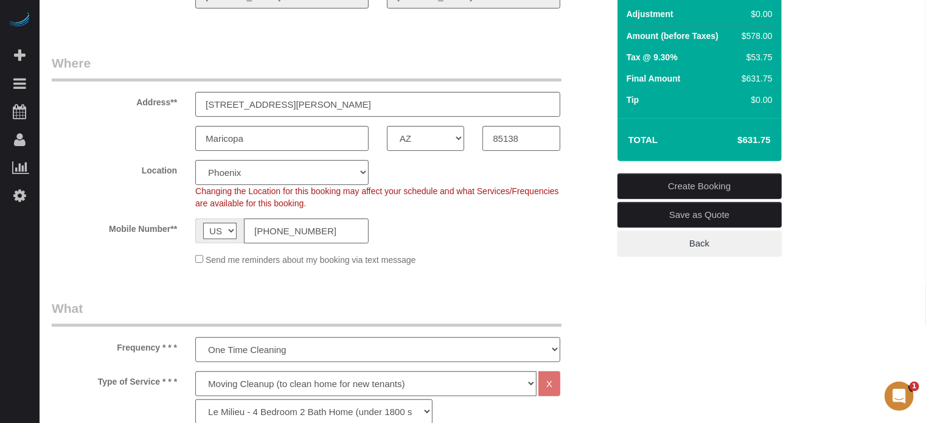
click at [691, 182] on link "Create Booking" at bounding box center [700, 186] width 164 height 26
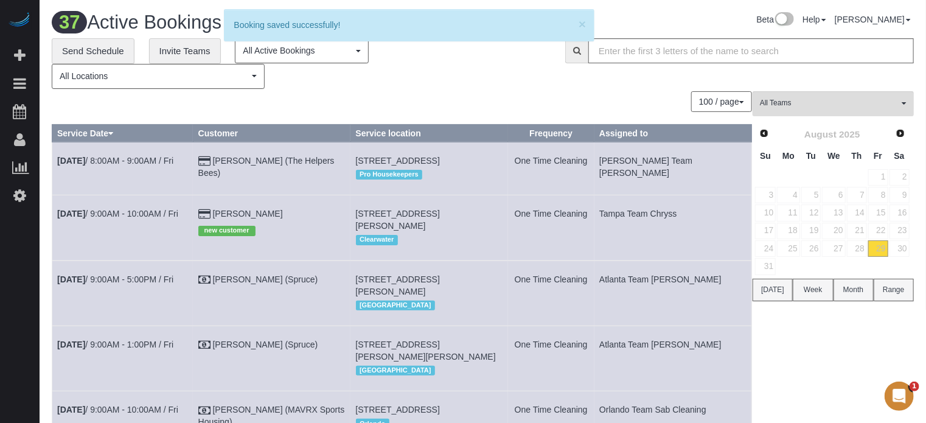
click at [392, 92] on div "100 / page 10 / page 20 / page 30 / page 40 / page 50 / page 100 / page" at bounding box center [402, 101] width 700 height 21
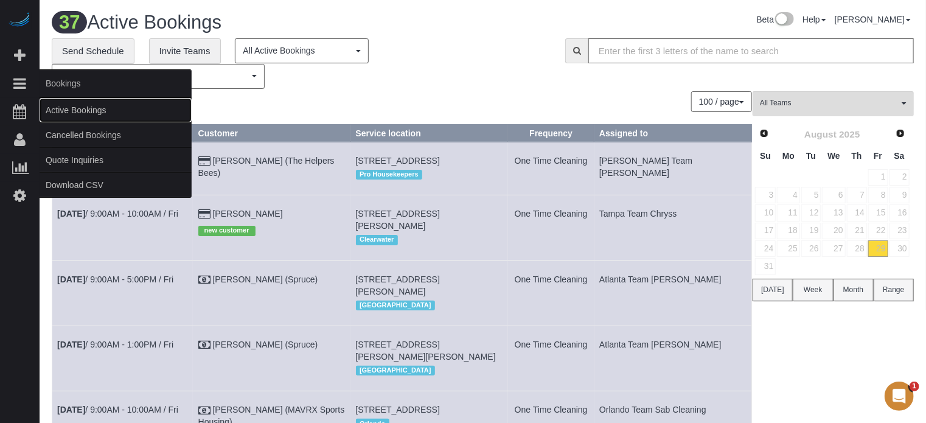
click at [69, 113] on link "Active Bookings" at bounding box center [116, 110] width 152 height 24
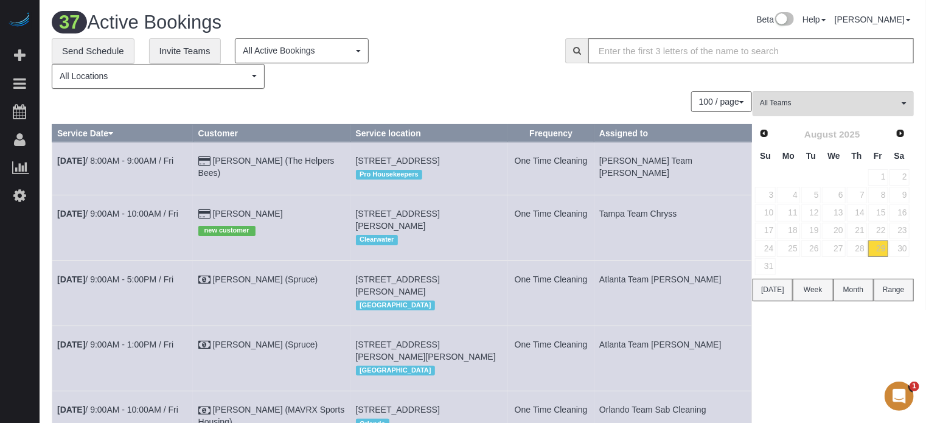
click at [361, 110] on div "100 / page 10 / page 20 / page 30 / page 40 / page 50 / page 100 / page" at bounding box center [402, 101] width 700 height 21
click at [898, 249] on link "30" at bounding box center [900, 248] width 20 height 16
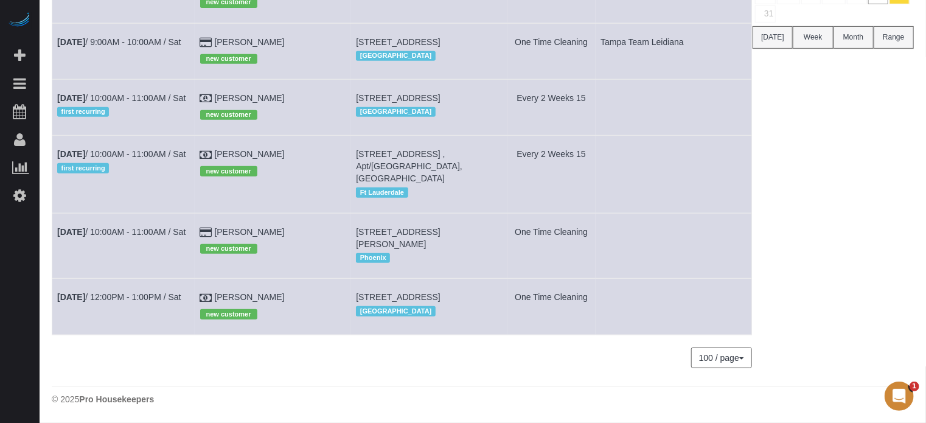
scroll to position [290, 0]
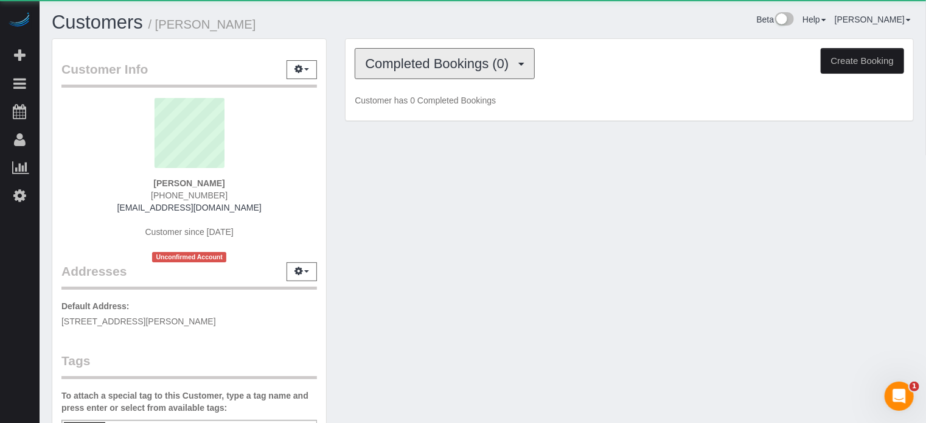
click at [474, 72] on button "Completed Bookings (0)" at bounding box center [445, 63] width 180 height 31
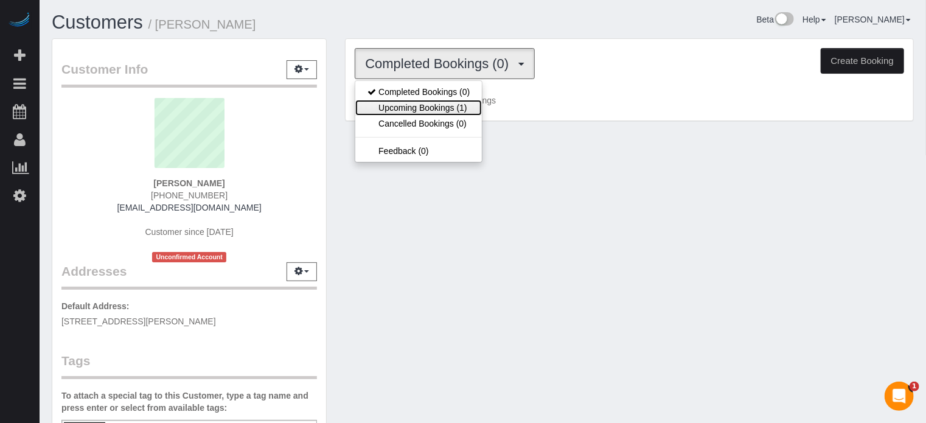
click at [458, 106] on link "Upcoming Bookings (1)" at bounding box center [418, 108] width 127 height 16
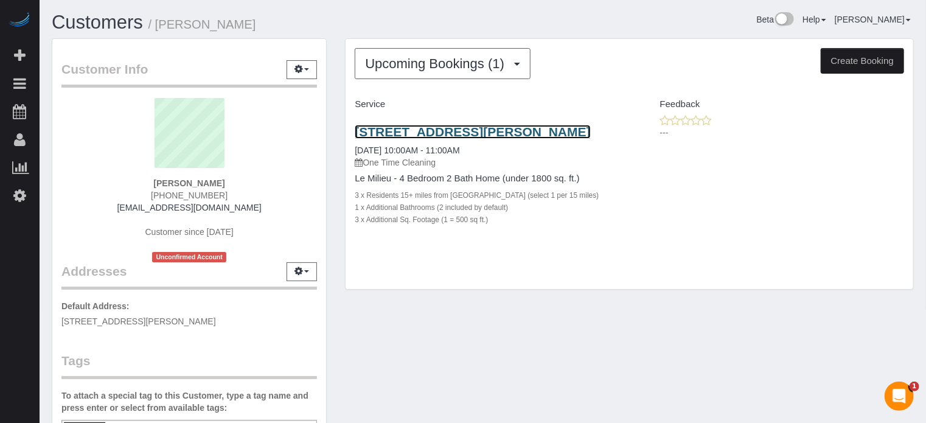
click at [460, 134] on link "[STREET_ADDRESS][PERSON_NAME]" at bounding box center [472, 132] width 235 height 14
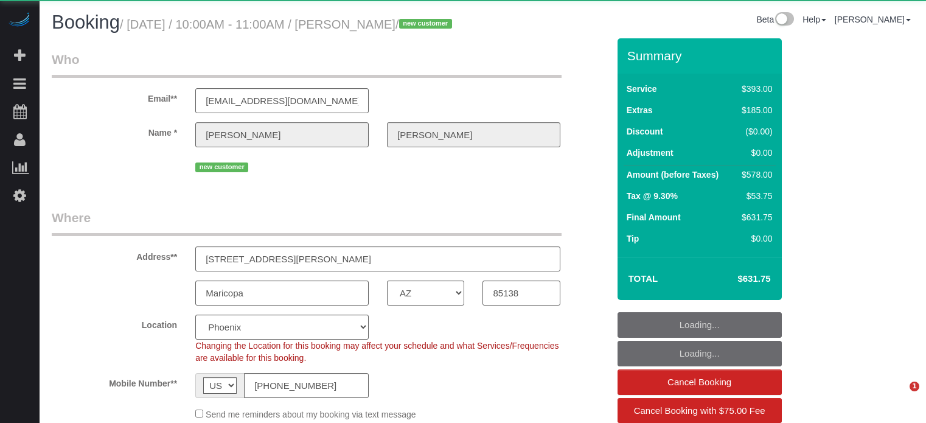
select select "AZ"
select select "number:9"
select select "object:686"
select select "spot1"
select select "6"
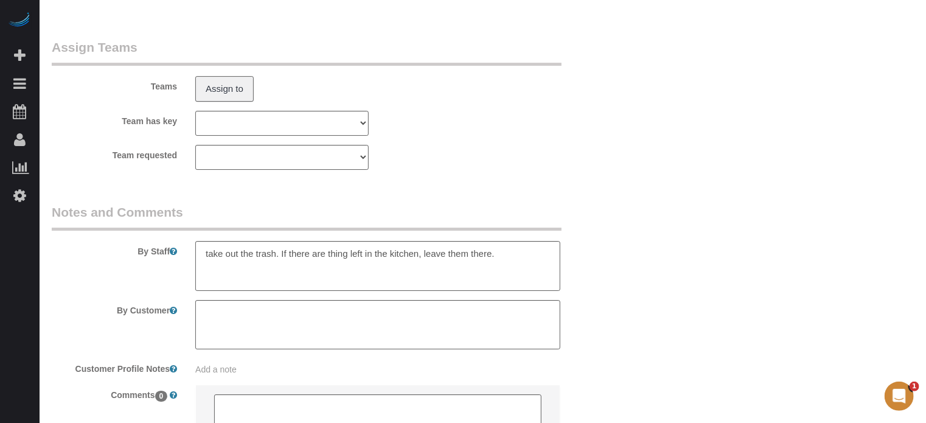
scroll to position [2139, 0]
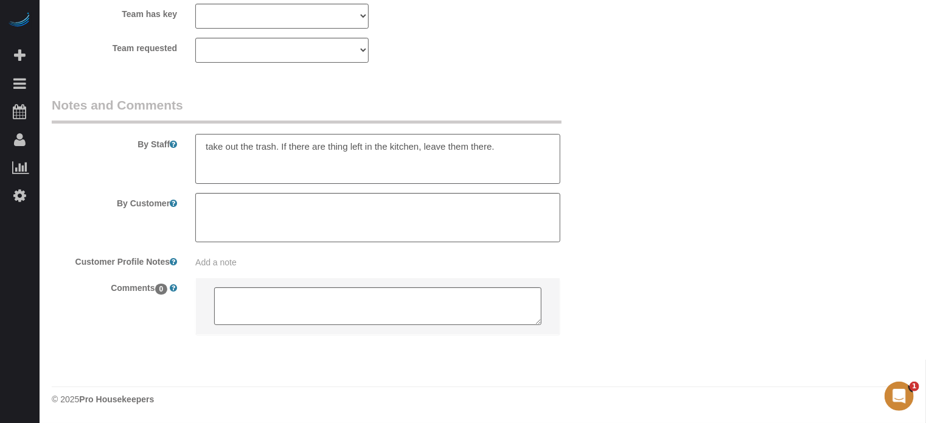
click at [537, 152] on textarea at bounding box center [377, 159] width 365 height 50
type textarea "take out the trash. If there are thing left in the kitchen, leave them there. […"
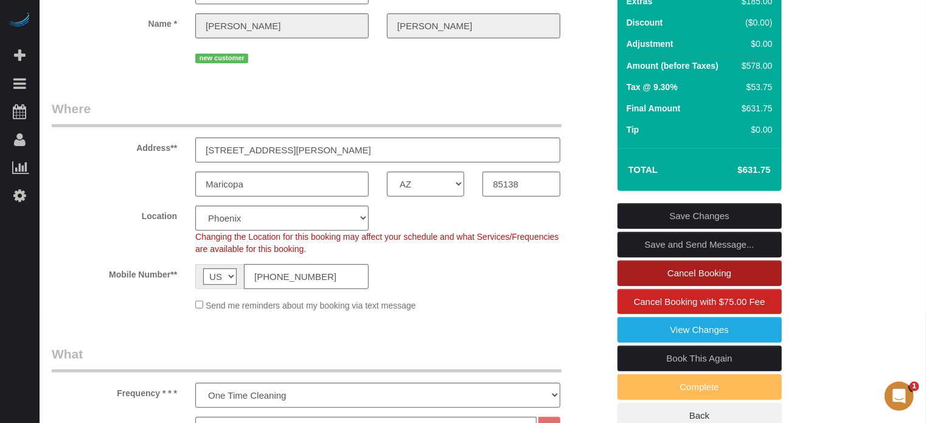
scroll to position [122, 0]
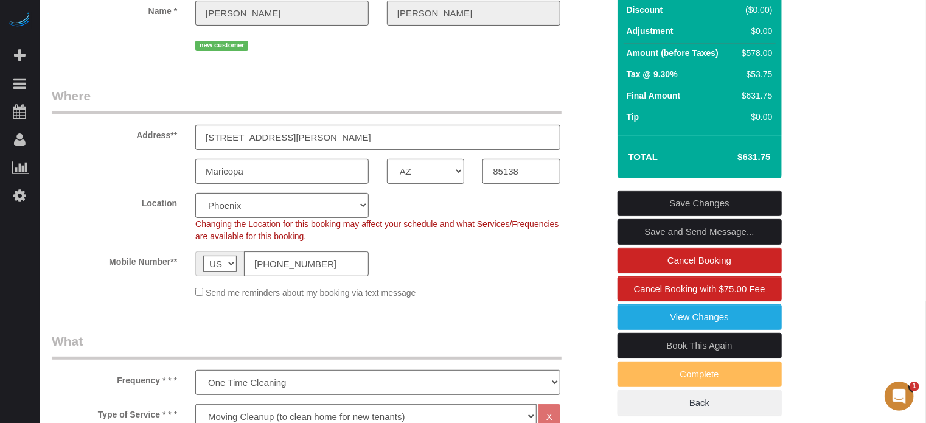
click at [662, 216] on link "Save Changes" at bounding box center [700, 203] width 164 height 26
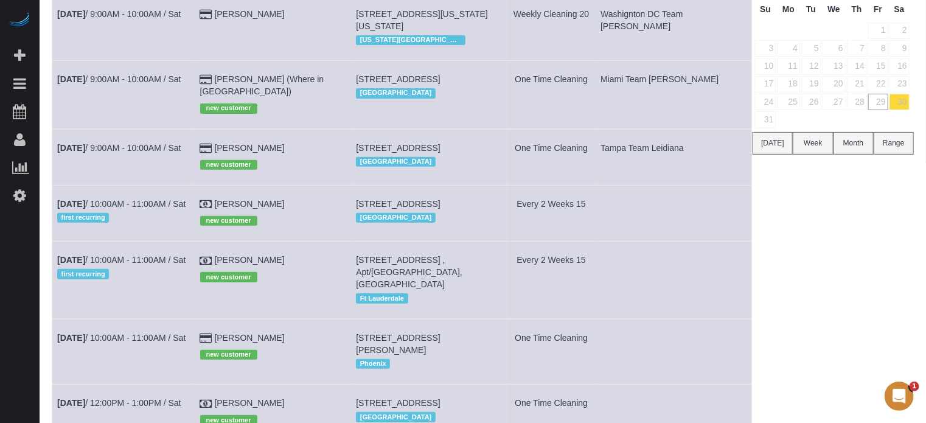
scroll to position [290, 0]
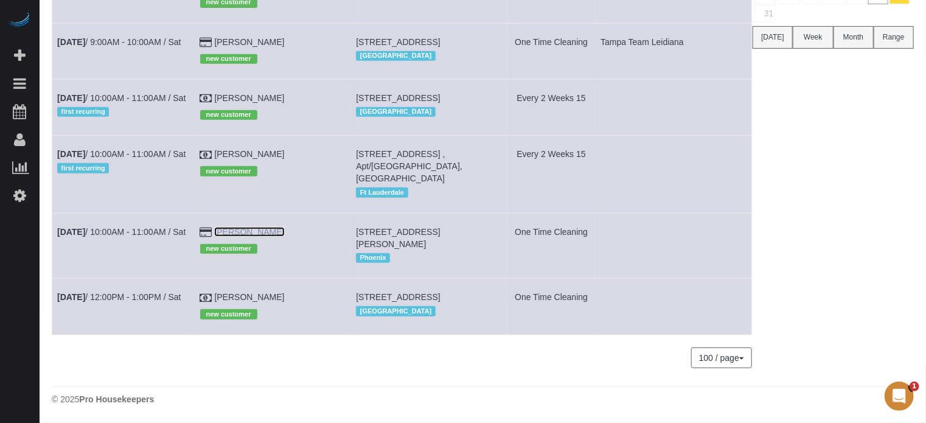
click at [245, 227] on link "[PERSON_NAME]" at bounding box center [249, 232] width 70 height 10
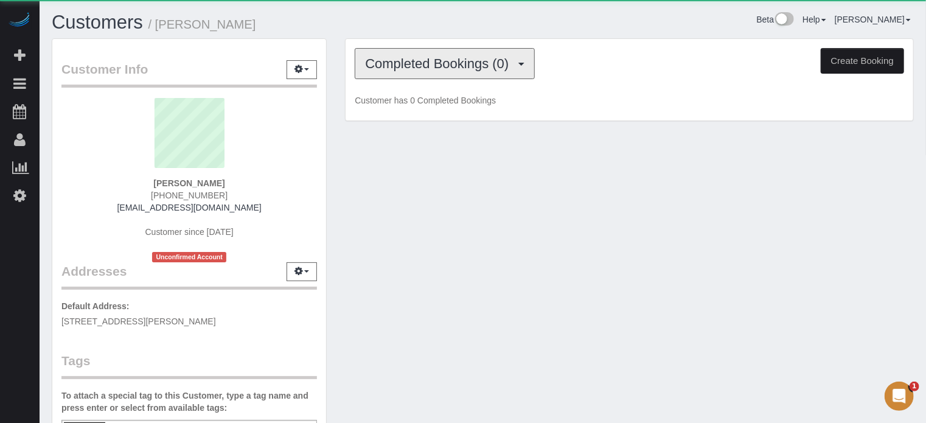
click at [466, 70] on span "Completed Bookings (0)" at bounding box center [440, 63] width 150 height 15
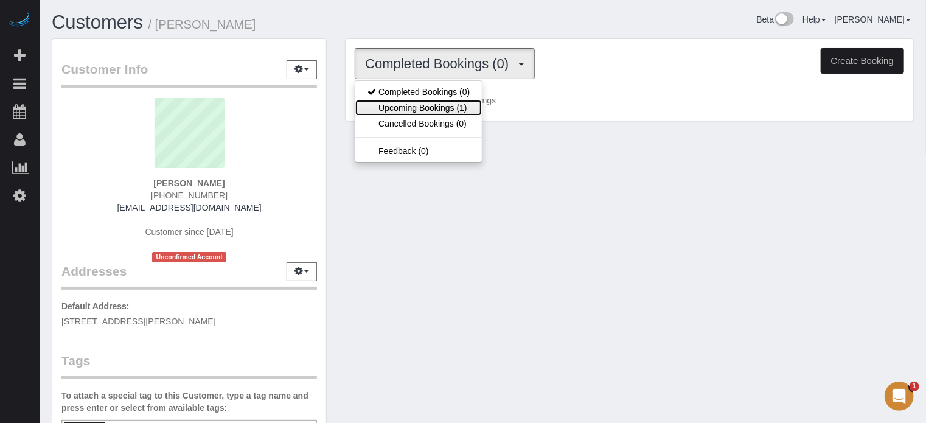
click at [462, 100] on link "Upcoming Bookings (1)" at bounding box center [418, 108] width 127 height 16
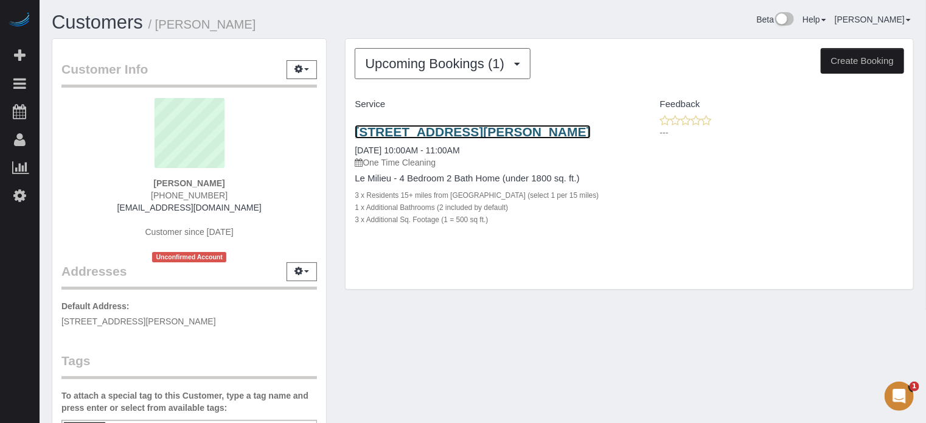
click at [490, 133] on link "[STREET_ADDRESS][PERSON_NAME]" at bounding box center [472, 132] width 235 height 14
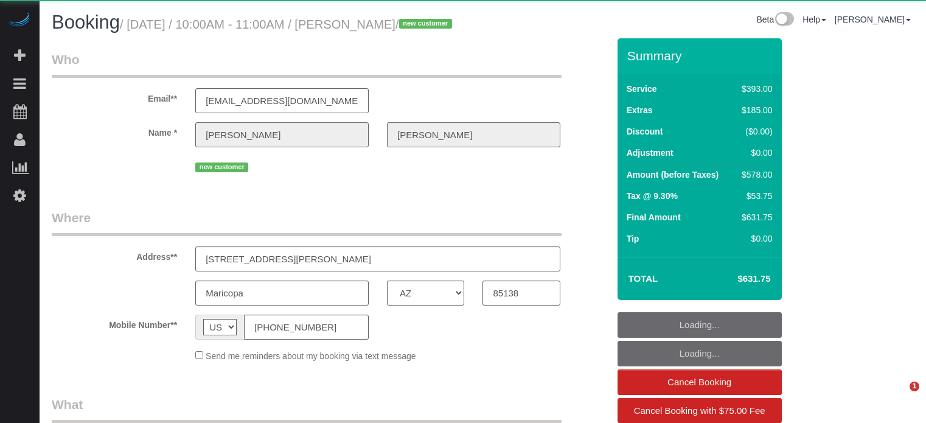
select select "AZ"
select select "object:686"
select select "6"
select select "spot1"
select select "number:9"
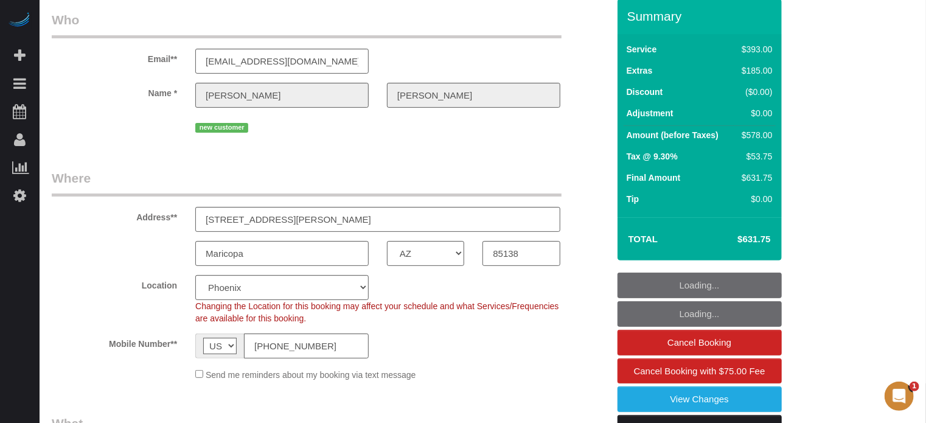
scroll to position [61, 0]
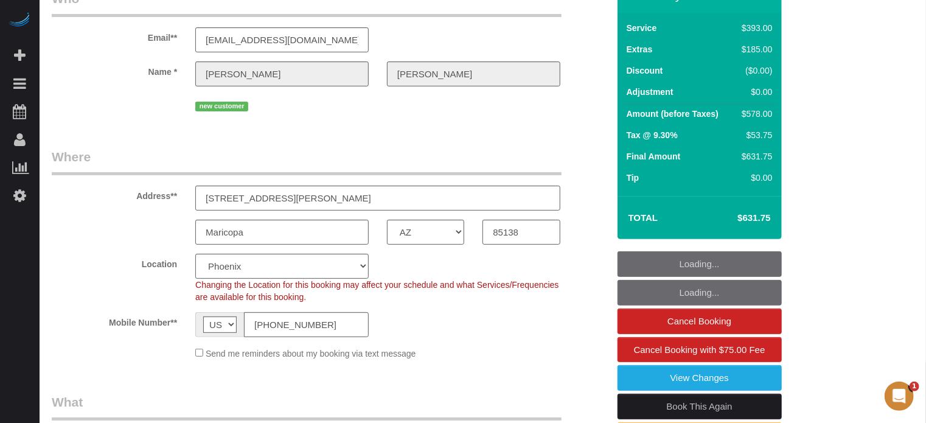
click at [596, 190] on div "Address** 20652 N Donithan Way" at bounding box center [330, 179] width 575 height 63
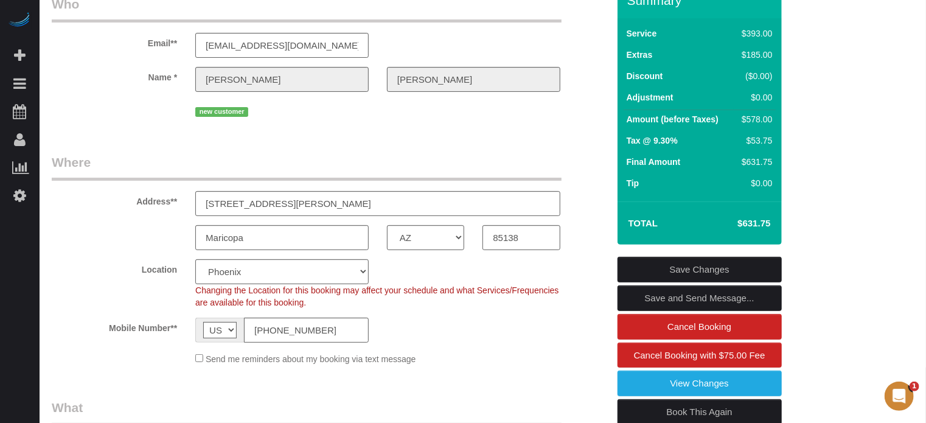
scroll to position [12, 0]
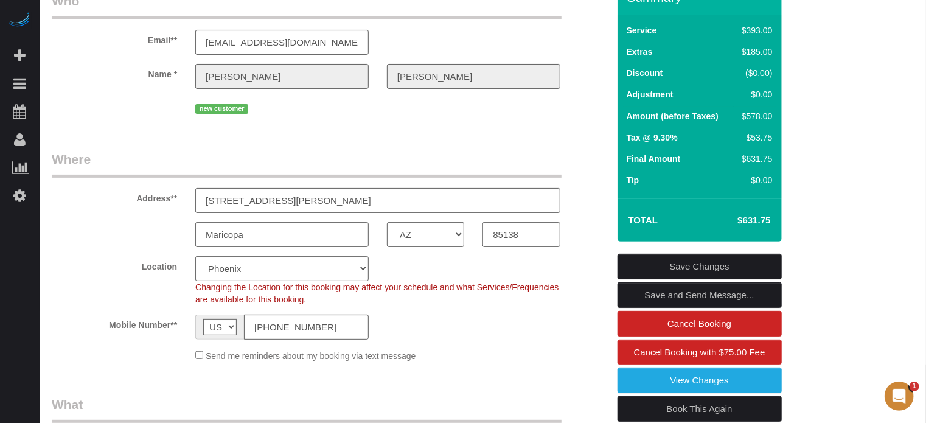
scroll to position [21, 0]
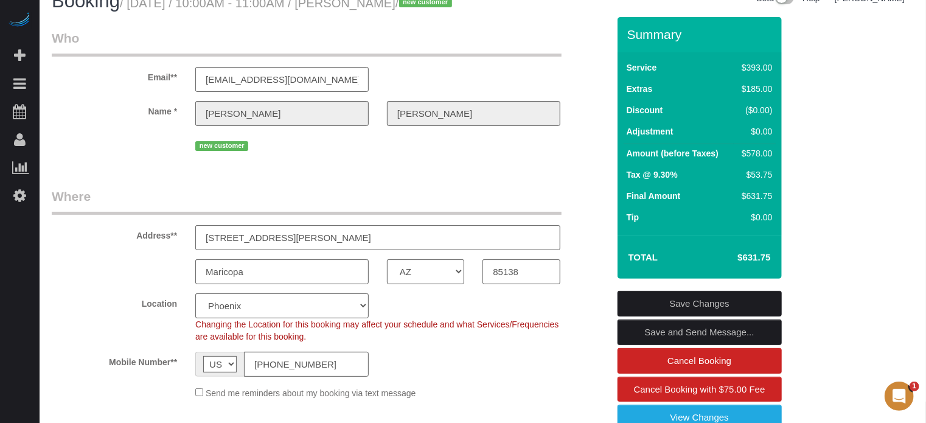
drag, startPoint x: 904, startPoint y: 179, endPoint x: 857, endPoint y: 161, distance: 50.8
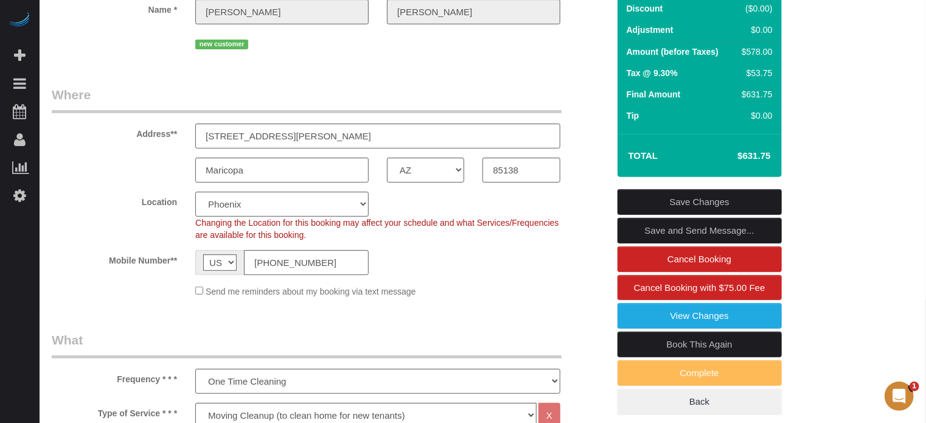
scroll to position [153, 0]
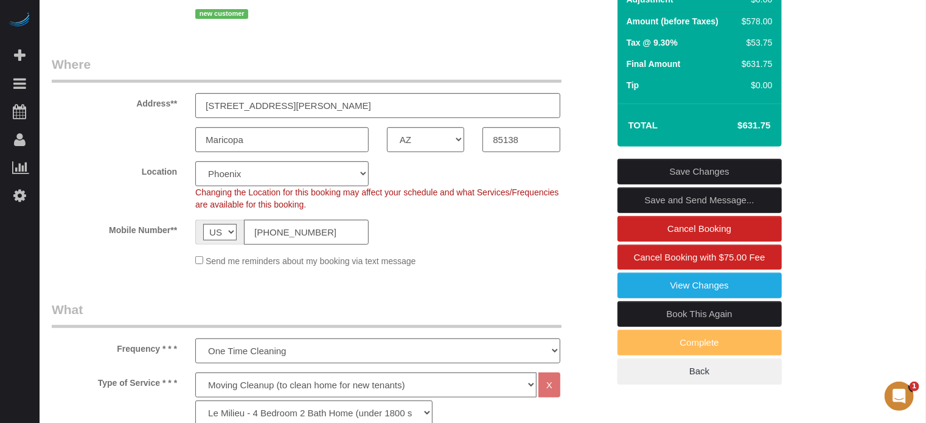
click at [590, 89] on div "Address** 20652 N Donithan Way" at bounding box center [330, 86] width 575 height 63
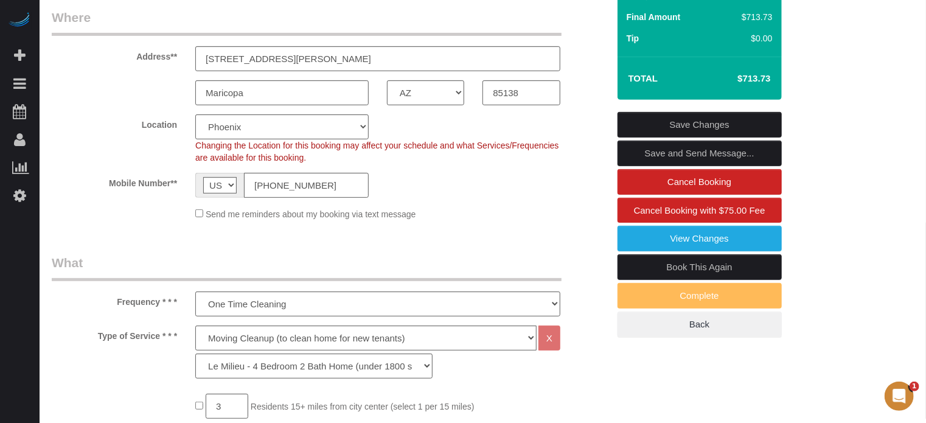
scroll to position [203, 0]
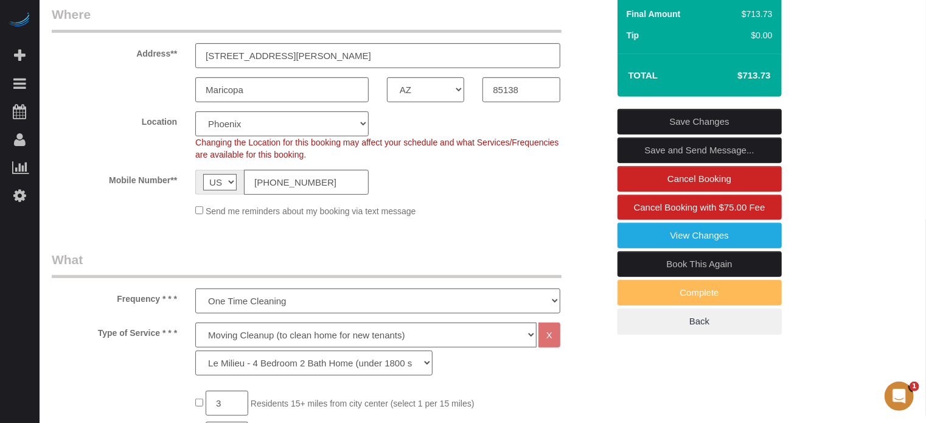
click at [672, 134] on link "Save Changes" at bounding box center [700, 122] width 164 height 26
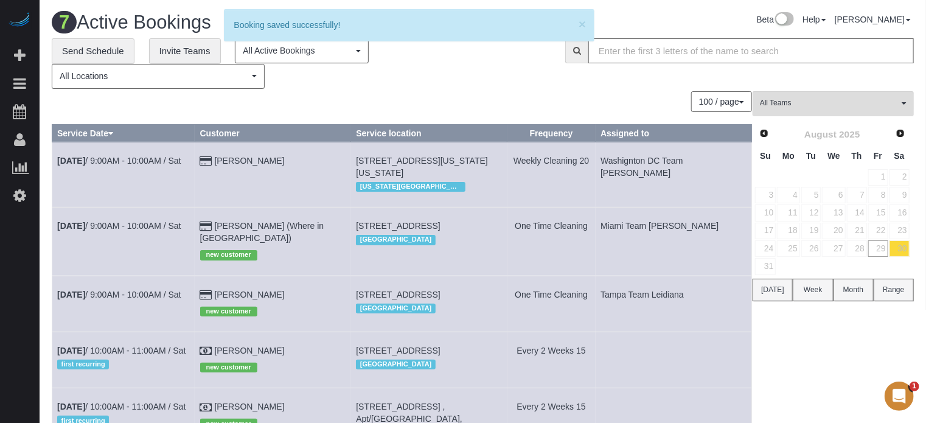
click at [480, 87] on div "**********" at bounding box center [299, 63] width 495 height 50
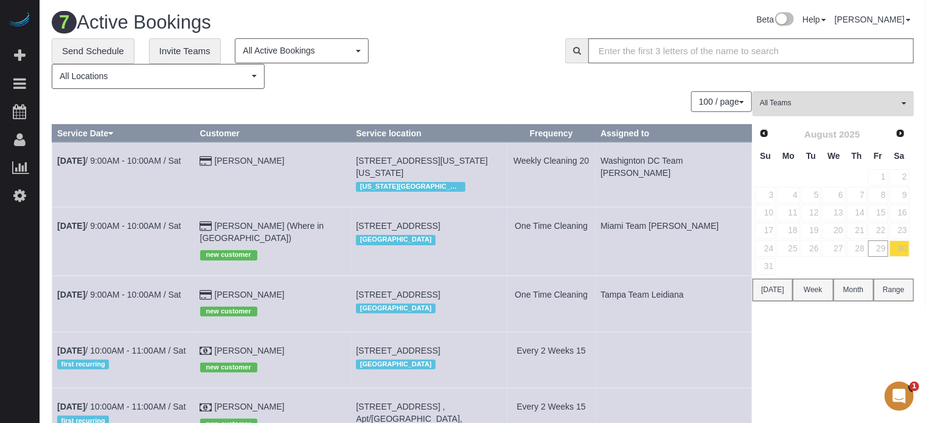
click at [254, 113] on div "0 Bookings found. We couldn't find any bookings that matched your search. Creat…" at bounding box center [402, 361] width 701 height 541
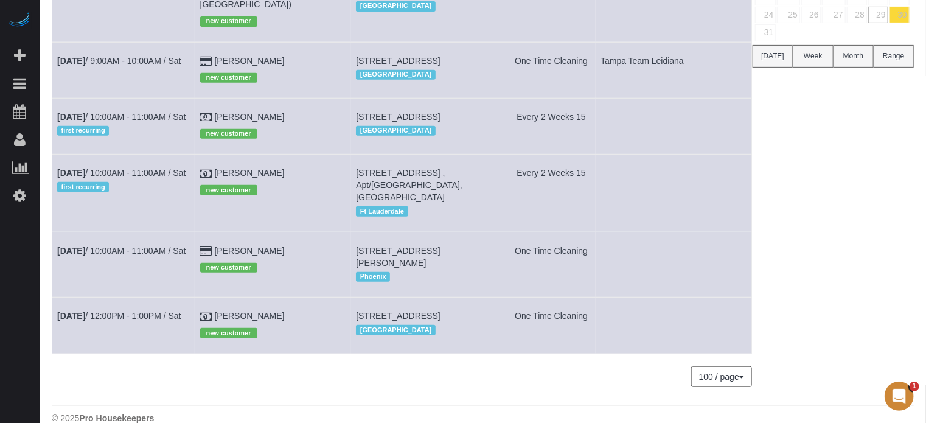
scroll to position [290, 0]
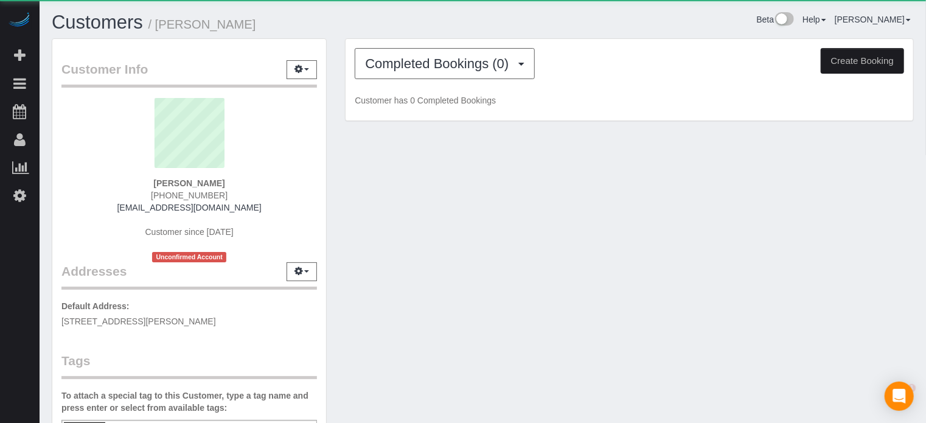
click at [454, 44] on div "Completed Bookings (0) Completed Bookings (0) Upcoming Bookings (1) Cancelled B…" at bounding box center [630, 80] width 568 height 82
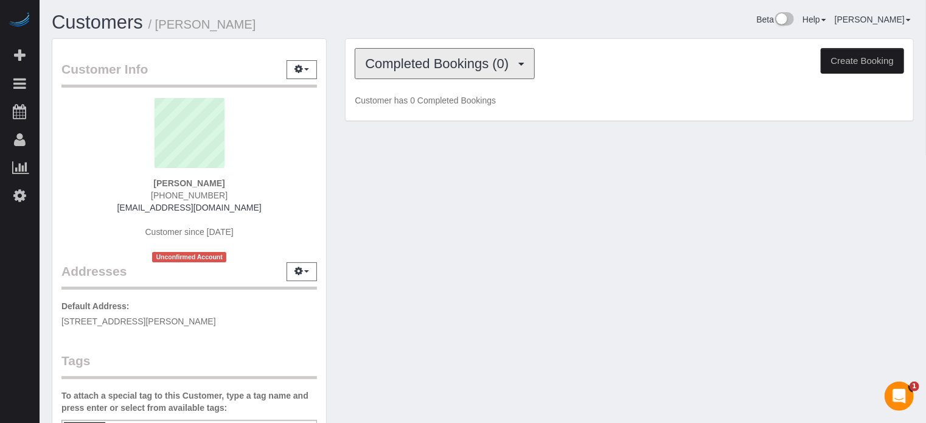
click at [453, 69] on span "Completed Bookings (0)" at bounding box center [440, 63] width 150 height 15
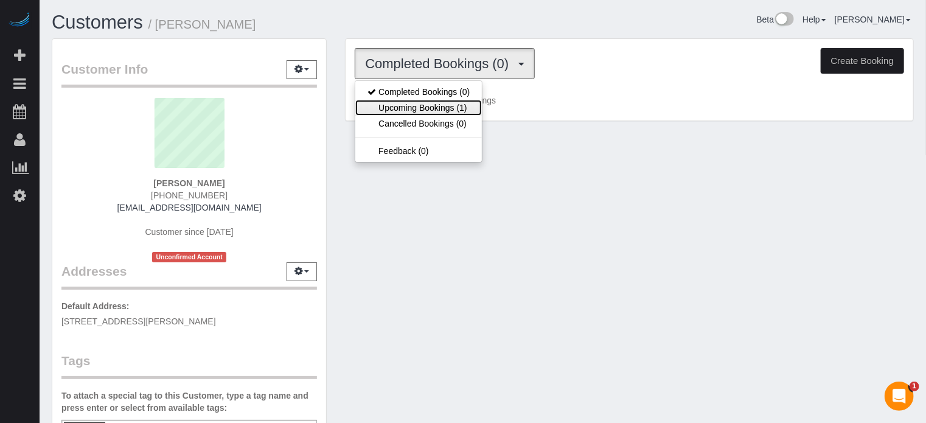
click at [450, 108] on link "Upcoming Bookings (1)" at bounding box center [418, 108] width 127 height 16
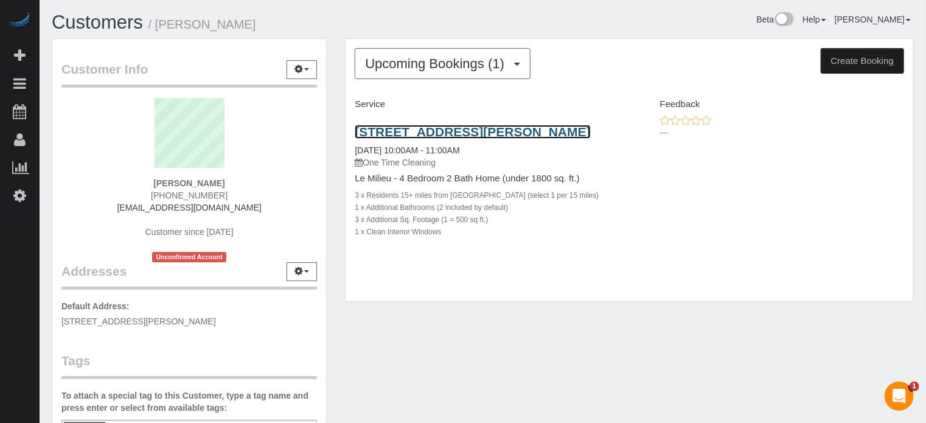
click at [395, 131] on link "[STREET_ADDRESS][PERSON_NAME]" at bounding box center [472, 132] width 235 height 14
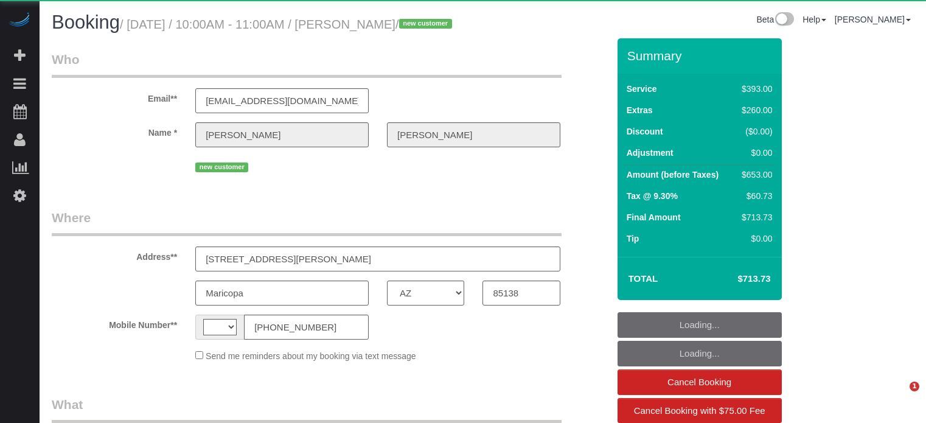
select select "AZ"
select select "string:[GEOGRAPHIC_DATA]"
select select "object:815"
select select "string:fspay-5dcb9b62-4518-4769-b117-54d8e9048f32"
select select "6"
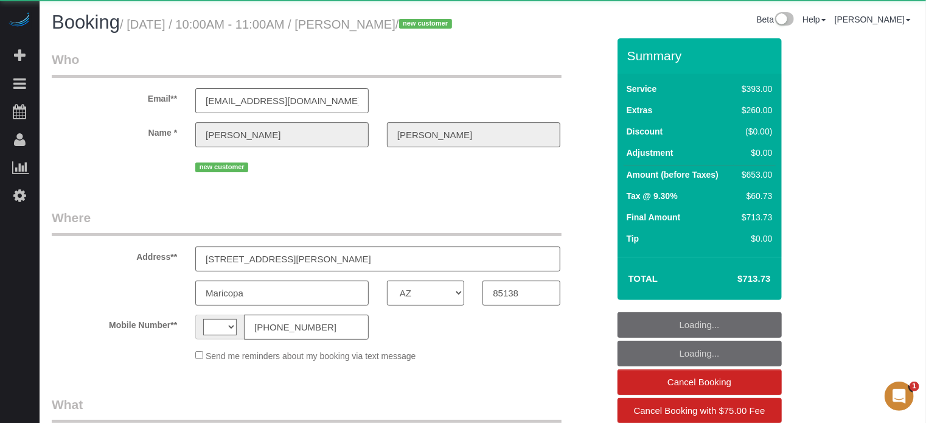
select select "spot1"
select select "number:9"
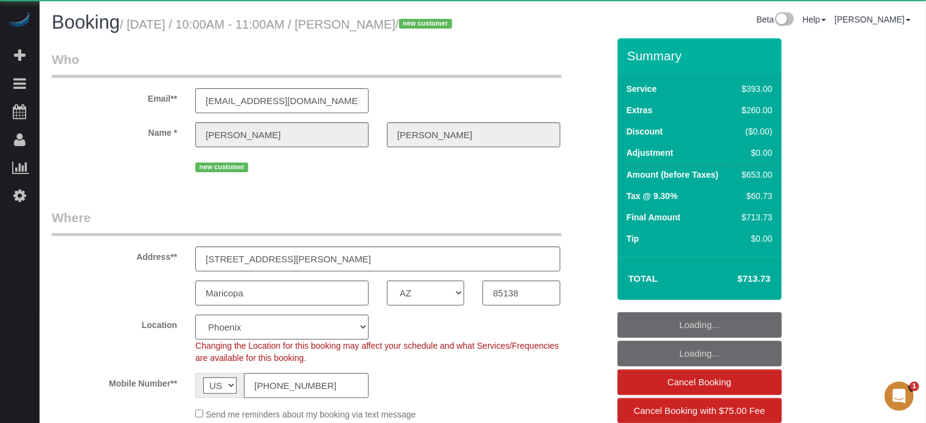
select select "spot19"
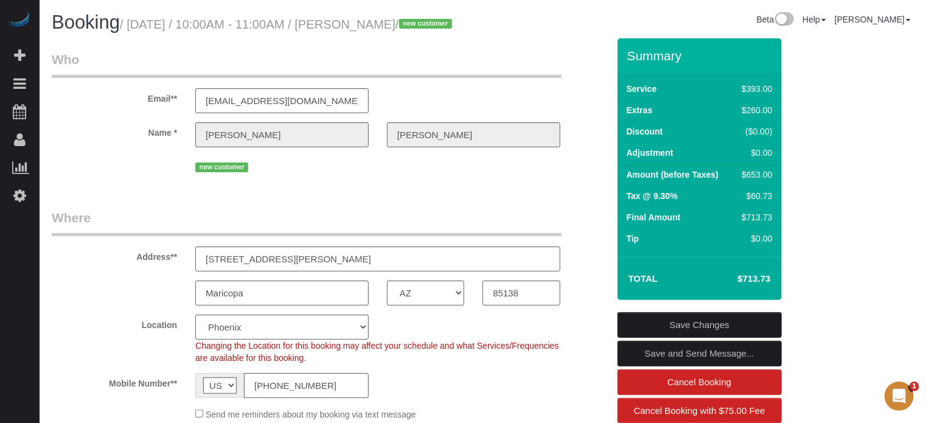
click at [96, 175] on div "new customer" at bounding box center [330, 165] width 575 height 19
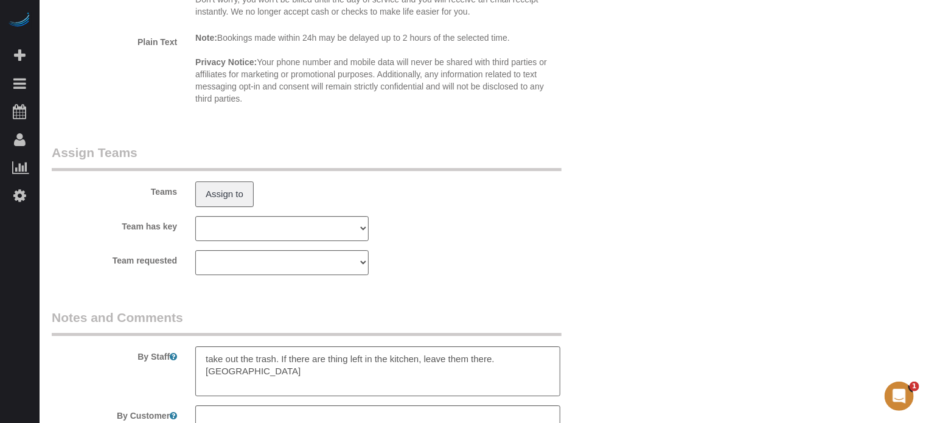
scroll to position [2139, 0]
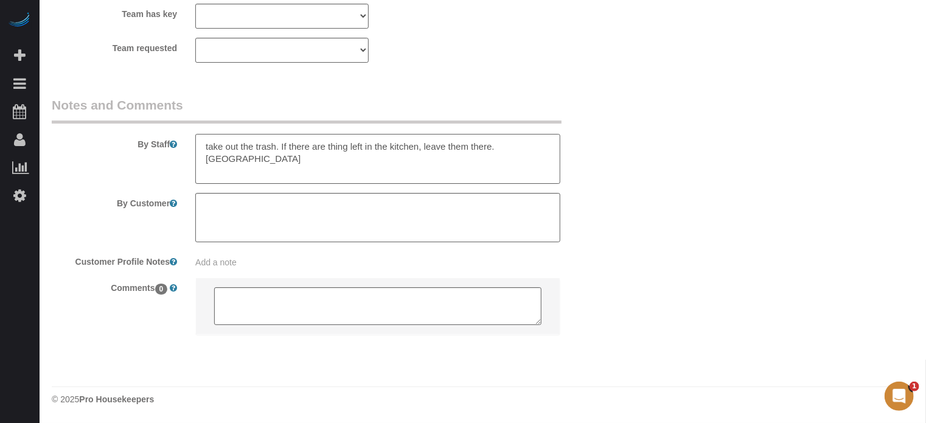
click at [418, 145] on textarea at bounding box center [377, 159] width 365 height 50
click at [479, 148] on textarea at bounding box center [377, 159] width 365 height 50
click at [312, 165] on textarea at bounding box center [377, 159] width 365 height 50
click at [204, 150] on textarea at bounding box center [377, 159] width 365 height 50
drag, startPoint x: 904, startPoint y: 177, endPoint x: 796, endPoint y: 177, distance: 107.1
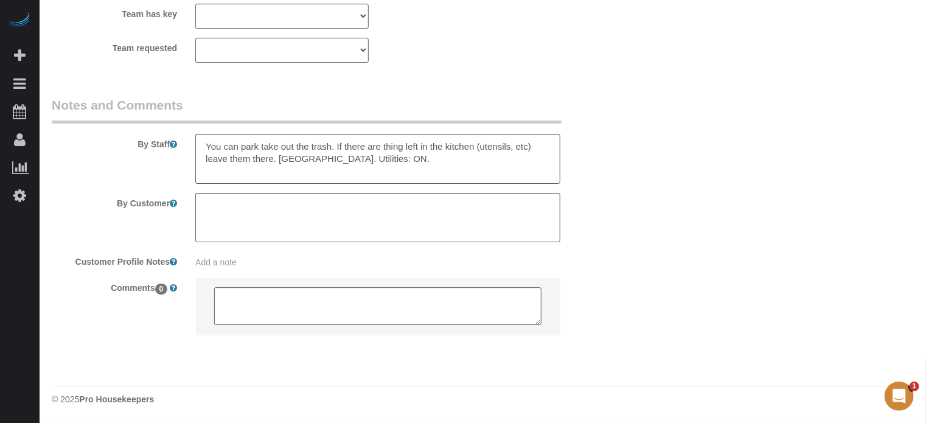
drag, startPoint x: 260, startPoint y: 146, endPoint x: 142, endPoint y: 146, distance: 118.6
click at [142, 146] on div "By Staff" at bounding box center [330, 140] width 575 height 88
type textarea "He's going to be there to provide access. Make sure you ake out the trash. If t…"
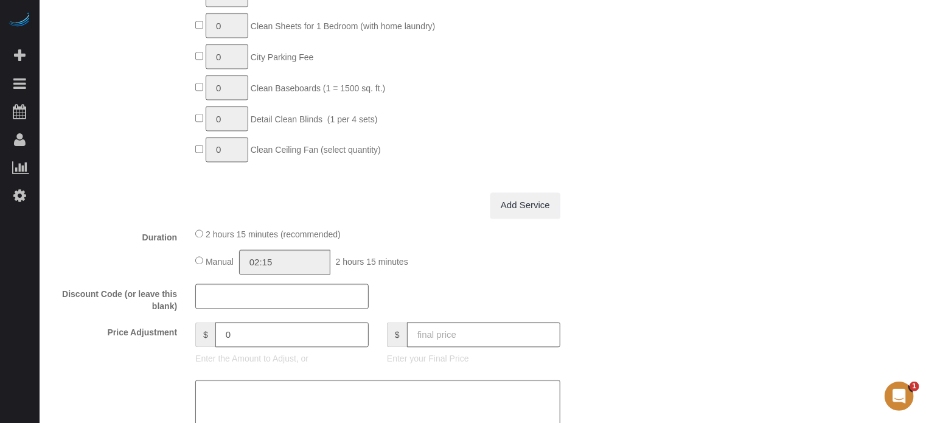
scroll to position [0, 0]
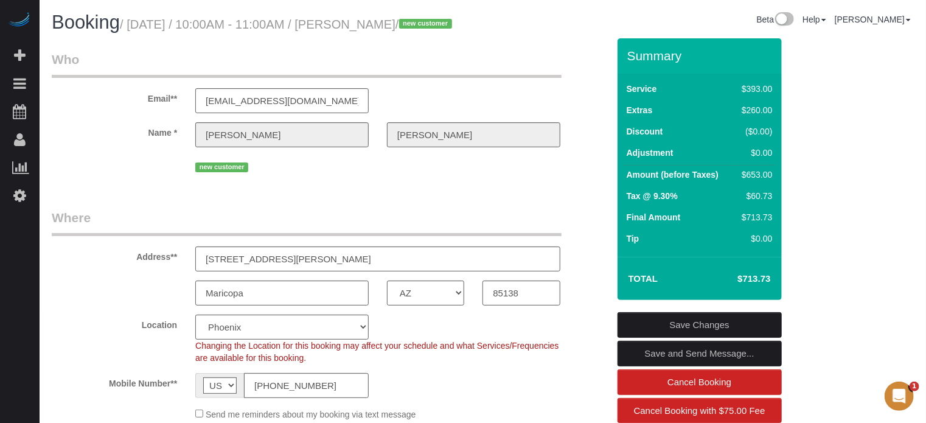
click at [651, 338] on link "Save Changes" at bounding box center [700, 325] width 164 height 26
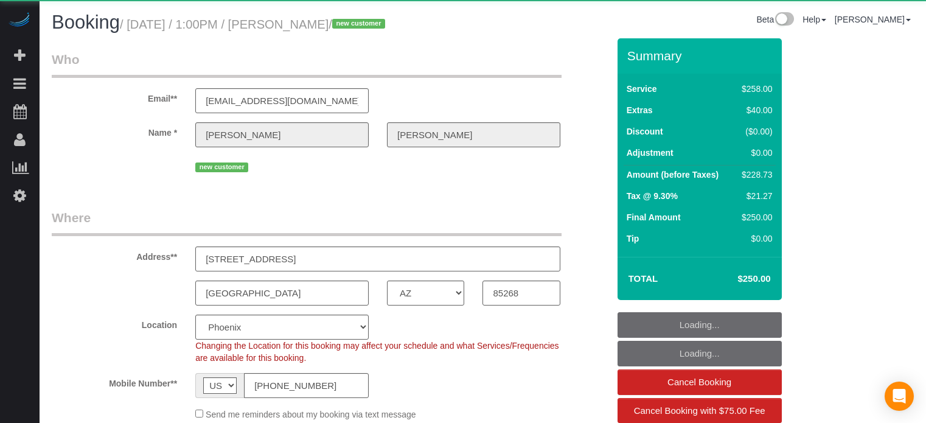
select select "AZ"
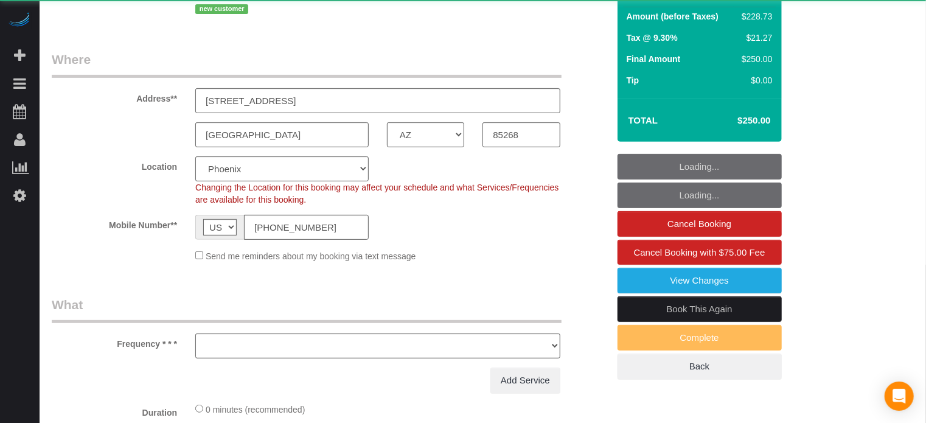
select select "object:701"
select select "5"
select select "number:9"
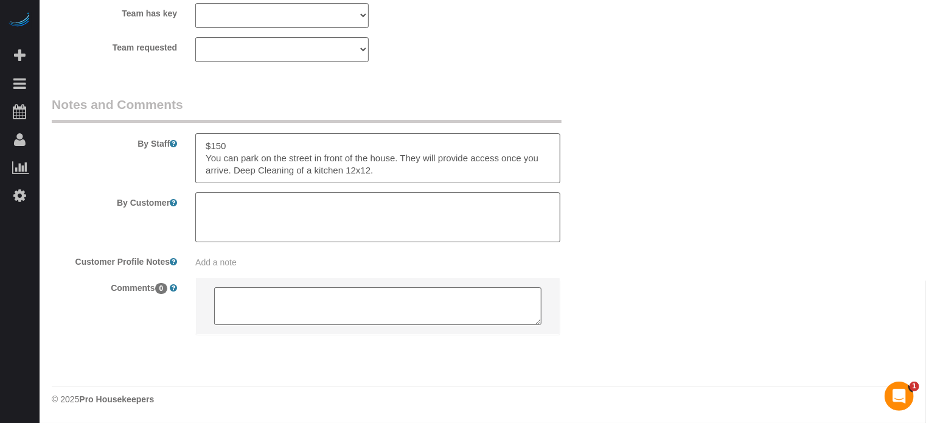
scroll to position [375, 0]
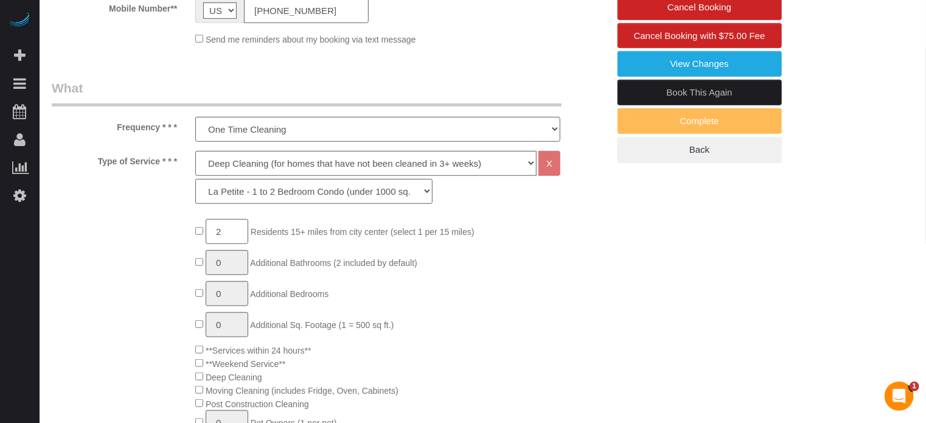
drag, startPoint x: 83, startPoint y: 272, endPoint x: 88, endPoint y: 265, distance: 8.3
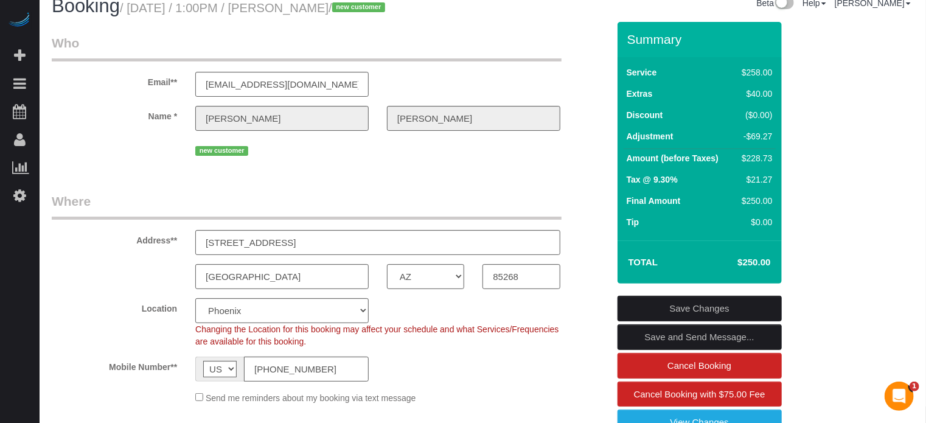
scroll to position [10, 0]
